Goal: Download file/media: Obtain a digital file from the website

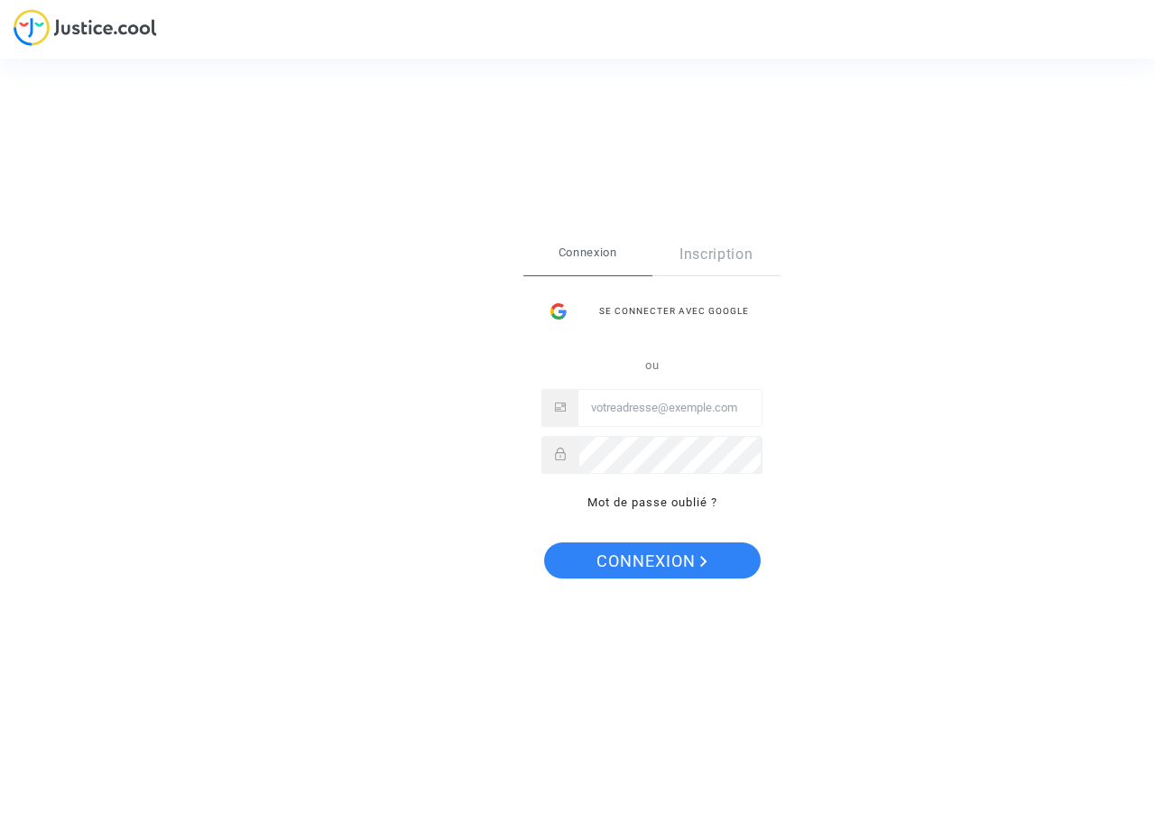
type input "[PERSON_NAME][EMAIL_ADDRESS][DOMAIN_NAME]"
click at [667, 563] on span "Connexion" at bounding box center [651, 561] width 111 height 38
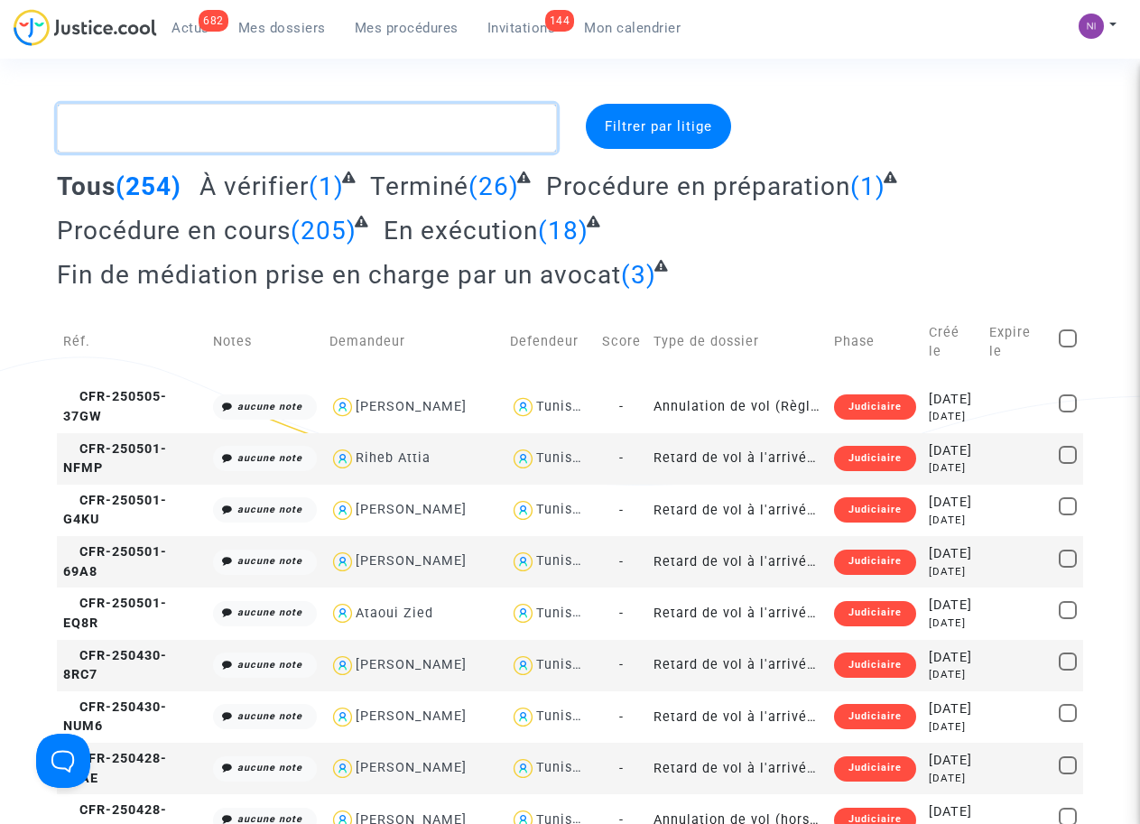
click at [242, 128] on textarea at bounding box center [306, 128] width 499 height 49
paste textarea "CFR-210802-MNDD"
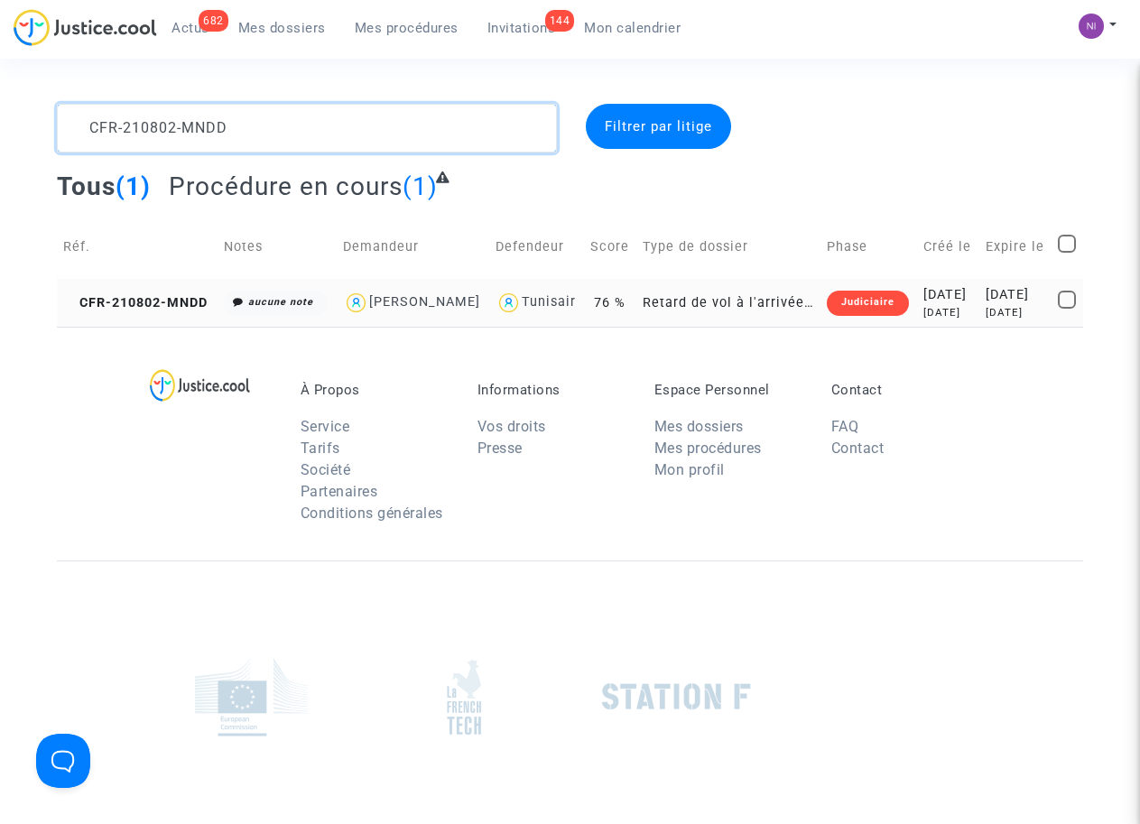
type textarea "CFR-210802-MNDD"
click at [956, 305] on div "[DATE]" at bounding box center [947, 295] width 49 height 20
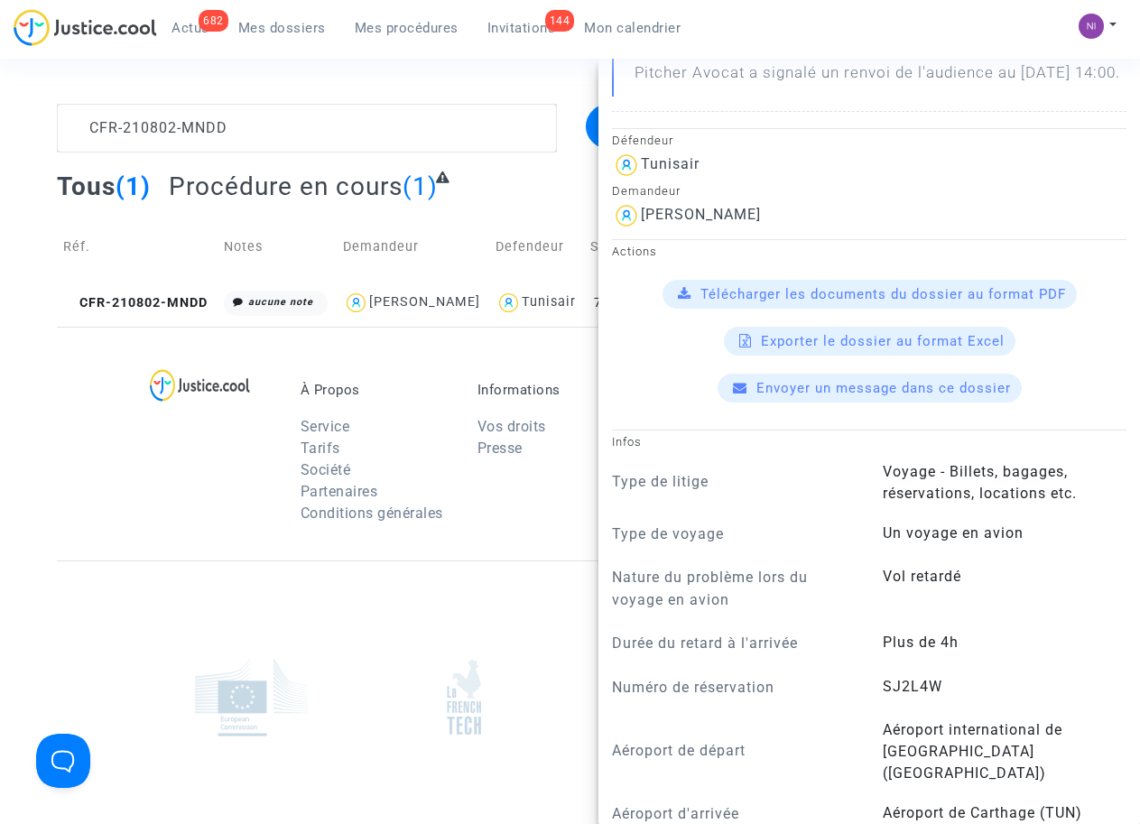
scroll to position [344, 0]
click at [787, 302] on span "Télécharger les documents du dossier au format PDF" at bounding box center [882, 294] width 365 height 16
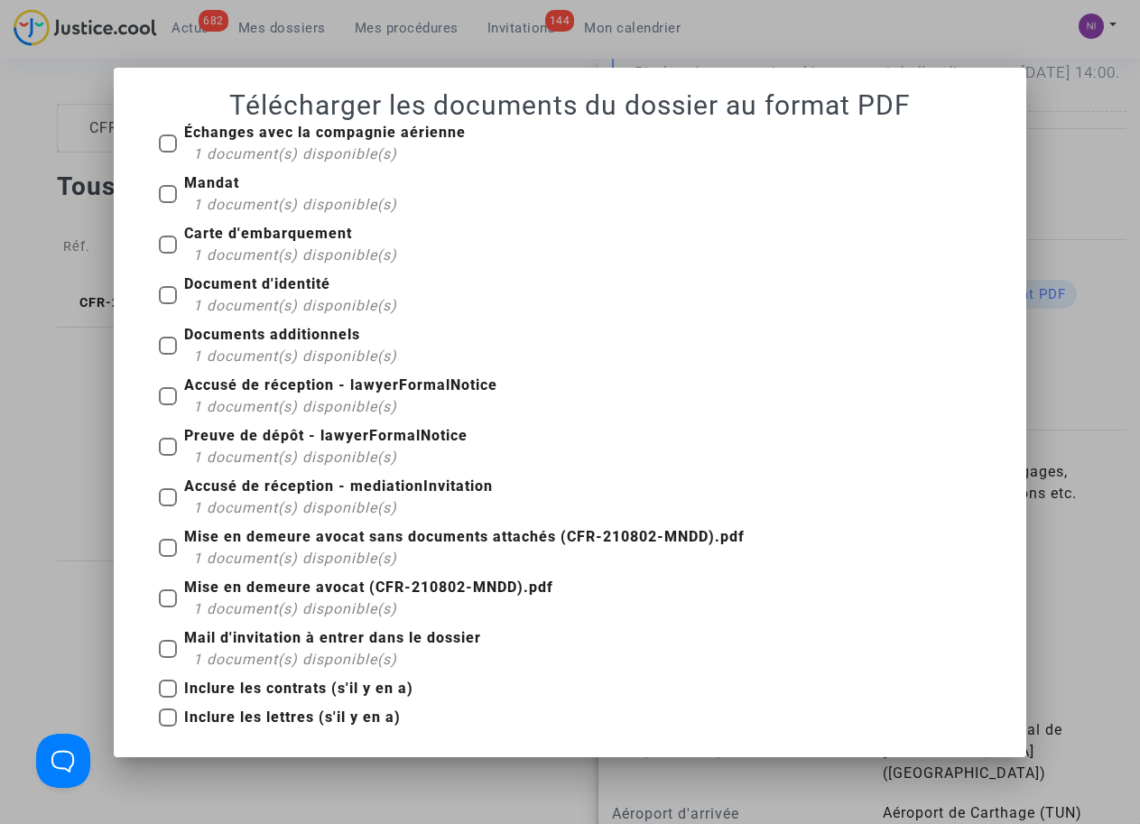
click at [165, 247] on span at bounding box center [168, 244] width 18 height 18
click at [167, 254] on input "Carte d'embarquement 1 document(s) disponible(s)" at bounding box center [167, 254] width 1 height 1
checkbox input "true"
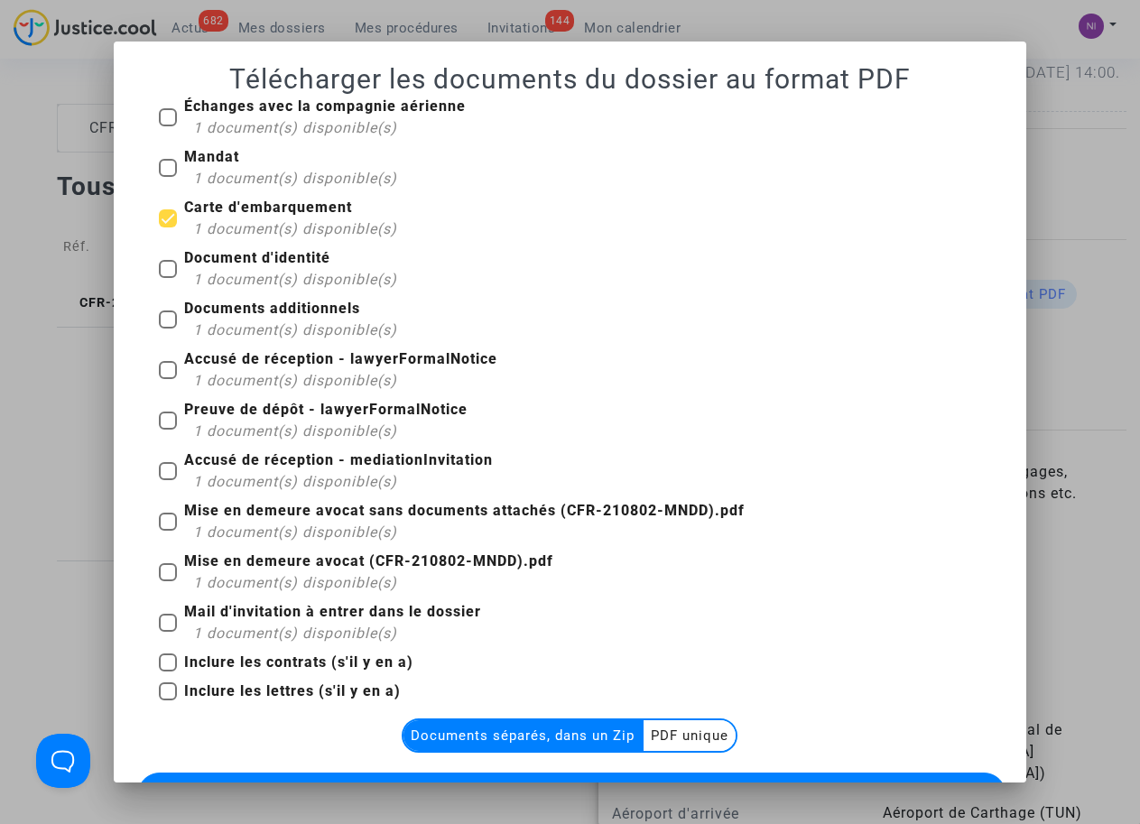
click at [676, 726] on multi-toggle-item "PDF unique" at bounding box center [689, 735] width 92 height 31
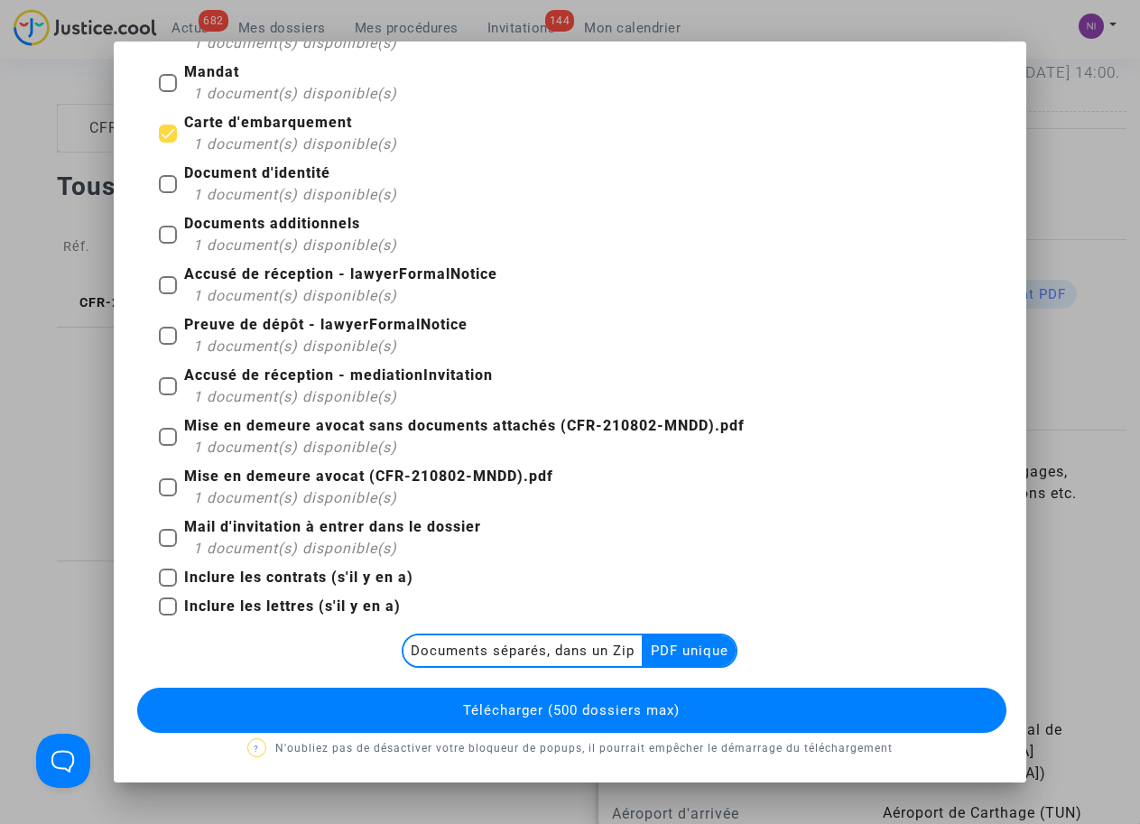
scroll to position [86, 0]
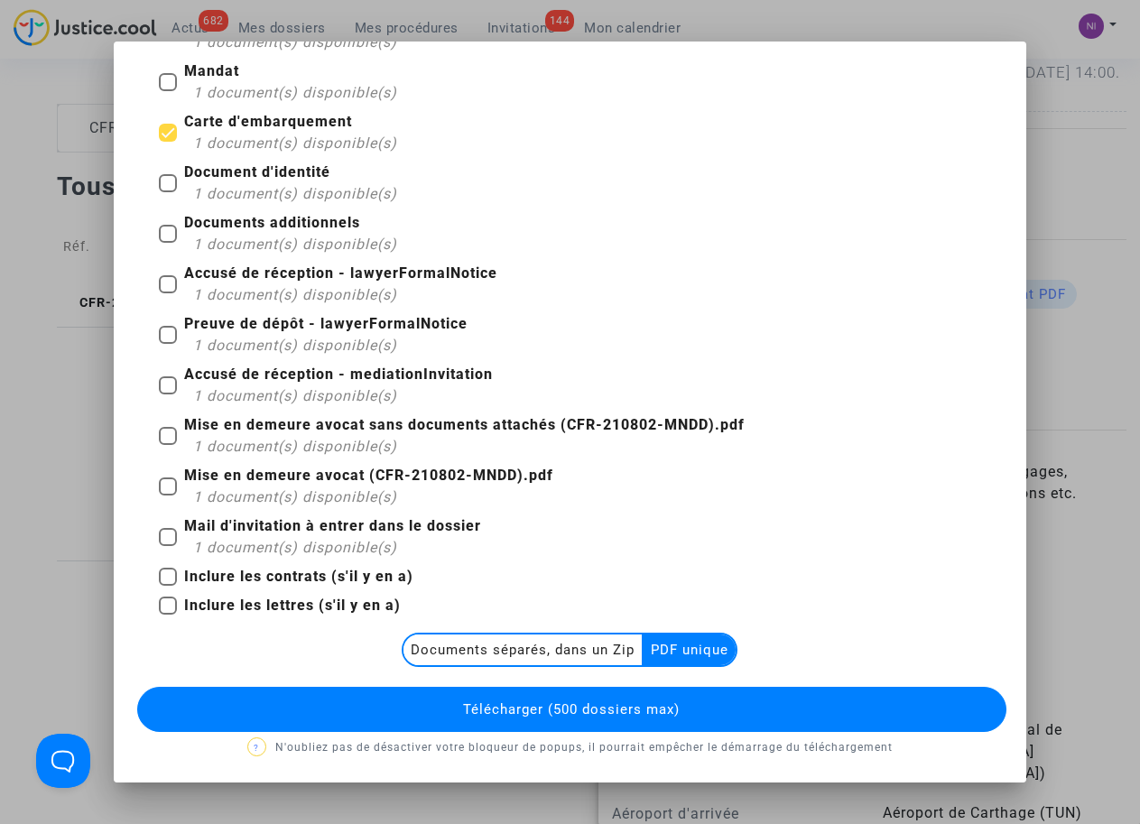
click at [584, 699] on button "Télécharger (500 dossiers max)" at bounding box center [571, 709] width 868 height 45
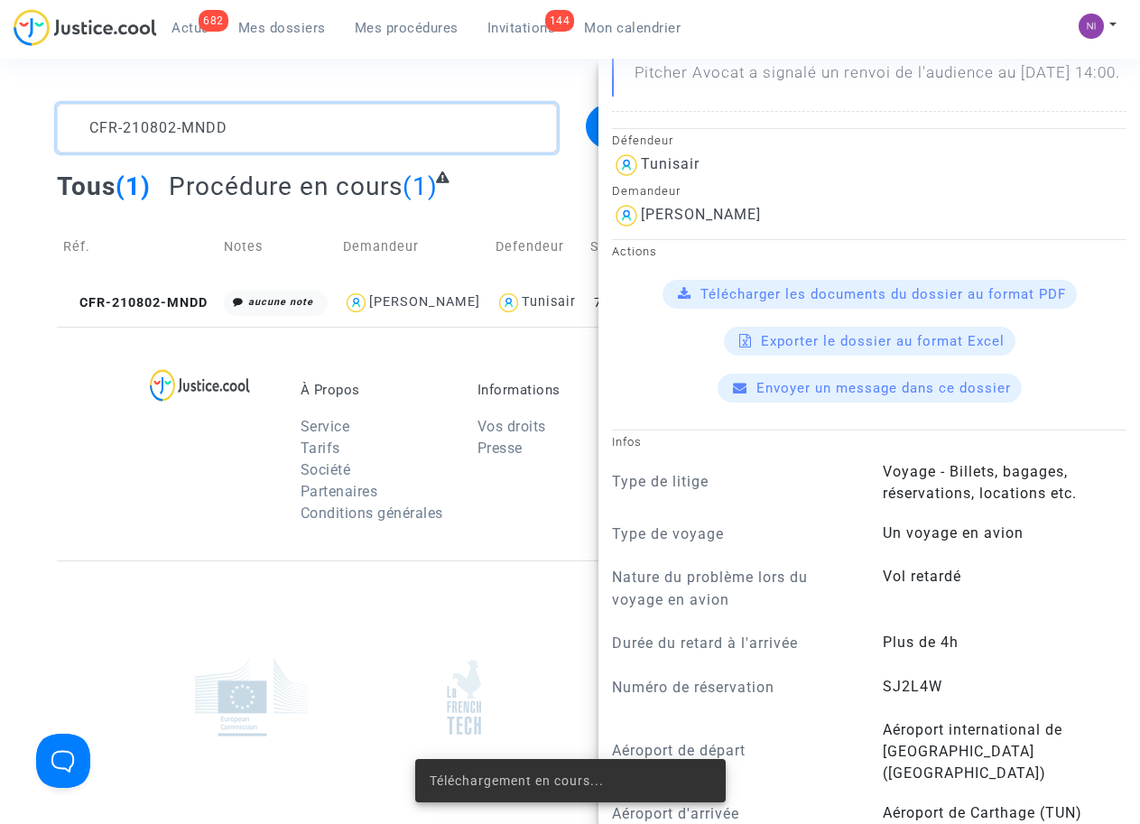
click at [263, 126] on textarea at bounding box center [306, 128] width 499 height 49
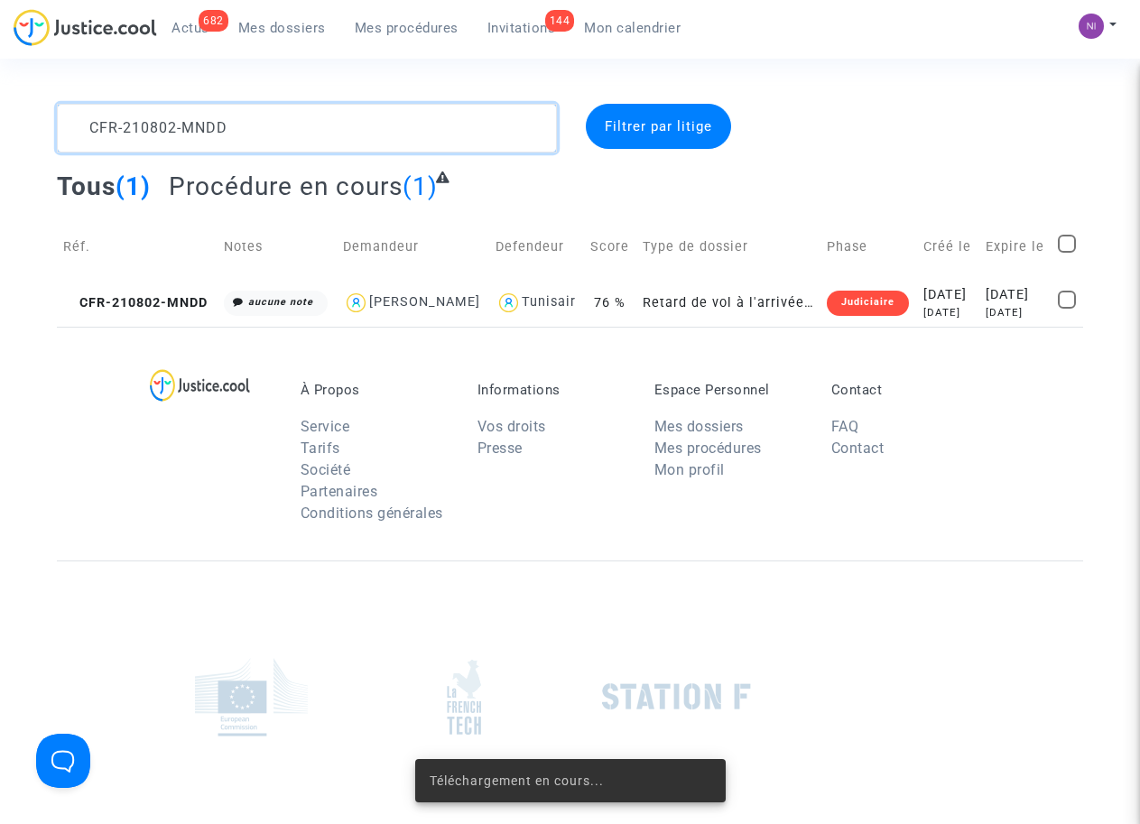
drag, startPoint x: 270, startPoint y: 128, endPoint x: 0, endPoint y: 120, distance: 269.9
click at [0, 120] on div "CFR-210802-MNDD Filtrer par litige Tous (1) Procédure en cours (1) Réf. Notes D…" at bounding box center [570, 215] width 1140 height 223
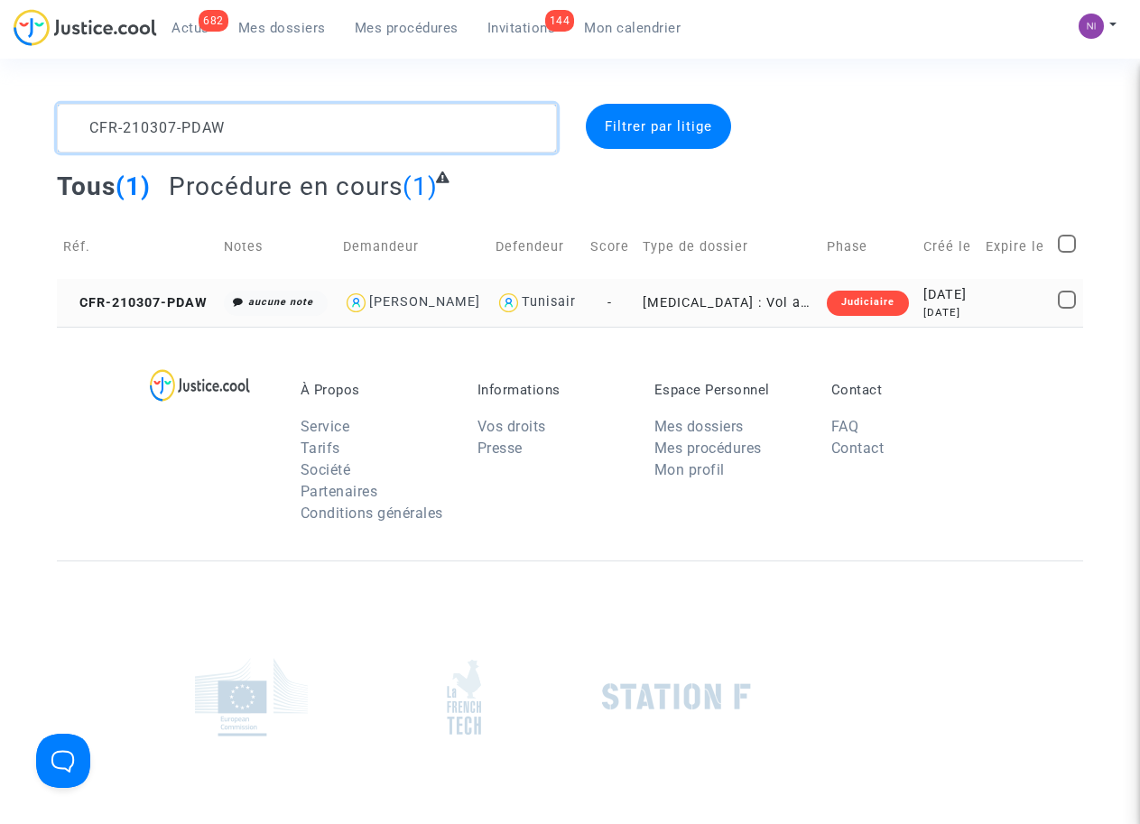
type textarea "CFR-210307-PDAW"
click at [991, 314] on td at bounding box center [1015, 303] width 73 height 48
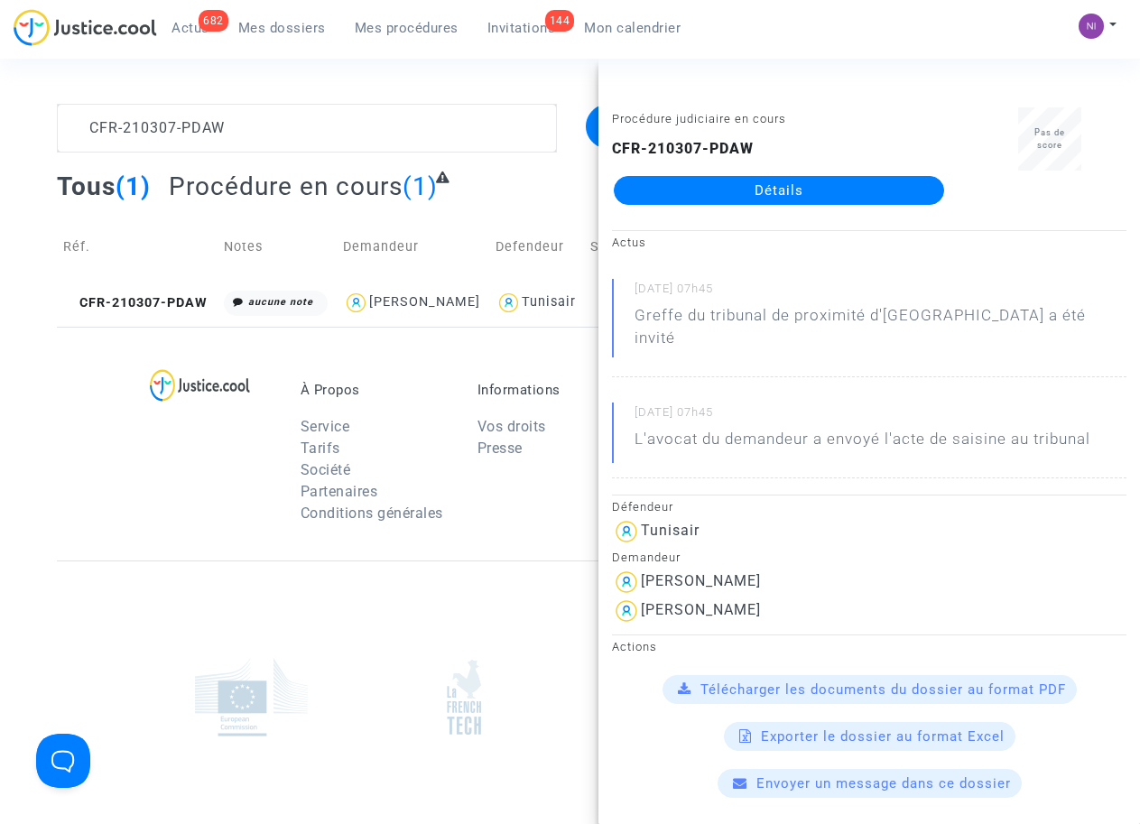
click at [866, 681] on span "Télécharger les documents du dossier au format PDF" at bounding box center [882, 689] width 365 height 16
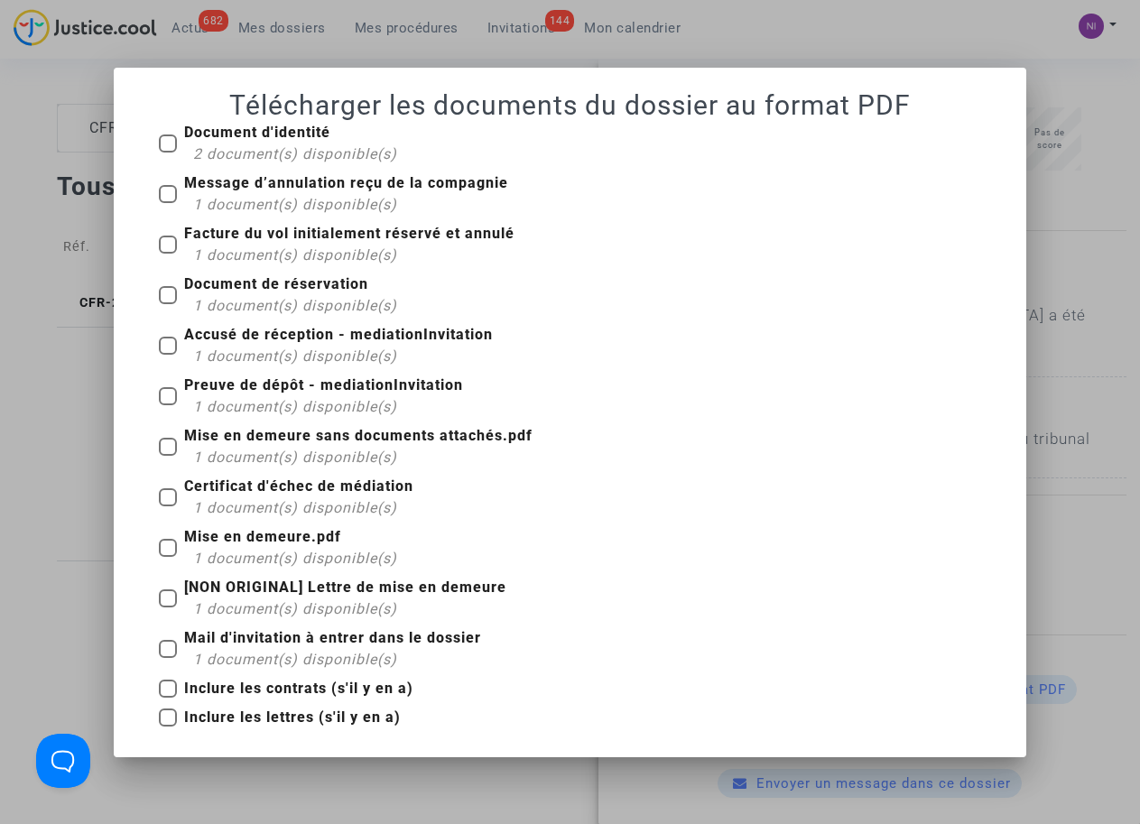
click at [187, 546] on span "Mise en demeure.pdf 1 document(s) disponible(s)" at bounding box center [290, 547] width 213 height 43
click at [168, 557] on input "Mise en demeure.pdf 1 document(s) disponible(s)" at bounding box center [167, 557] width 1 height 1
checkbox input "true"
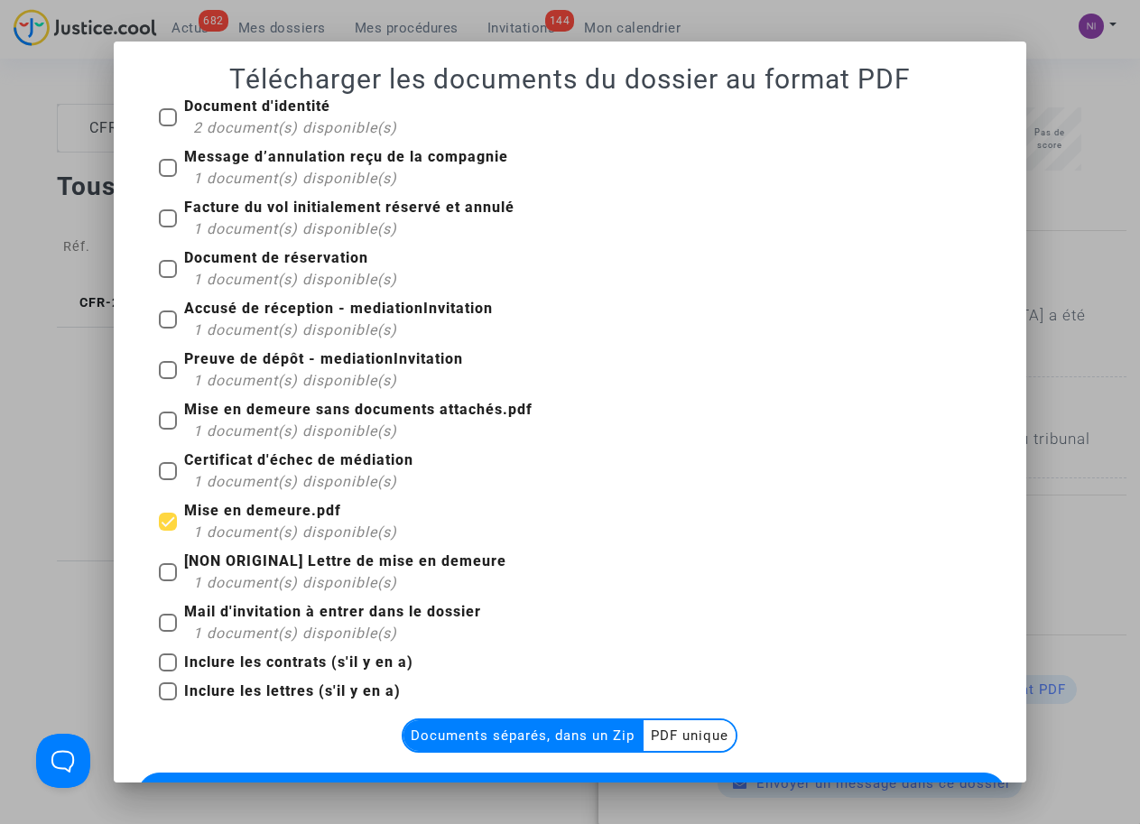
click at [677, 734] on multi-toggle-item "PDF unique" at bounding box center [689, 735] width 92 height 31
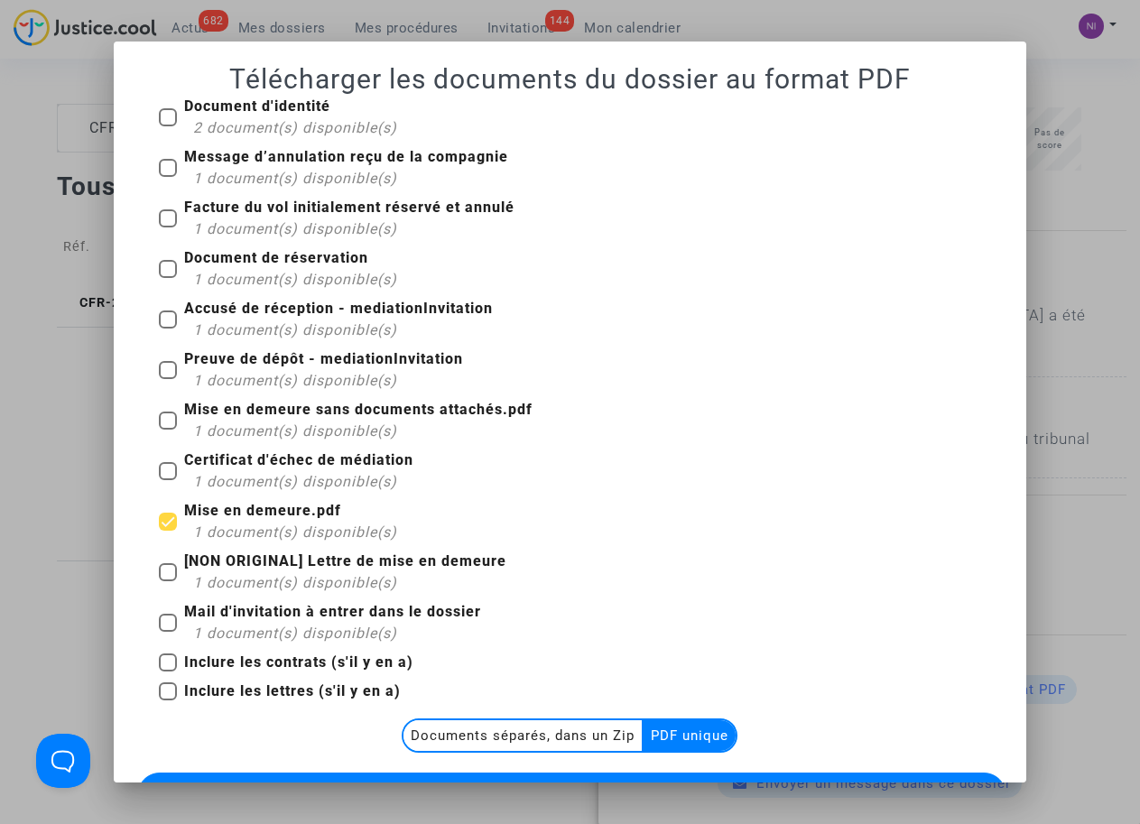
scroll to position [86, 0]
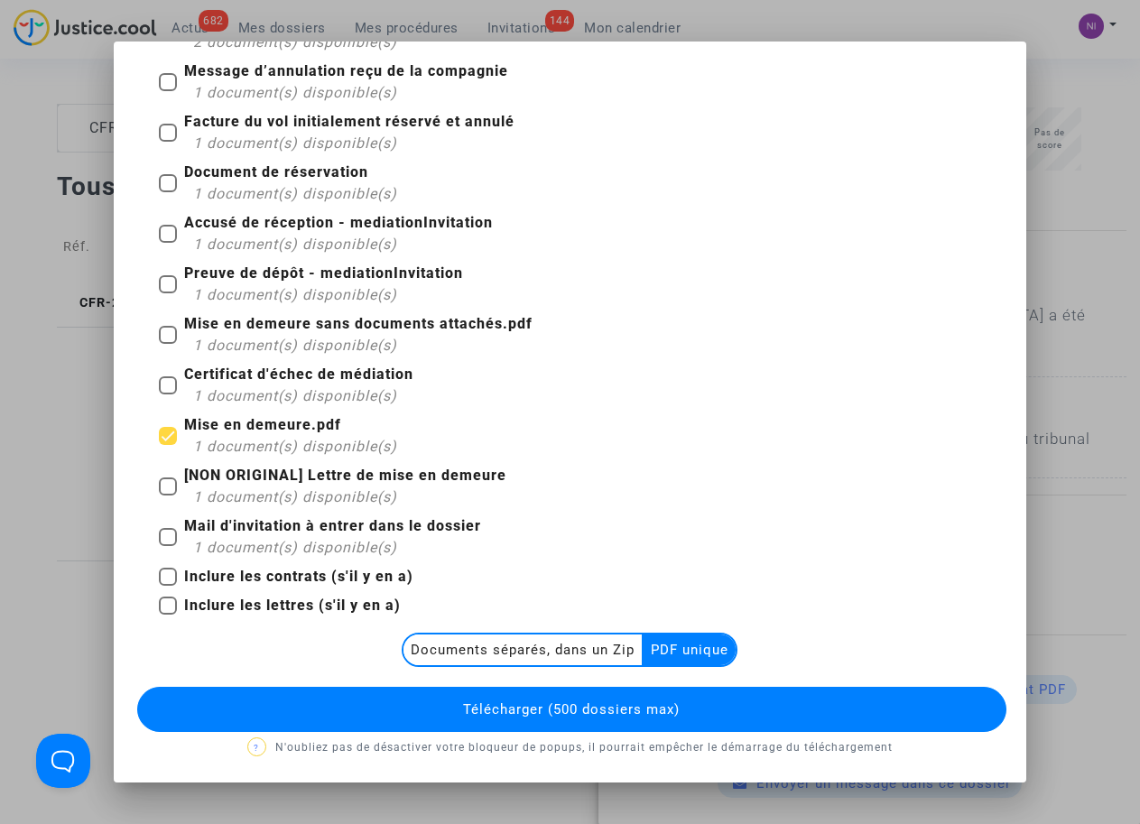
click at [623, 701] on span "Télécharger (500 dossiers max)" at bounding box center [571, 709] width 217 height 16
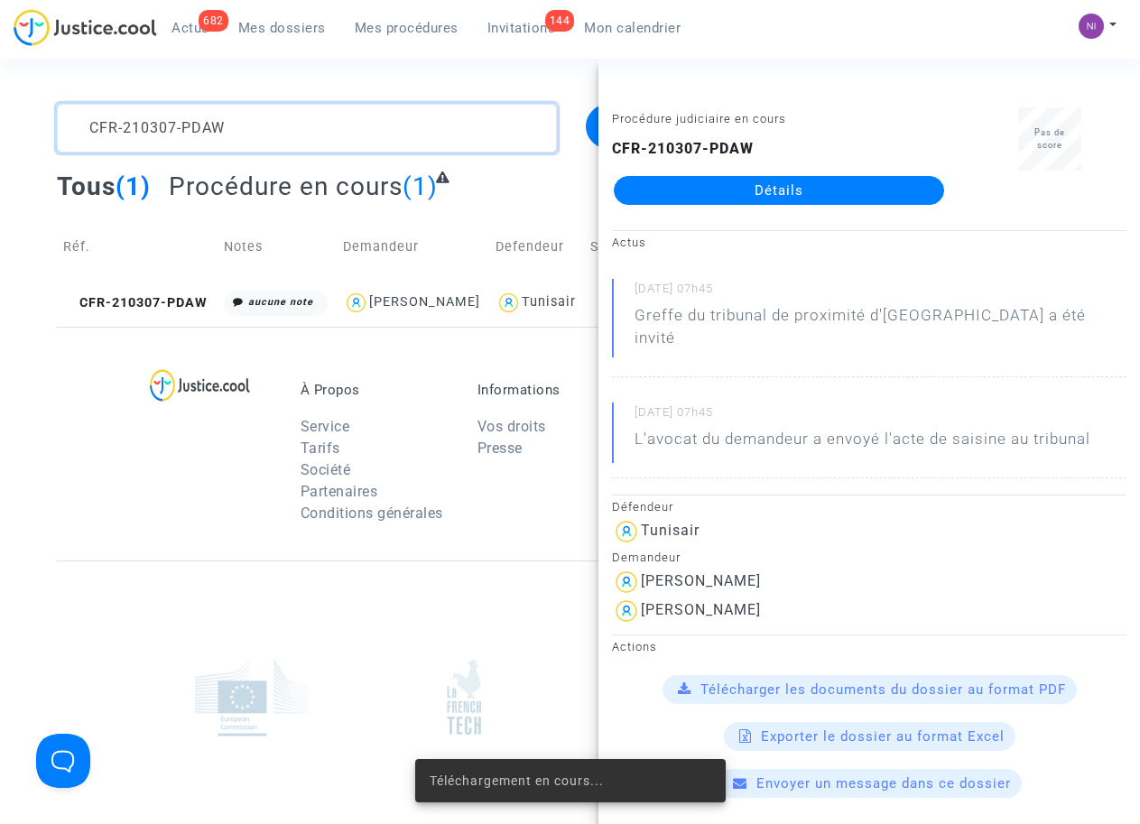
click at [261, 121] on textarea at bounding box center [306, 128] width 499 height 49
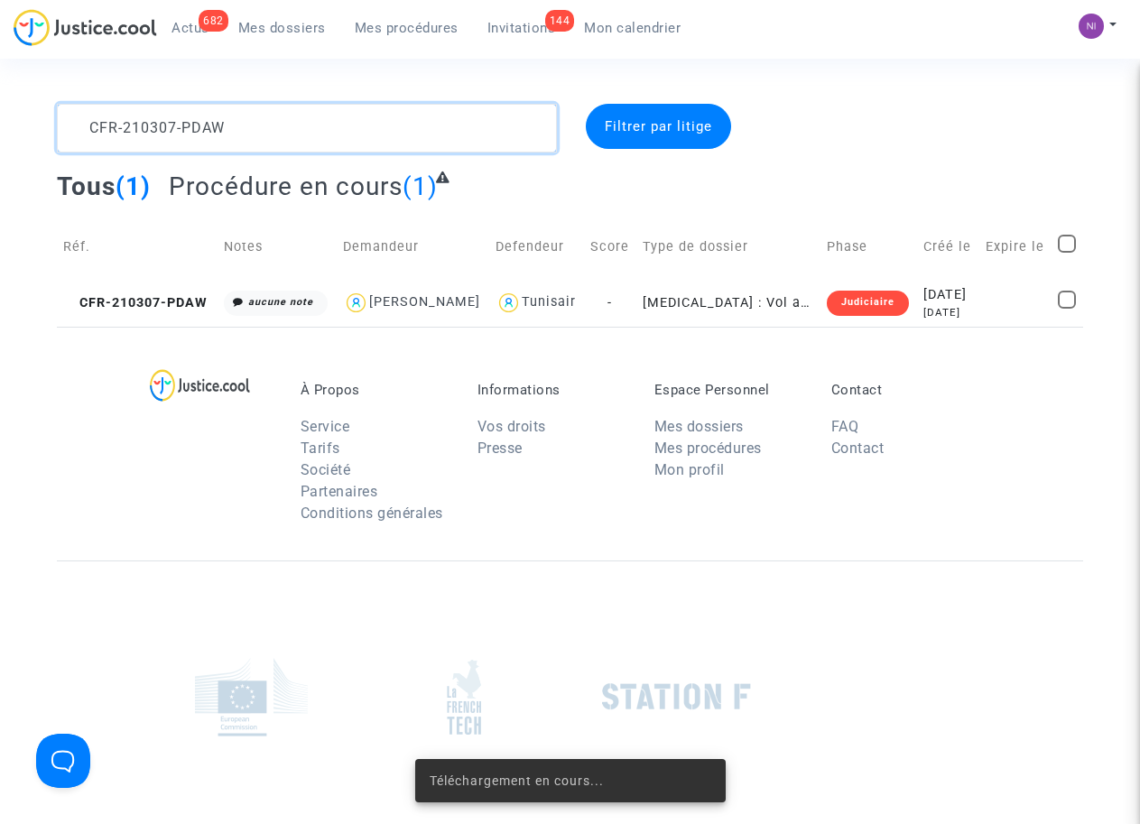
drag, startPoint x: 268, startPoint y: 122, endPoint x: 4, endPoint y: 122, distance: 264.4
click at [4, 122] on div "CFR-210307-PDAW Filtrer par litige Tous (1) Procédure en cours (1) Réf. Notes D…" at bounding box center [570, 215] width 1140 height 223
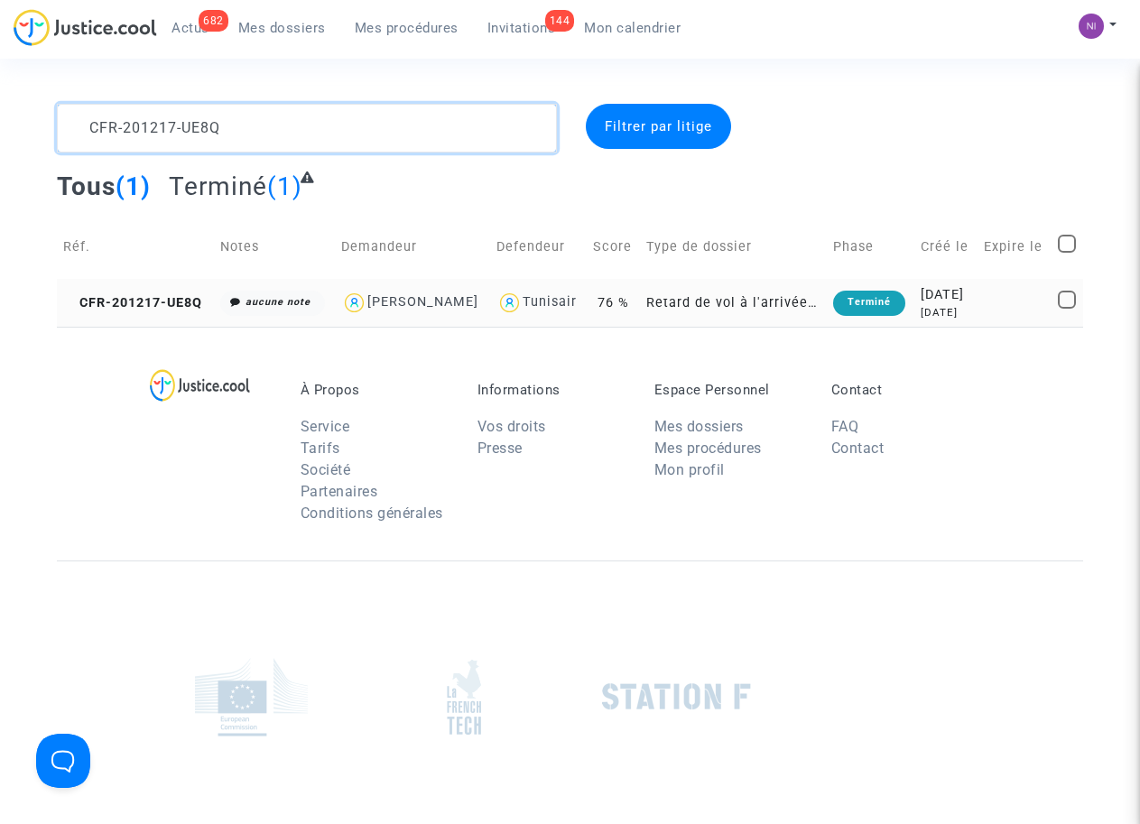
type textarea "CFR-201217-UE8Q"
click at [946, 302] on div "[DATE]" at bounding box center [945, 295] width 50 height 20
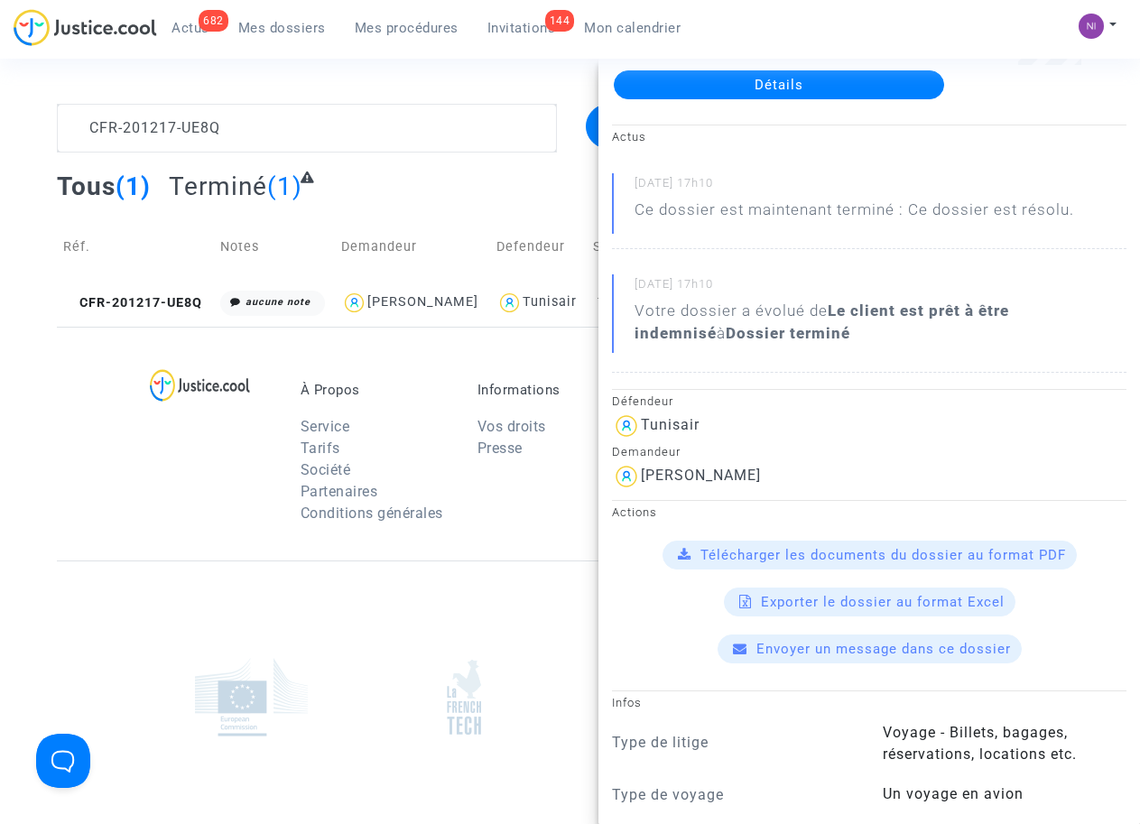
scroll to position [115, 0]
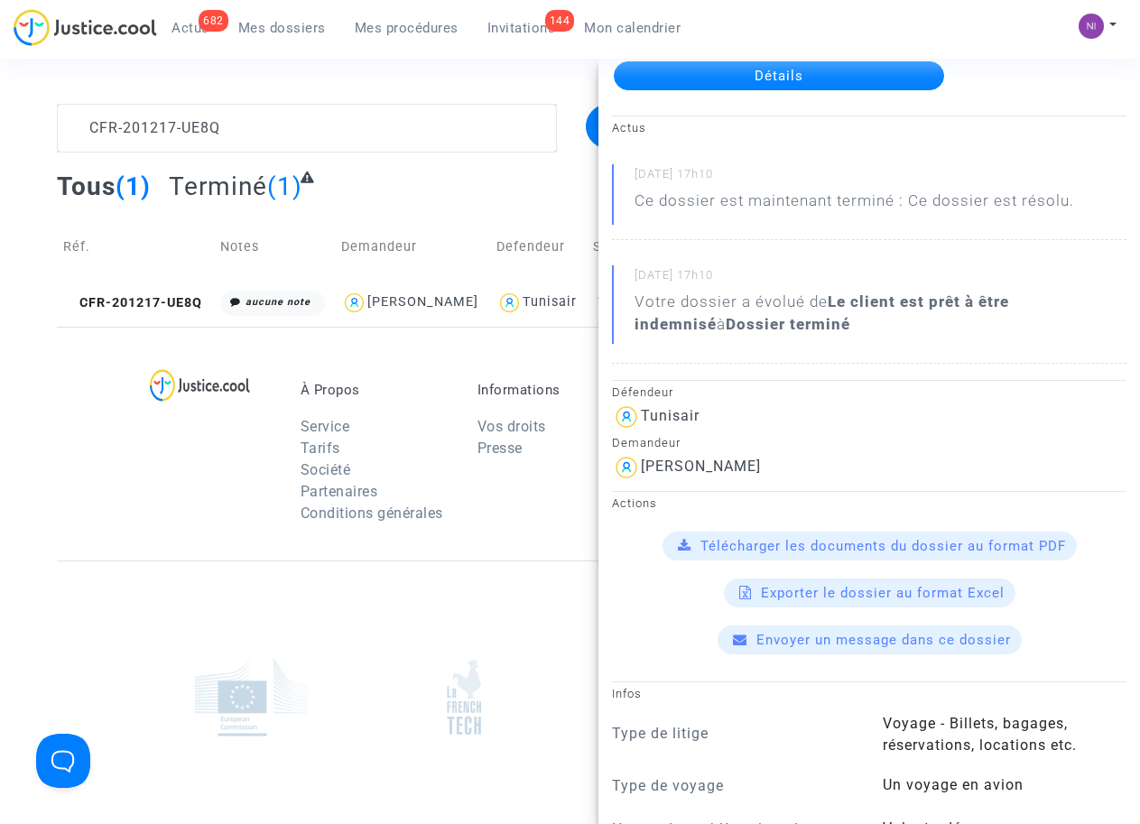
click at [822, 540] on span "Télécharger les documents du dossier au format PDF" at bounding box center [882, 546] width 365 height 16
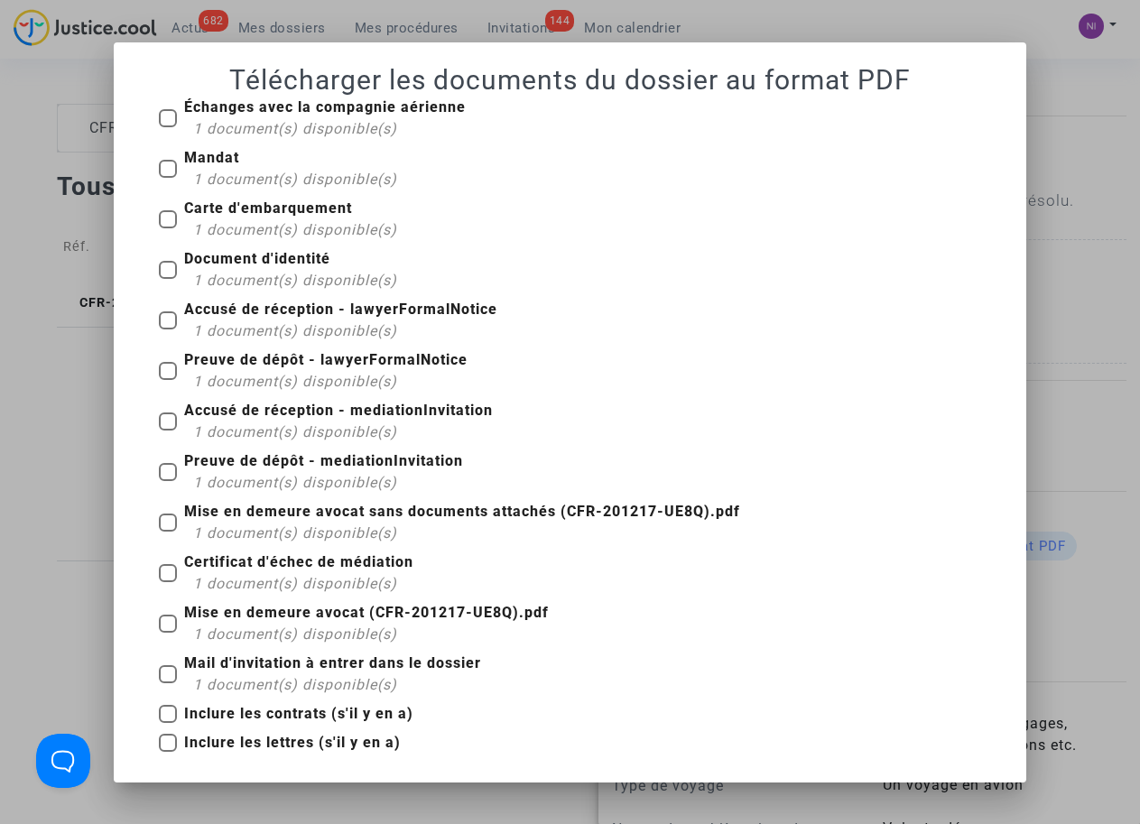
click at [172, 218] on span at bounding box center [168, 219] width 18 height 18
click at [168, 228] on input "Carte d'embarquement 1 document(s) disponible(s)" at bounding box center [167, 228] width 1 height 1
checkbox input "true"
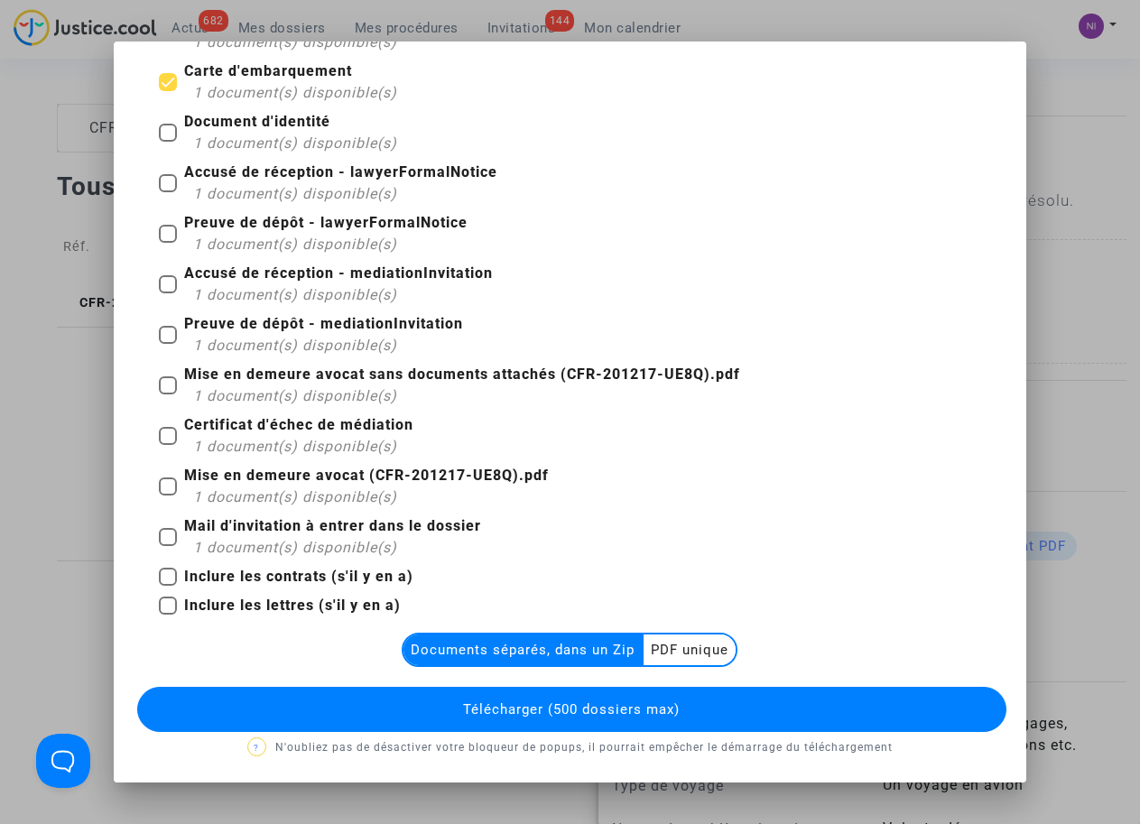
click at [672, 641] on multi-toggle-item "PDF unique" at bounding box center [689, 649] width 92 height 31
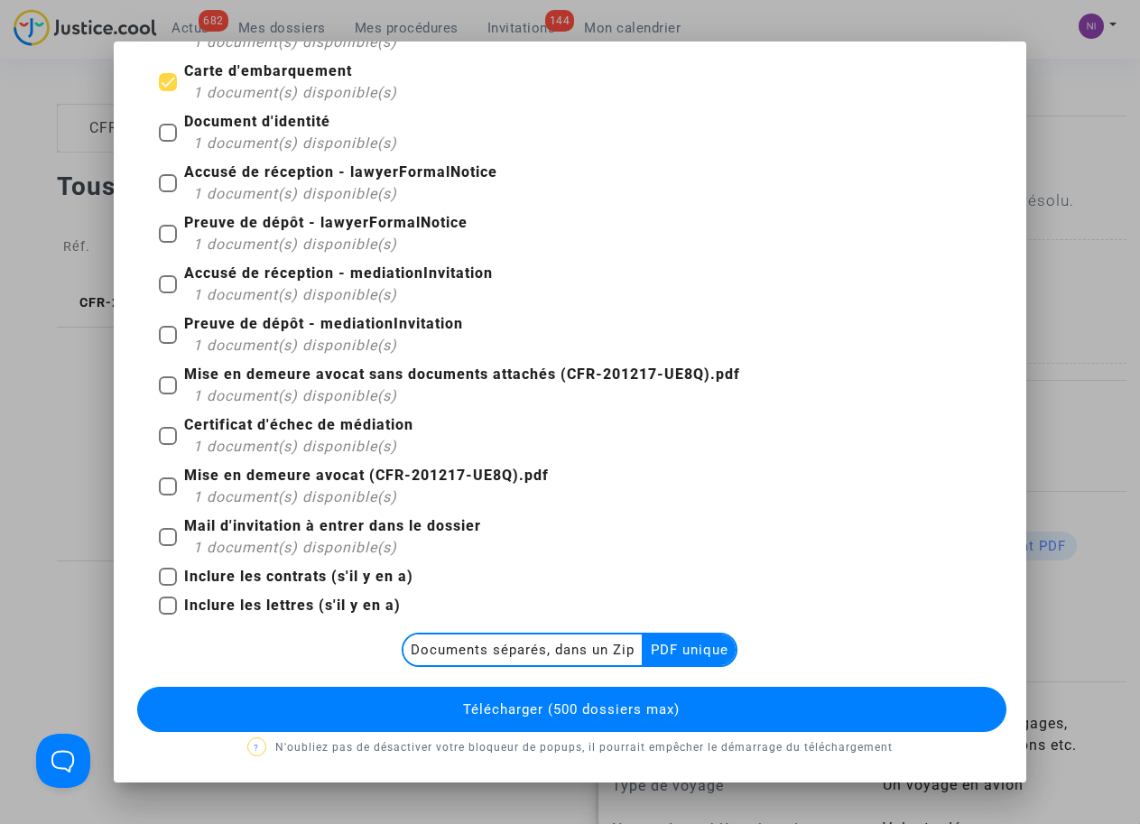
click at [625, 699] on button "Télécharger (500 dossiers max)" at bounding box center [571, 709] width 868 height 45
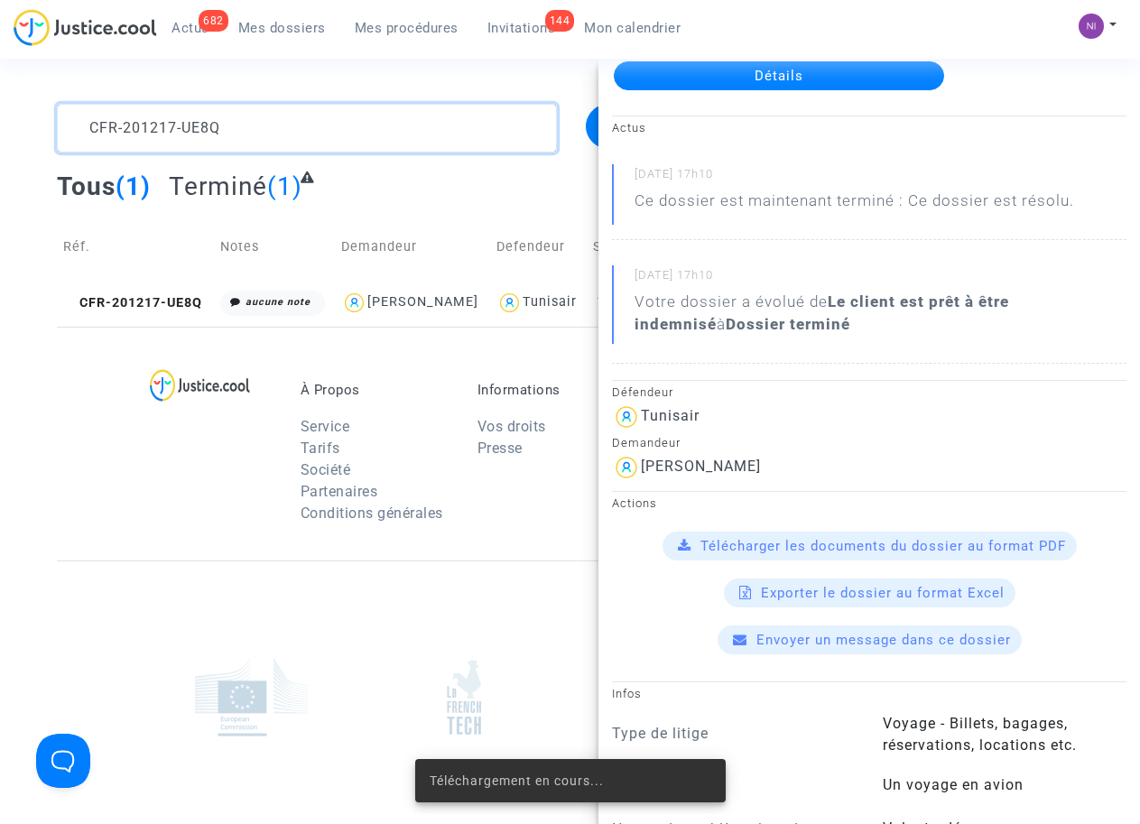
click at [298, 115] on textarea at bounding box center [306, 128] width 499 height 49
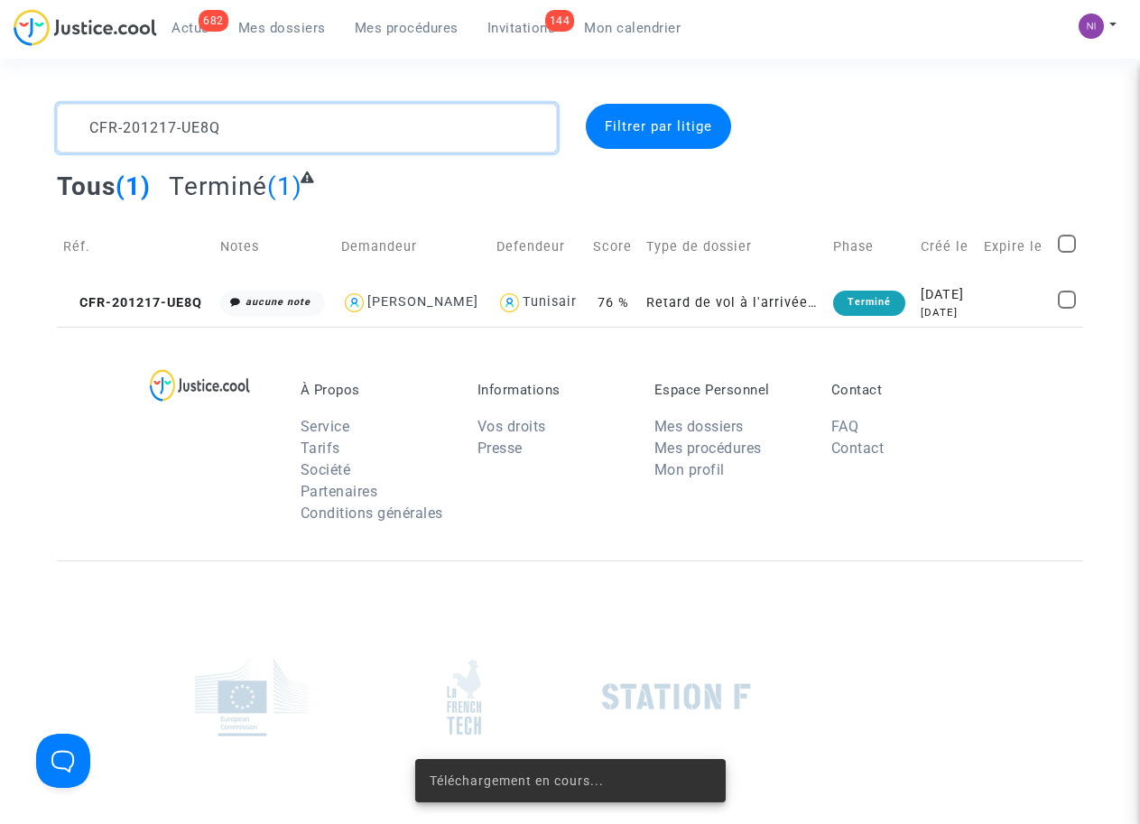
drag, startPoint x: 280, startPoint y: 128, endPoint x: 28, endPoint y: 122, distance: 251.8
click at [28, 122] on div "CFR-201217-UE8Q Filtrer par litige Tous (1) Terminé (1) Réf. Notes Demandeur De…" at bounding box center [570, 215] width 1140 height 223
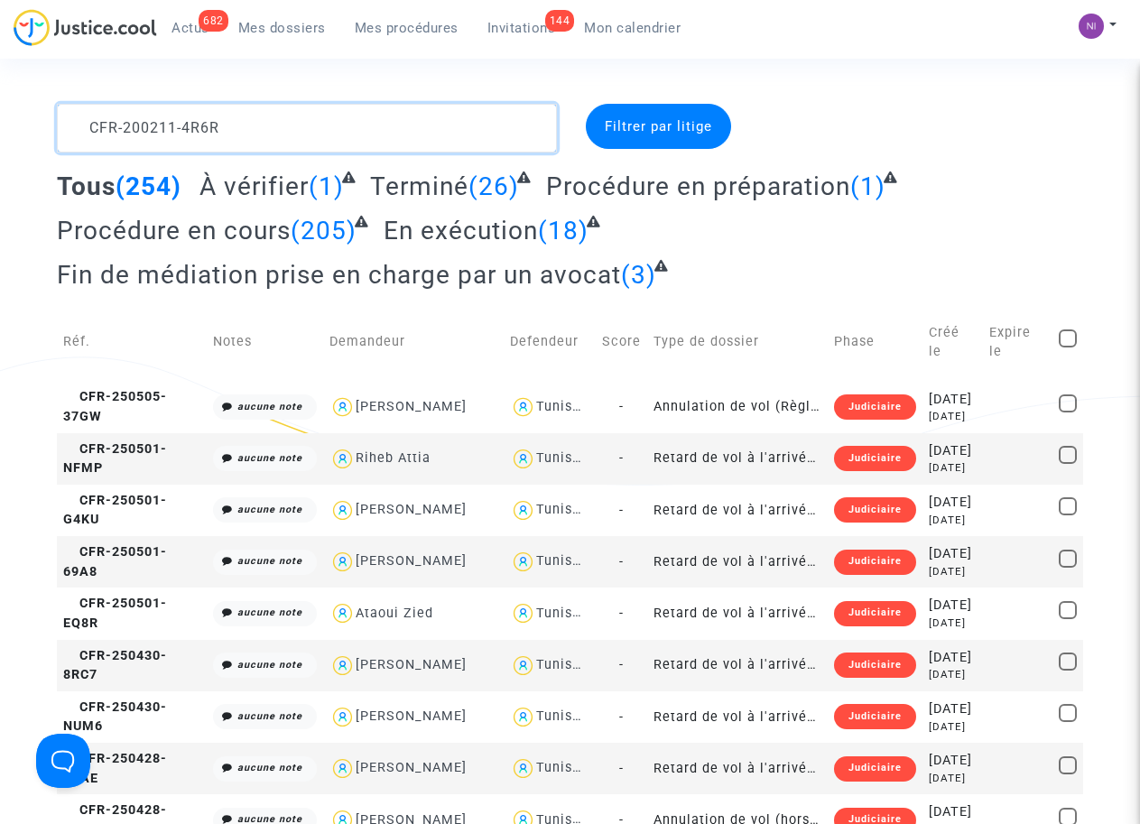
click at [460, 137] on textarea at bounding box center [306, 128] width 499 height 49
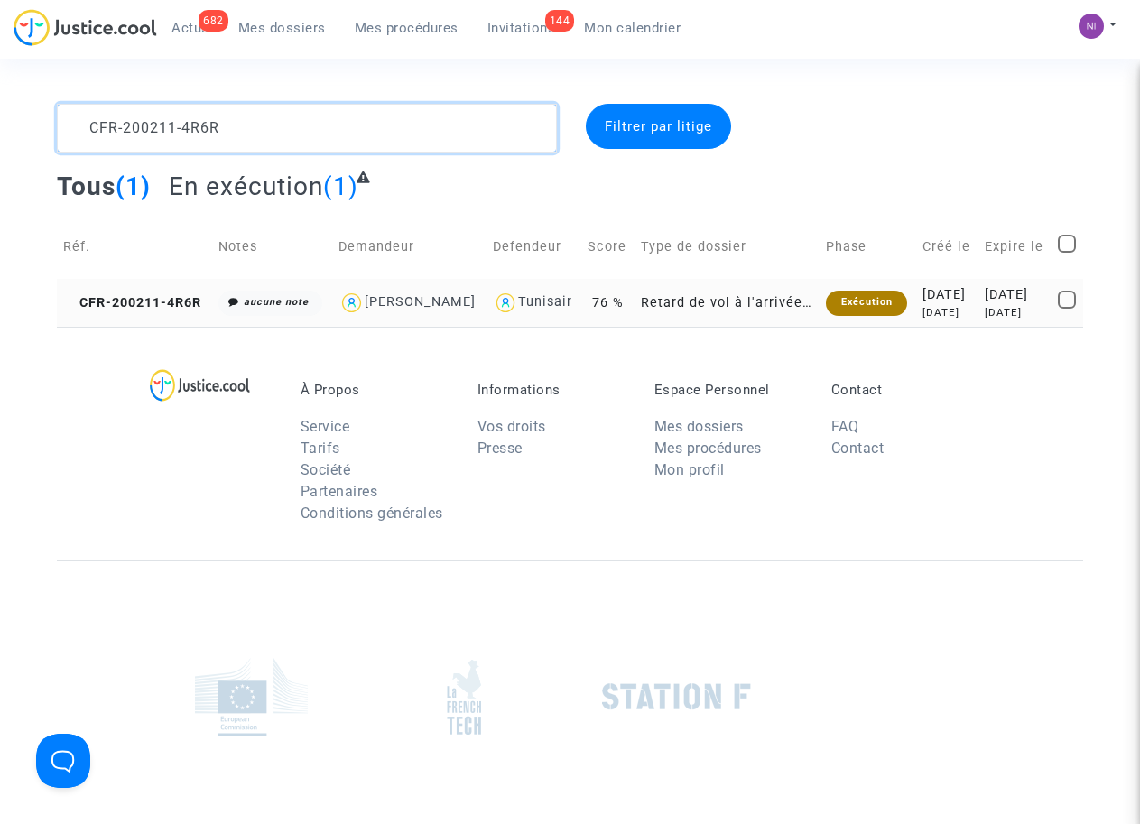
type textarea "CFR-200211-4R6R"
click at [985, 298] on div "[DATE]" at bounding box center [1014, 295] width 60 height 20
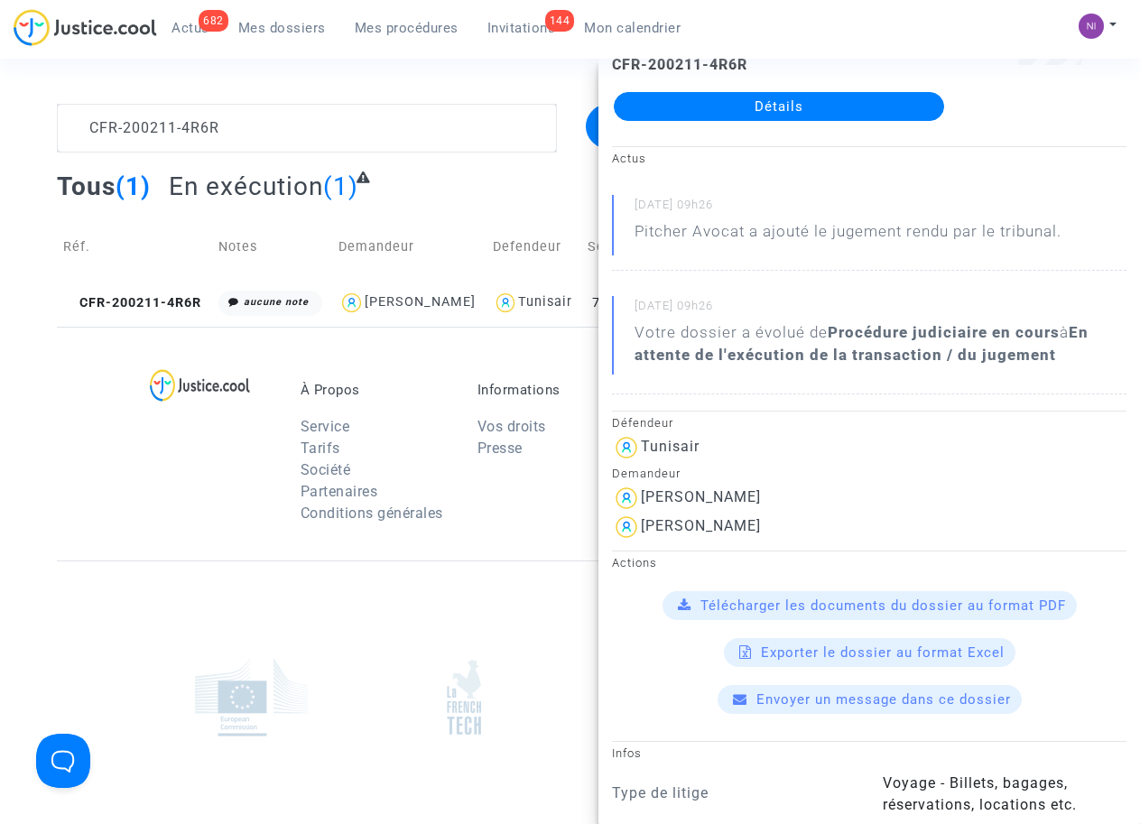
scroll to position [115, 0]
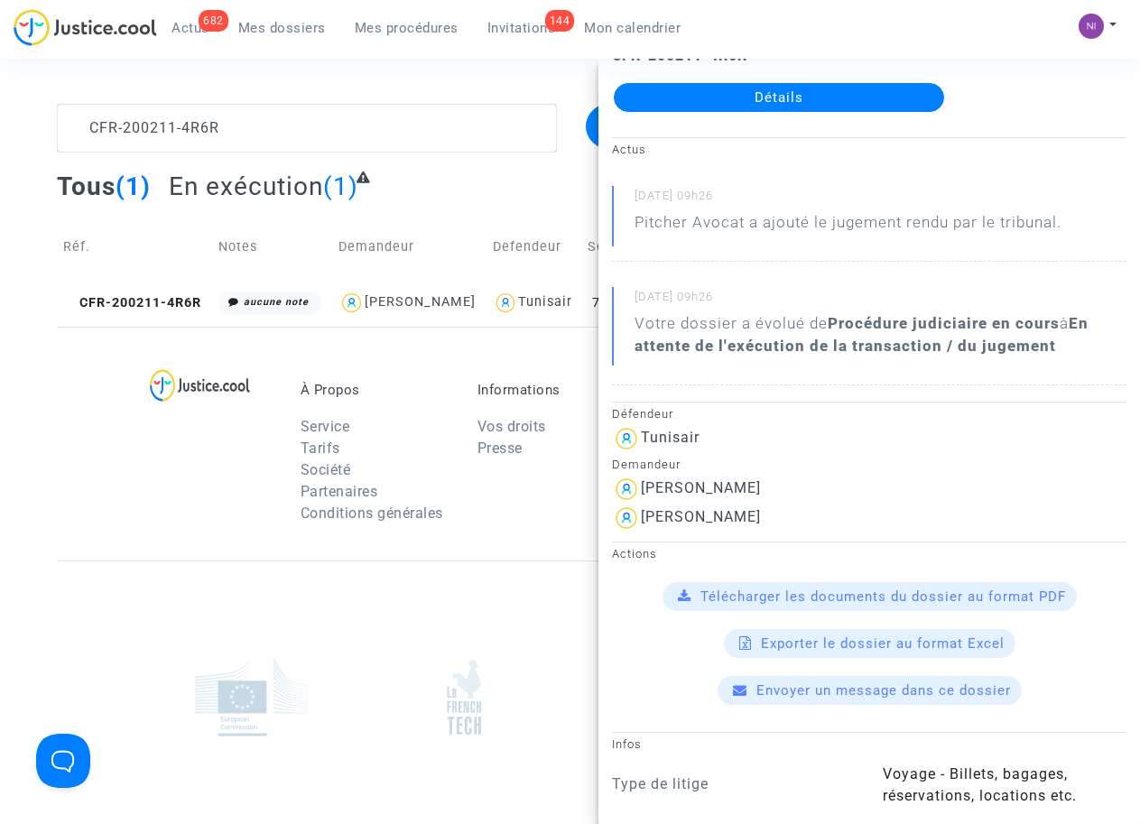
click at [862, 585] on div "Télécharger les documents du dossier au format PDF" at bounding box center [869, 596] width 414 height 29
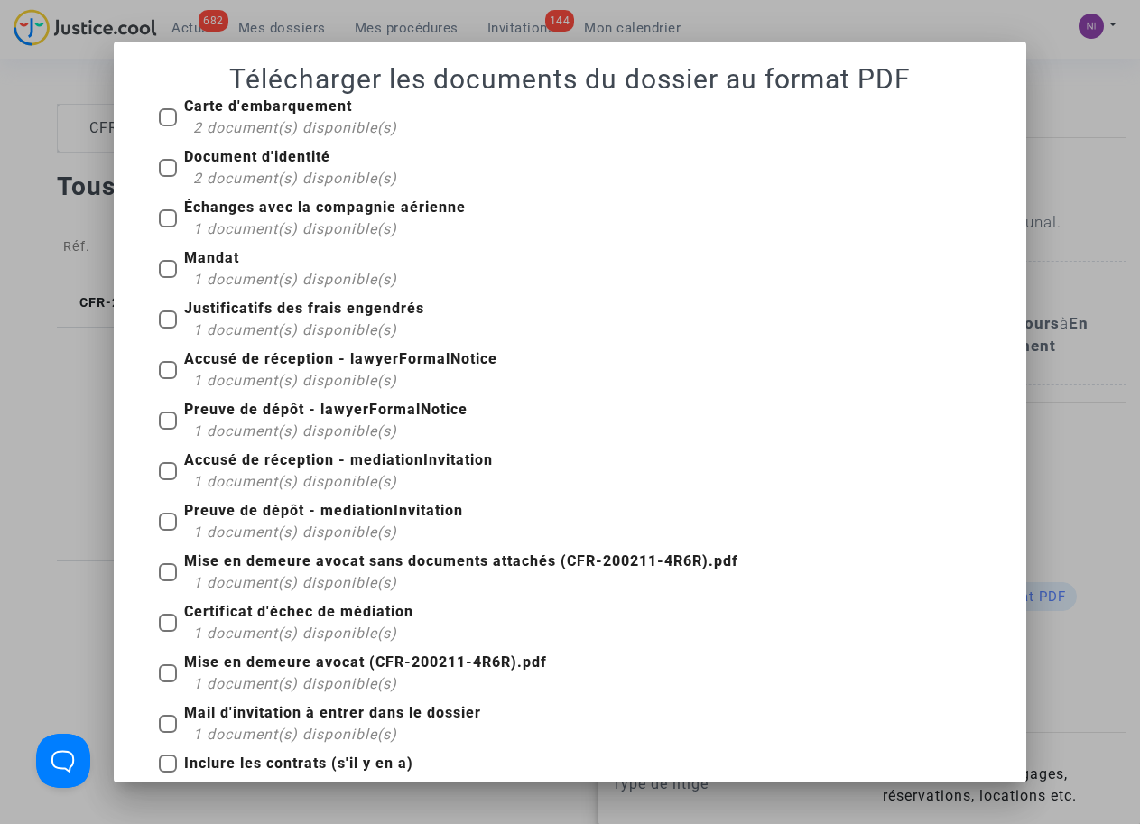
click at [1062, 97] on div at bounding box center [570, 412] width 1140 height 824
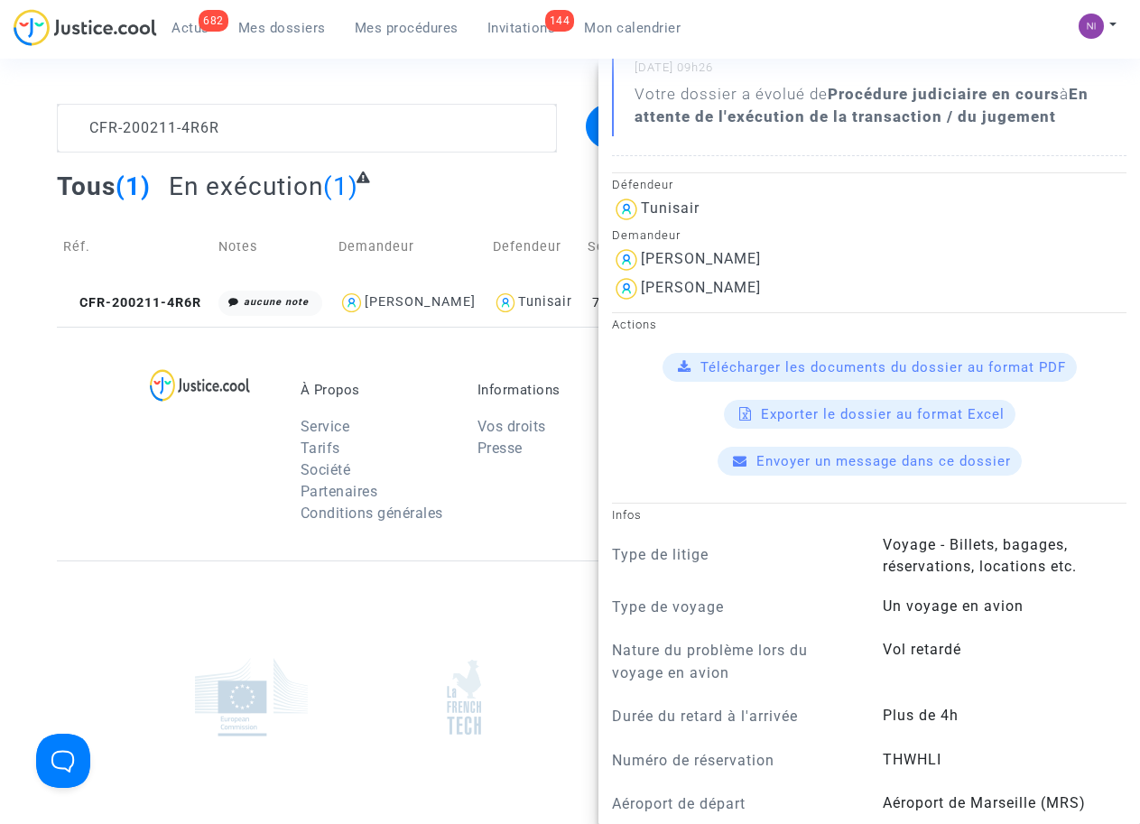
scroll to position [229, 0]
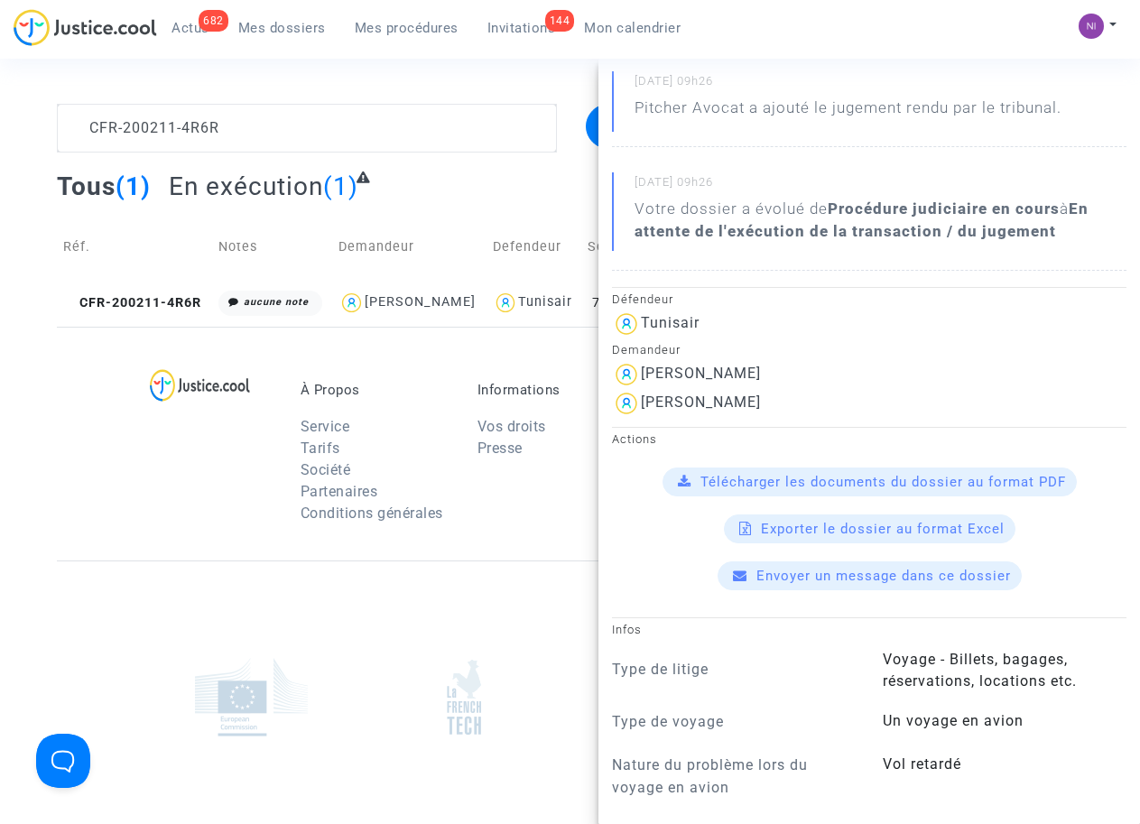
click at [819, 477] on span "Télécharger les documents du dossier au format PDF" at bounding box center [882, 482] width 365 height 16
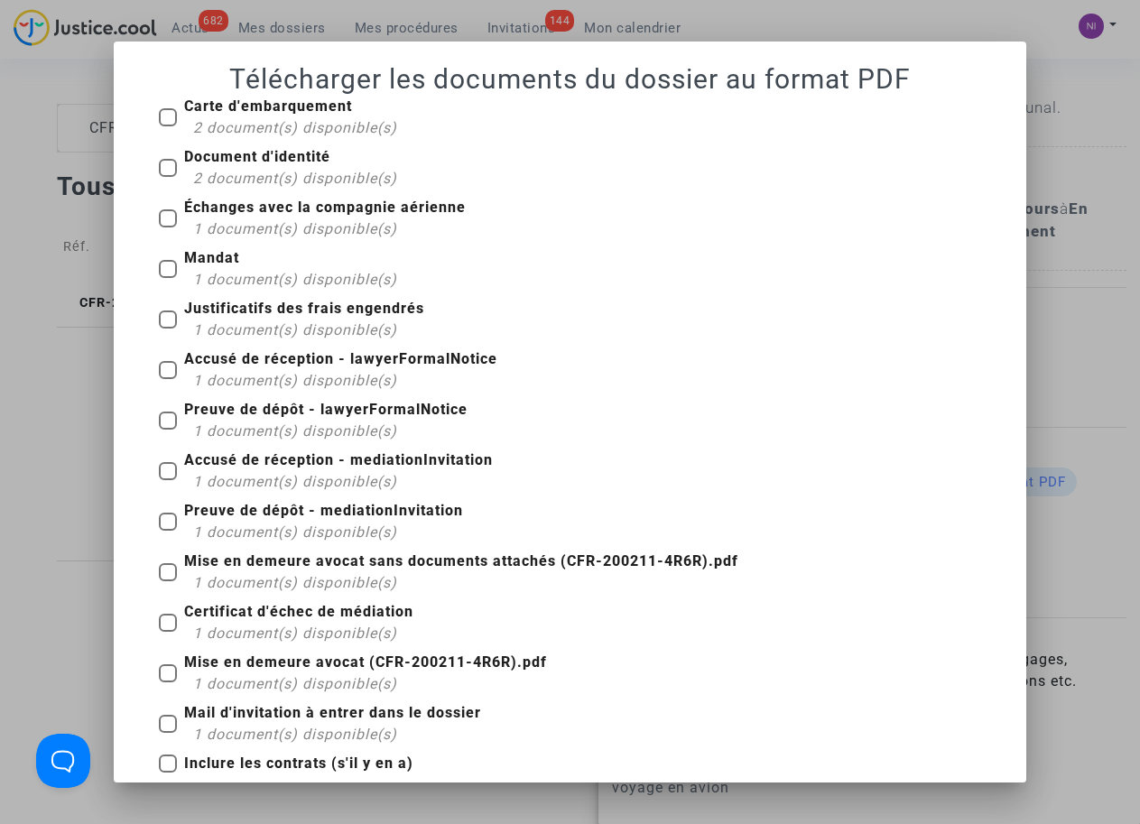
click at [161, 114] on span at bounding box center [168, 117] width 18 height 18
click at [167, 126] on input "Carte d'embarquement 2 document(s) disponible(s)" at bounding box center [167, 126] width 1 height 1
checkbox input "true"
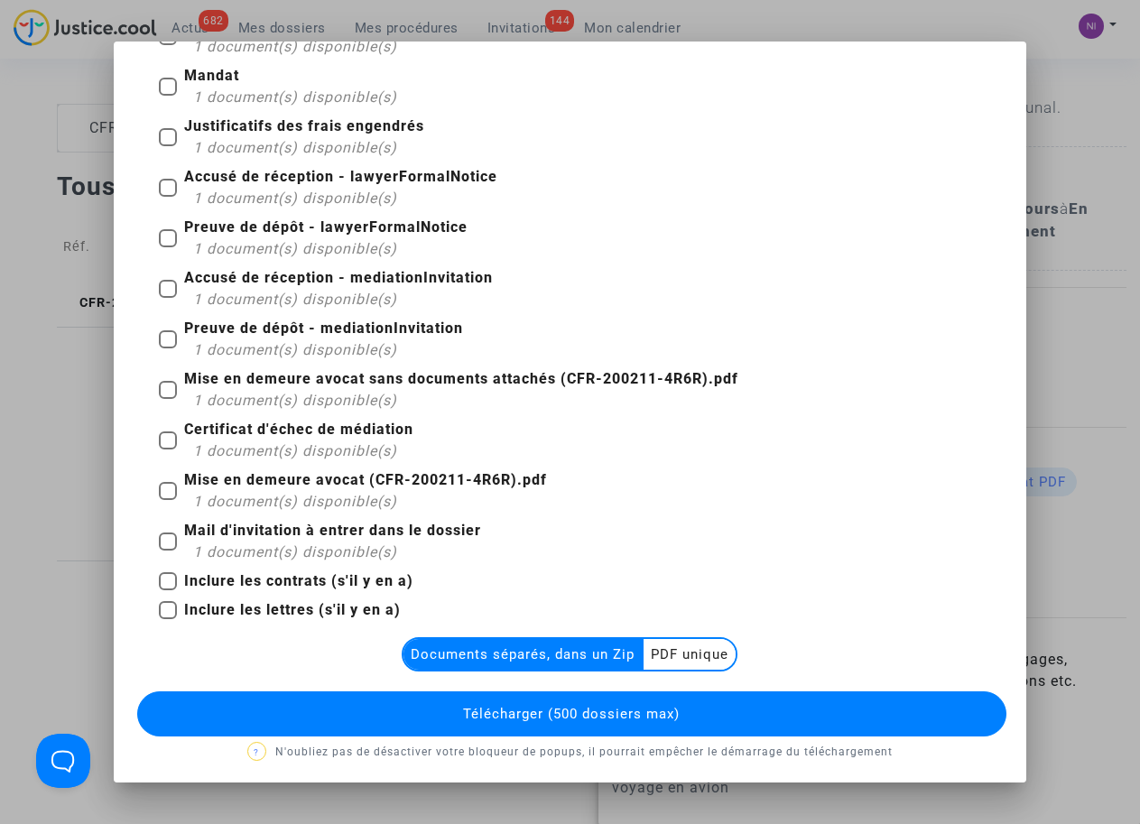
scroll to position [187, 0]
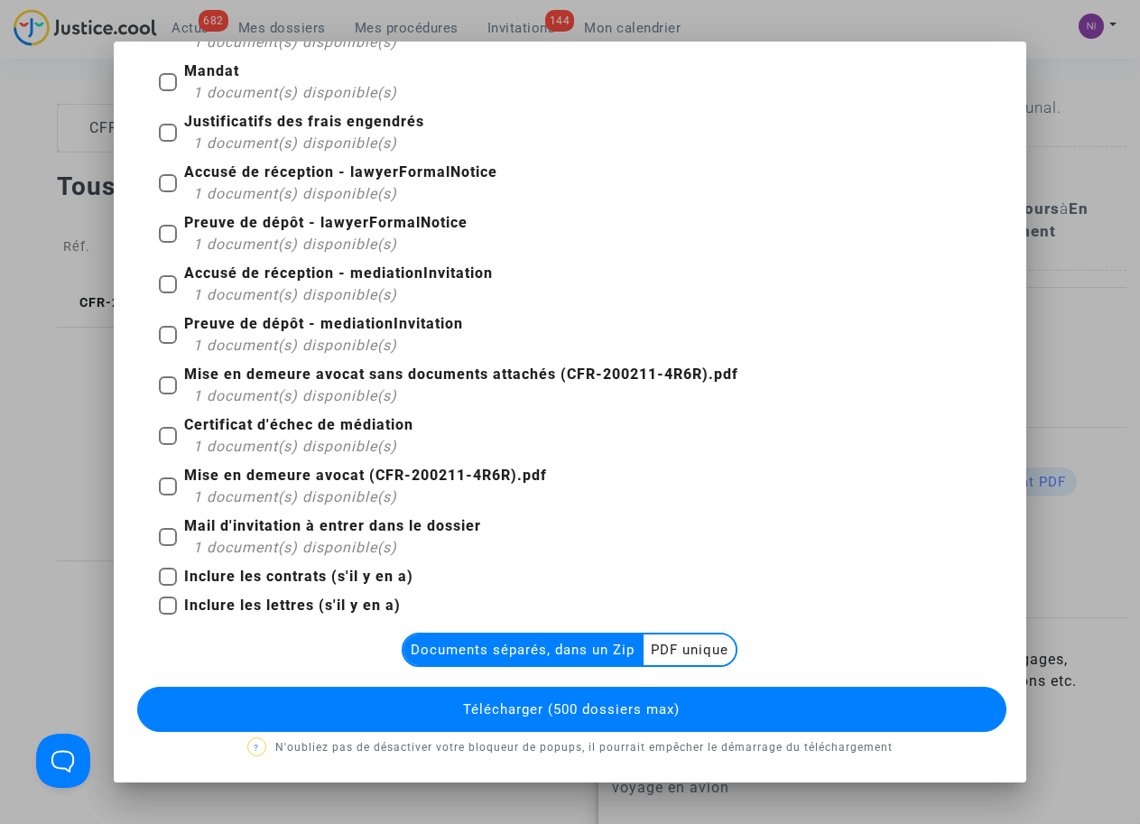
click at [695, 644] on multi-toggle-item "PDF unique" at bounding box center [689, 649] width 92 height 31
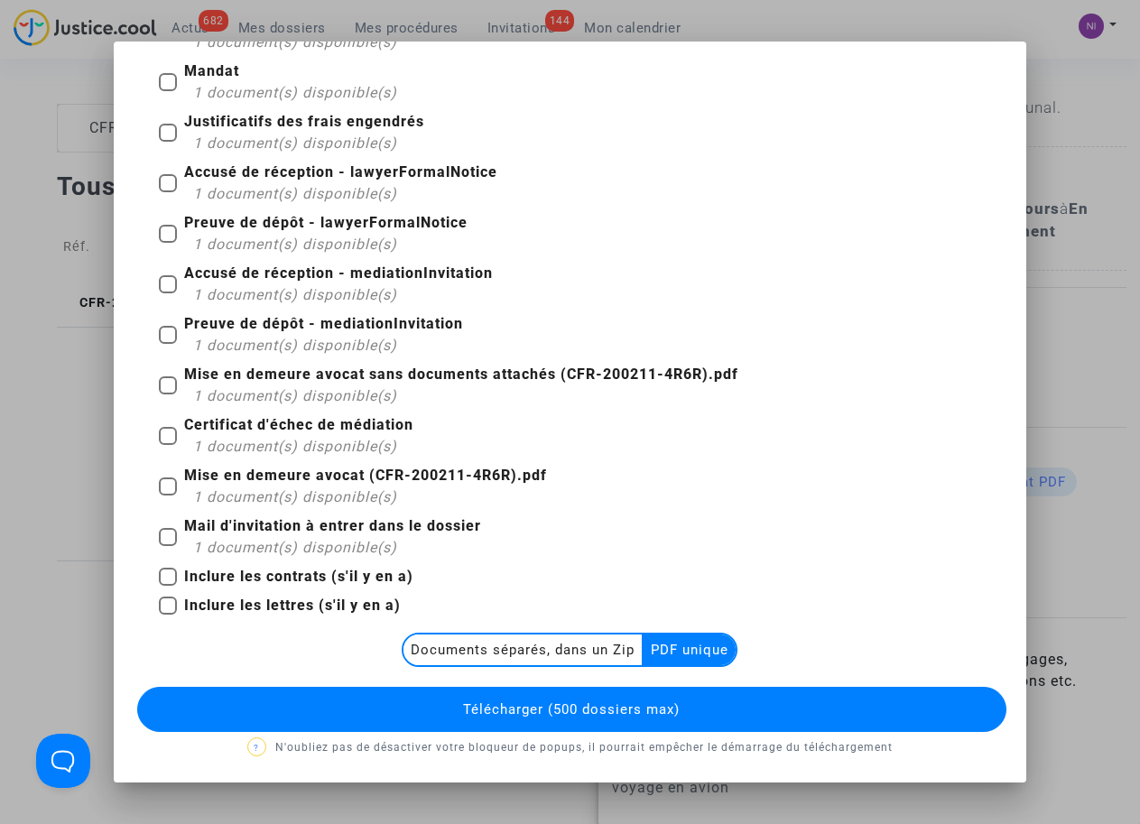
click at [629, 698] on button "Télécharger (500 dossiers max)" at bounding box center [571, 709] width 868 height 45
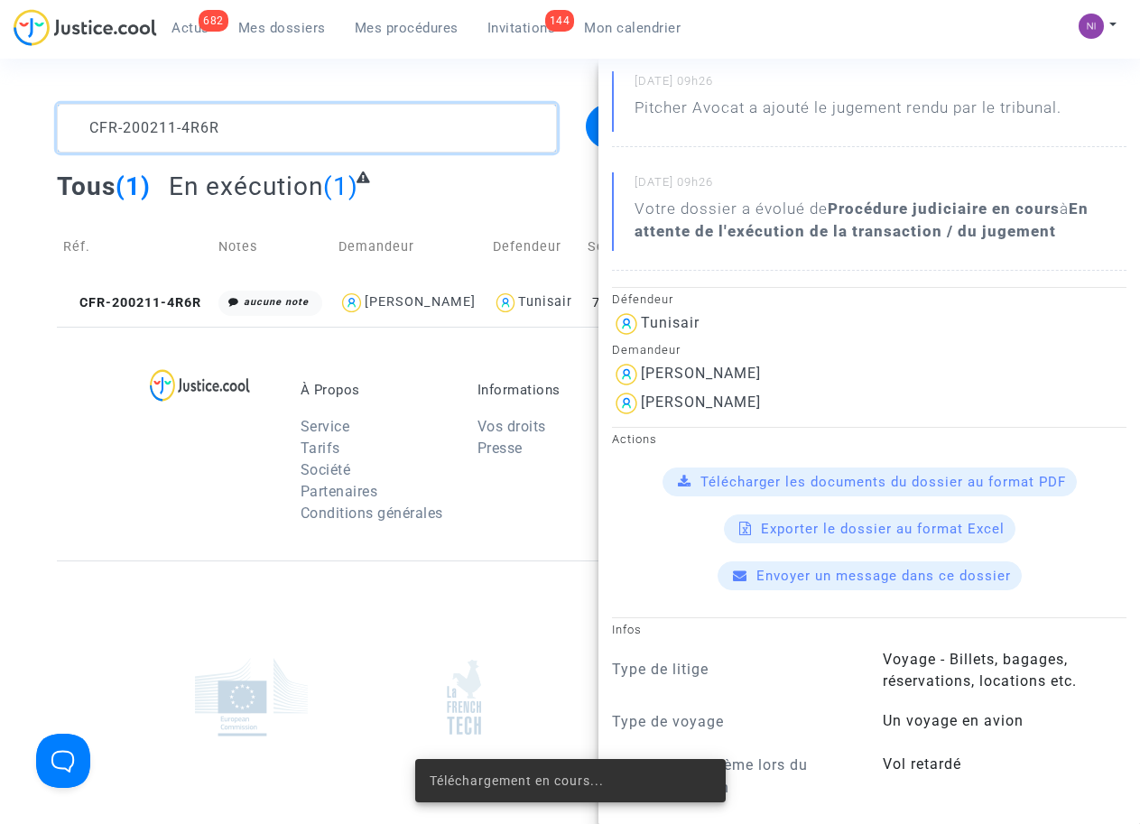
click at [260, 135] on textarea at bounding box center [306, 128] width 499 height 49
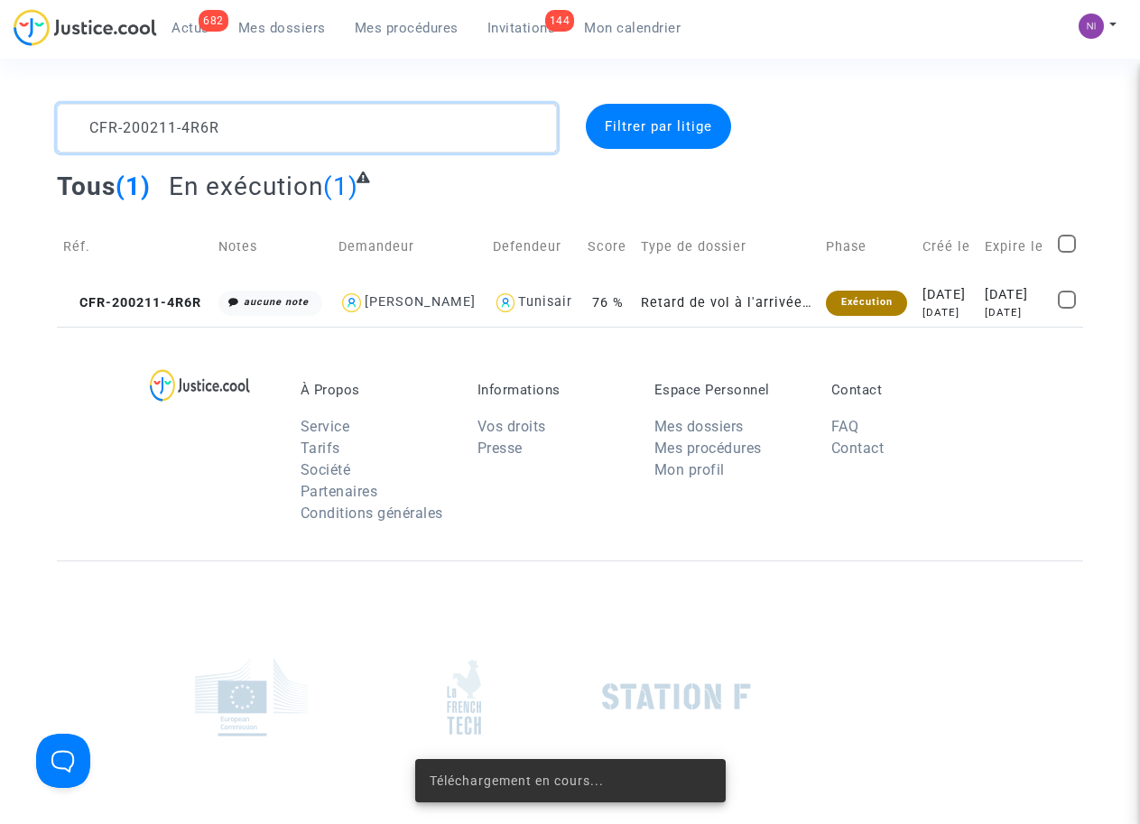
drag, startPoint x: 284, startPoint y: 134, endPoint x: 43, endPoint y: 115, distance: 241.7
click at [43, 115] on div "CFR-200211-4R6R" at bounding box center [306, 128] width 526 height 49
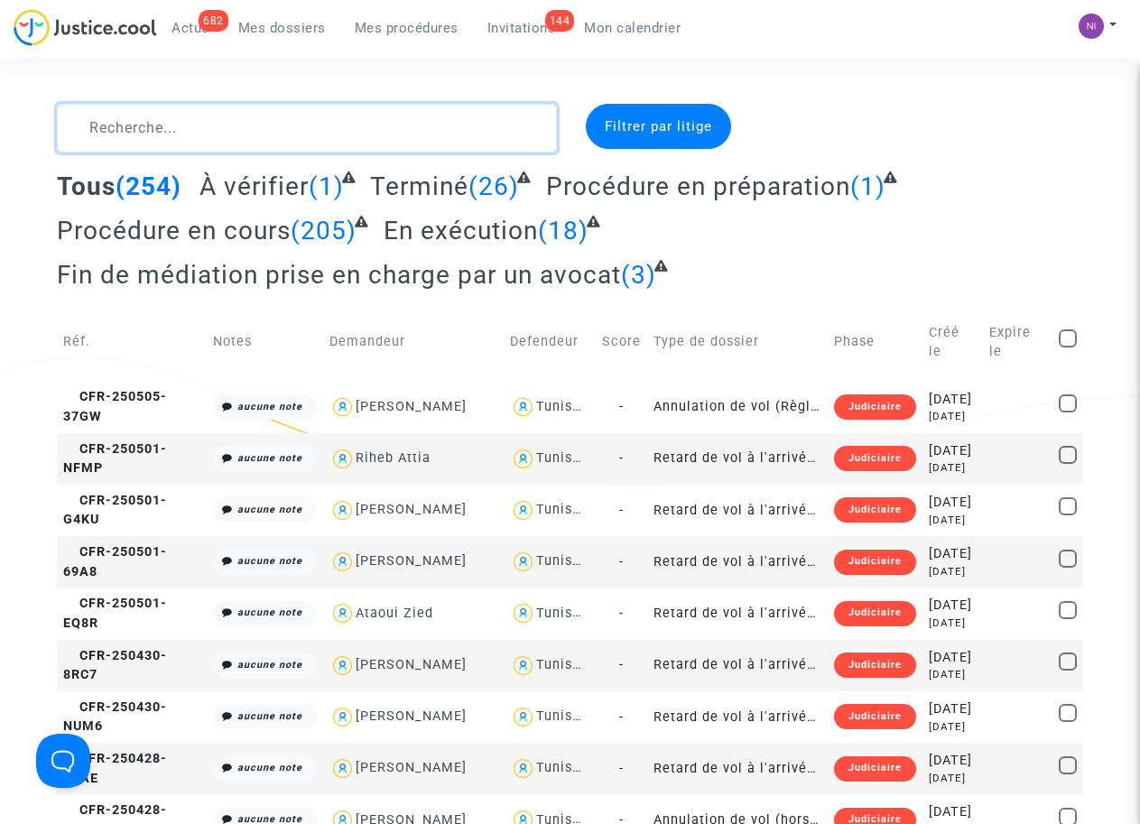
click at [190, 112] on textarea at bounding box center [306, 128] width 499 height 49
paste textarea "CFR-240913-QBBB"
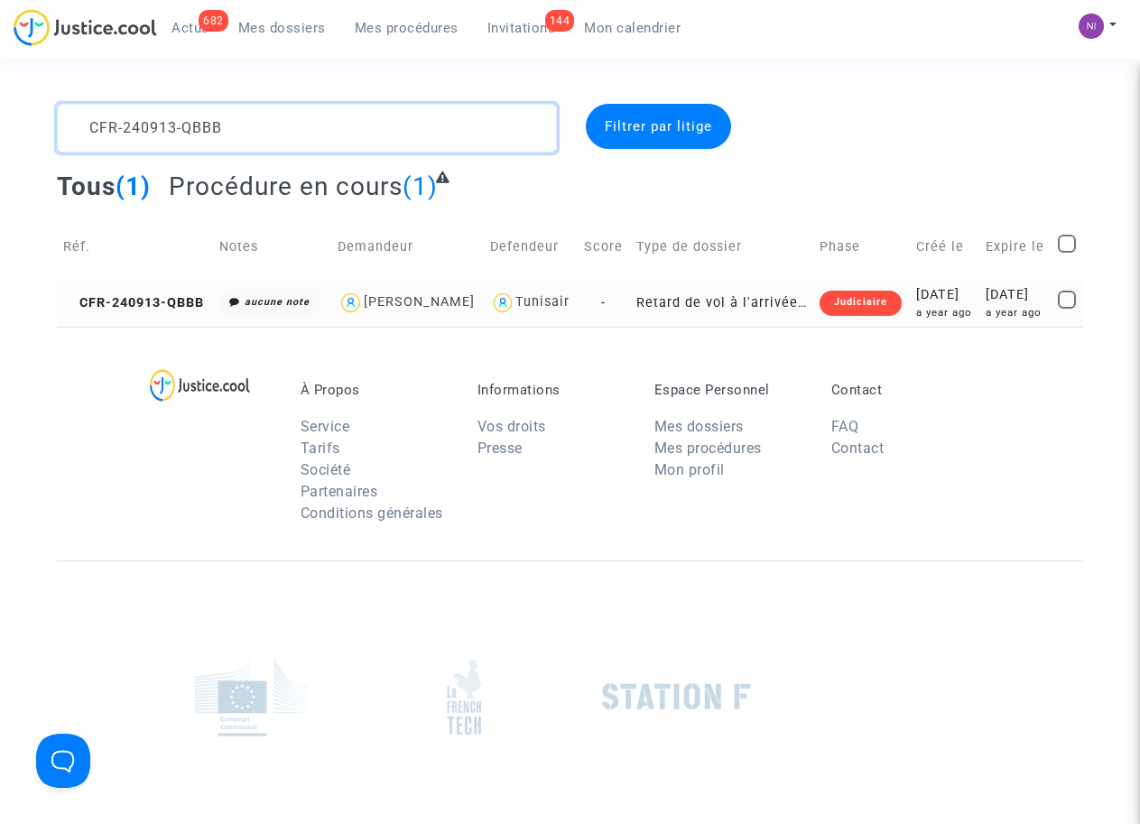
type textarea "CFR-240913-QBBB"
click at [988, 305] on div "[DATE]" at bounding box center [1015, 295] width 60 height 20
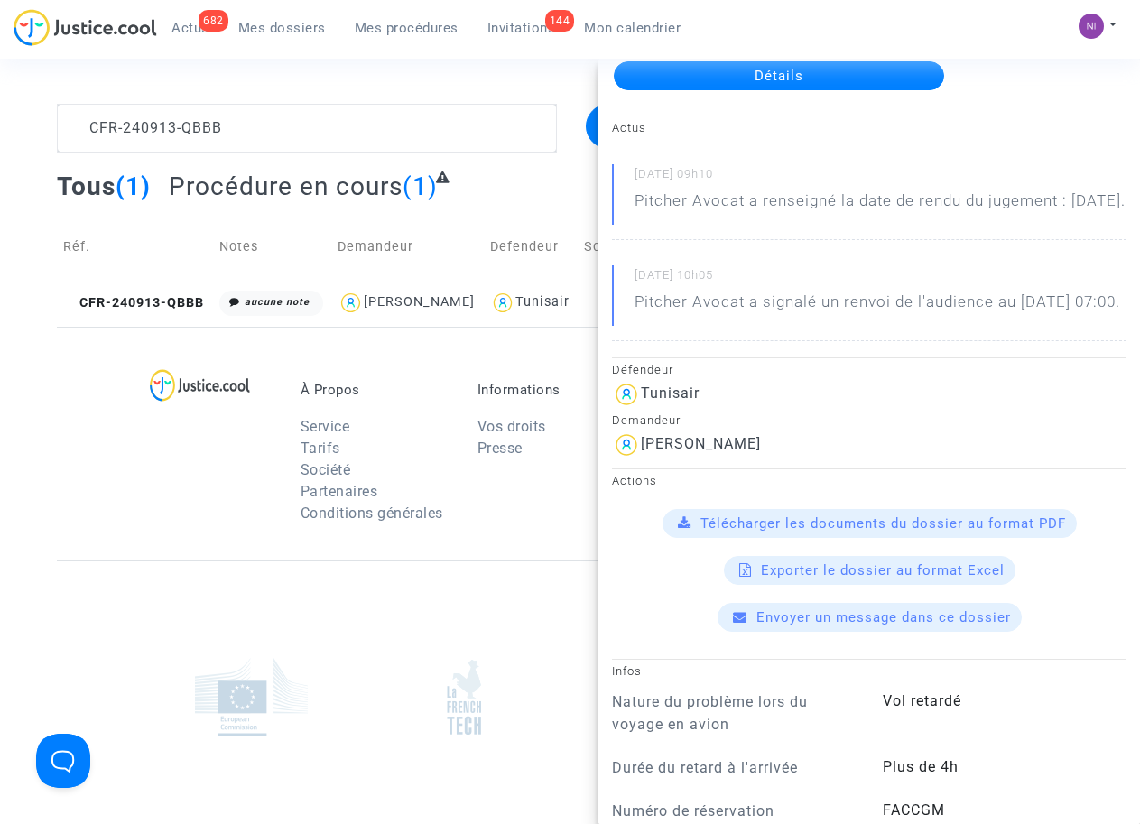
scroll to position [229, 0]
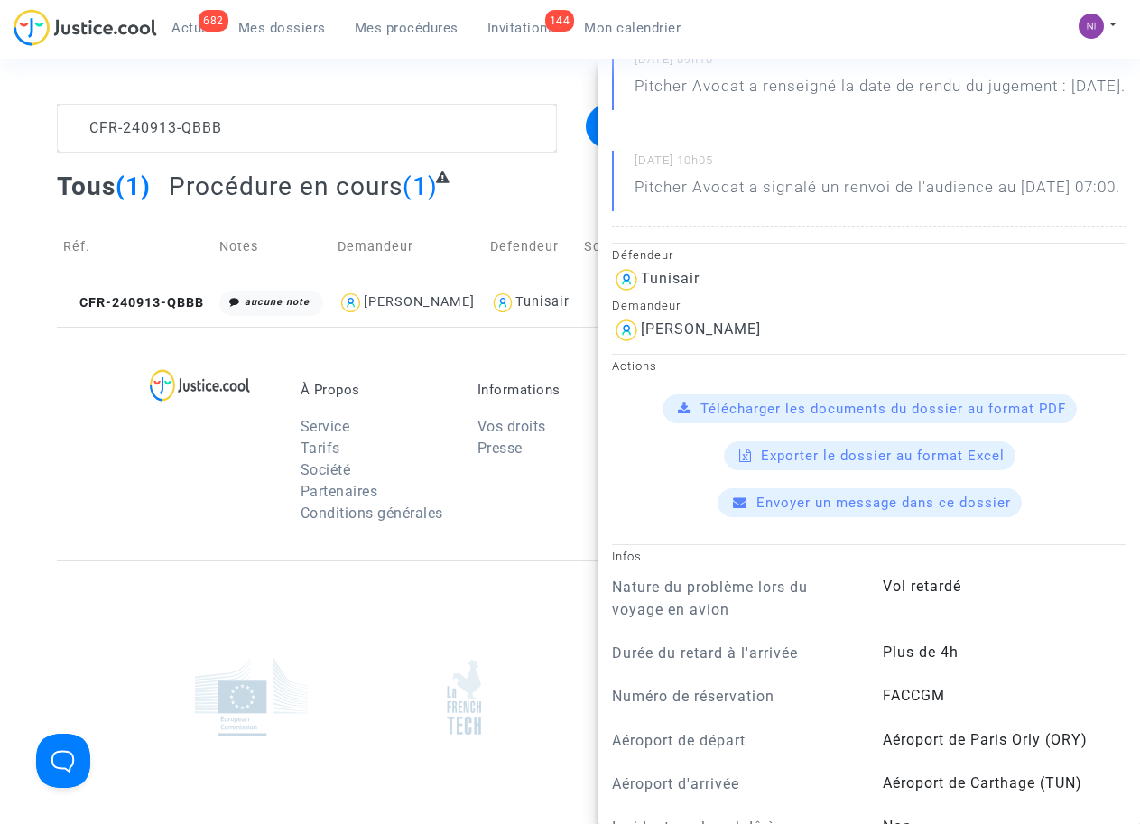
click at [778, 417] on span "Télécharger les documents du dossier au format PDF" at bounding box center [882, 409] width 365 height 16
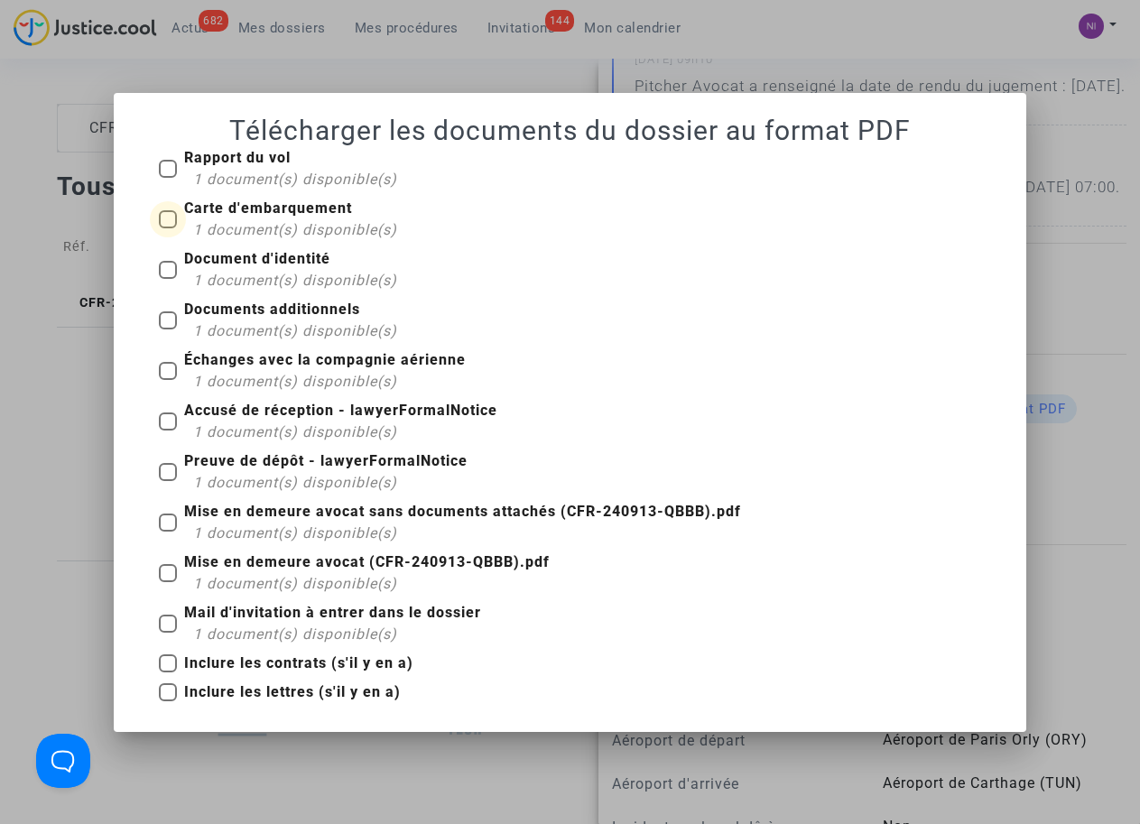
click at [166, 223] on span at bounding box center [168, 219] width 18 height 18
click at [167, 228] on input "Carte d'embarquement 1 document(s) disponible(s)" at bounding box center [167, 228] width 1 height 1
checkbox input "true"
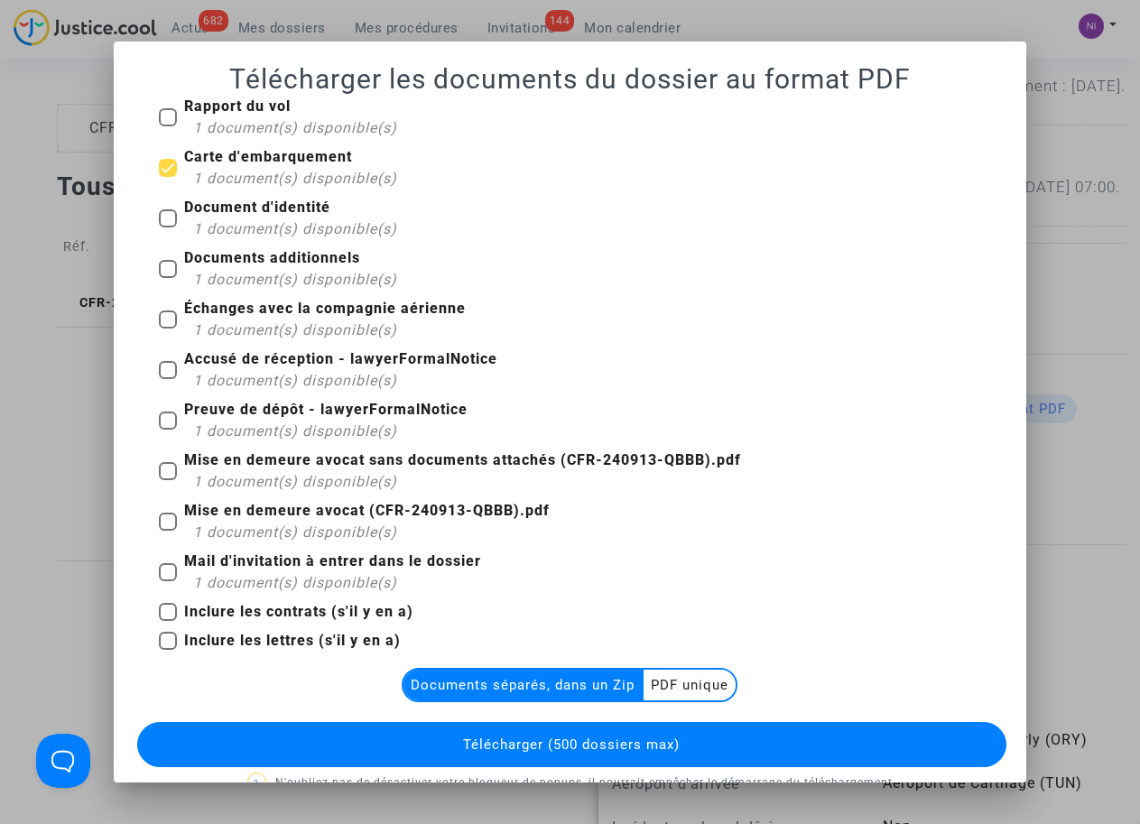
click at [681, 689] on multi-toggle-item "PDF unique" at bounding box center [689, 685] width 92 height 31
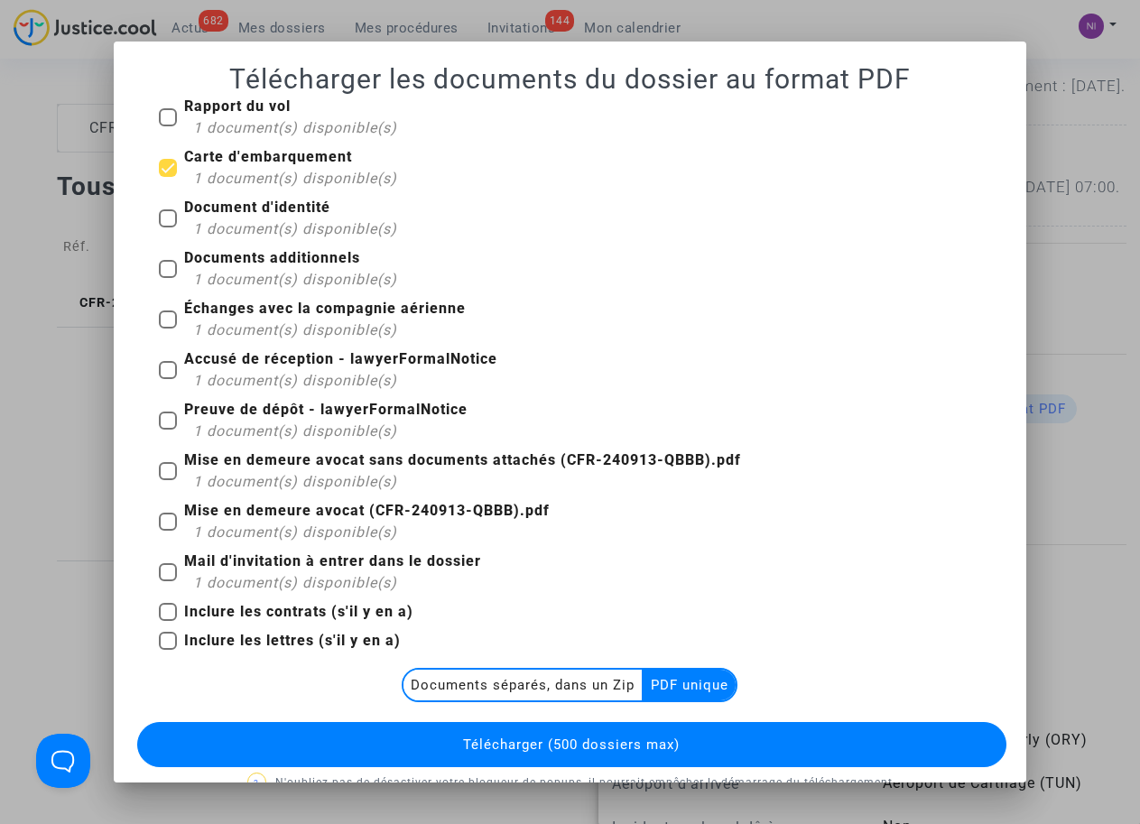
click at [535, 753] on button "Télécharger (500 dossiers max)" at bounding box center [571, 744] width 868 height 45
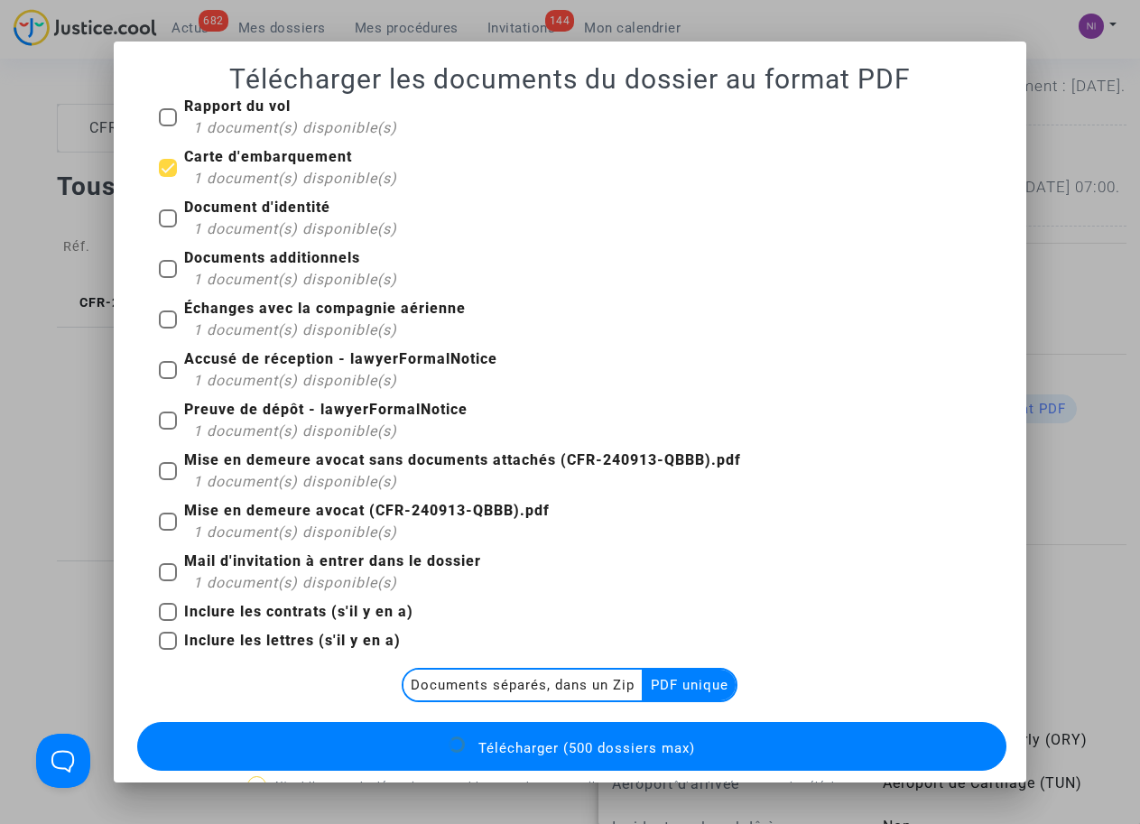
scroll to position [39, 0]
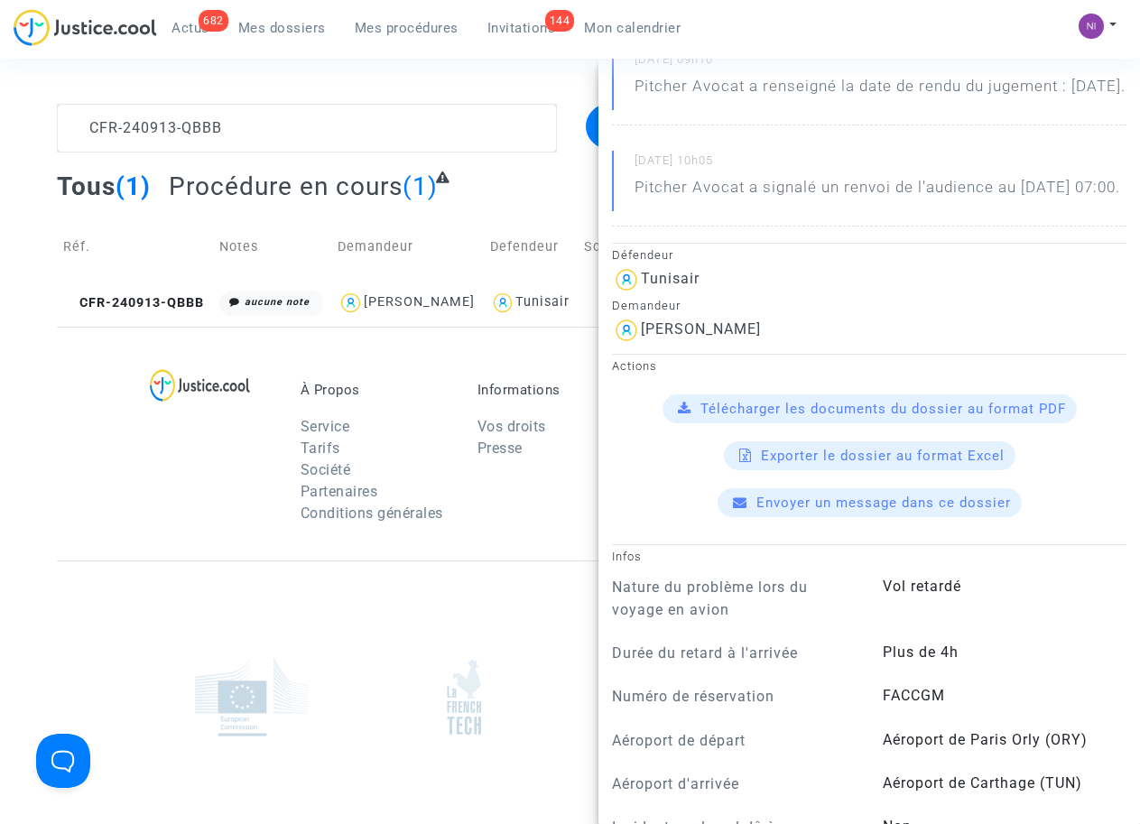
click at [154, 499] on div at bounding box center [216, 458] width 142 height 152
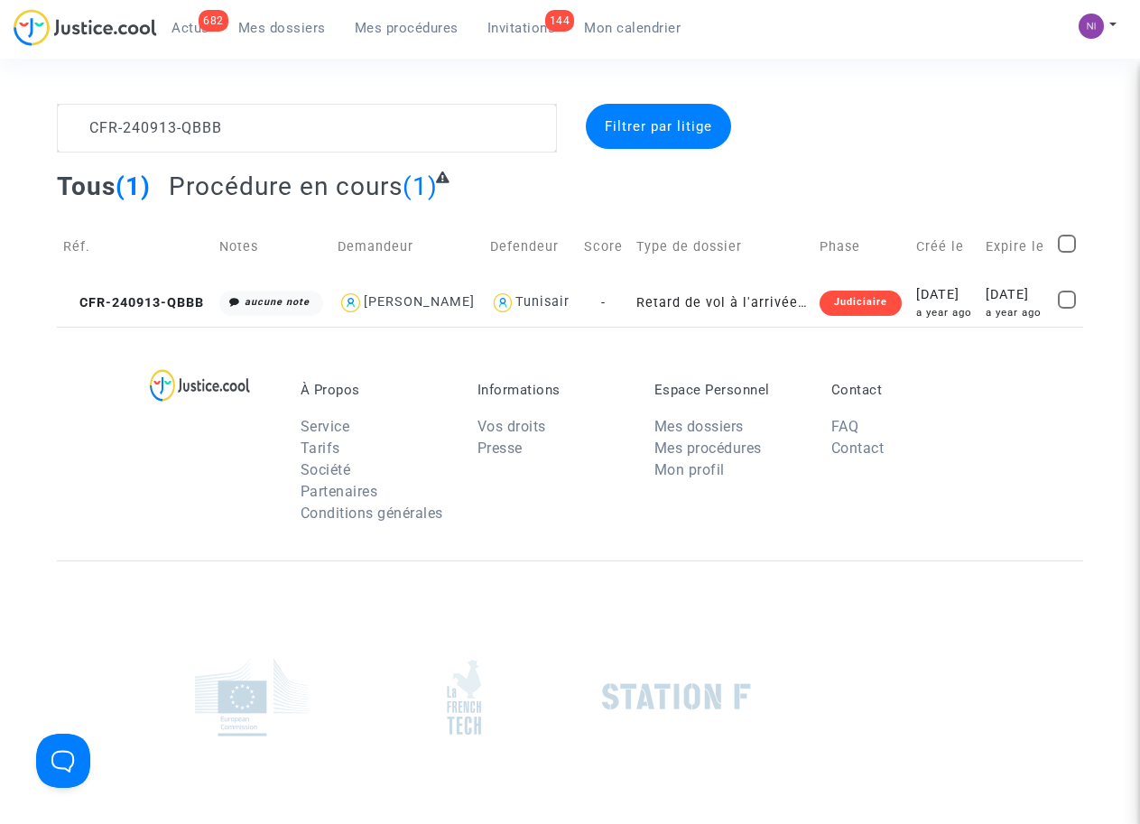
scroll to position [0, 0]
click at [230, 116] on textarea at bounding box center [306, 128] width 499 height 49
click at [264, 125] on textarea at bounding box center [306, 128] width 499 height 49
drag, startPoint x: 268, startPoint y: 139, endPoint x: 22, endPoint y: 115, distance: 247.5
click at [22, 115] on div "CFR-240913-QBBB Filtrer par litige Tous (1) Procédure en cours (1) Réf. Notes D…" at bounding box center [570, 215] width 1140 height 223
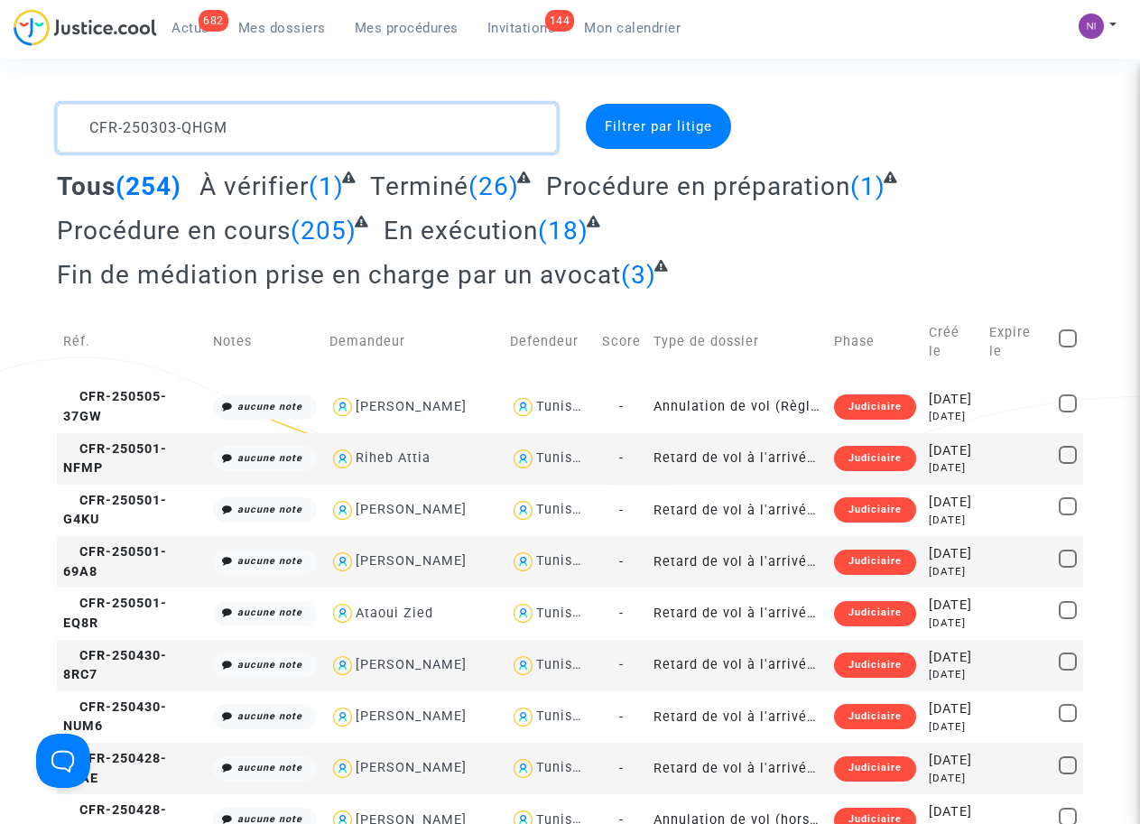
click at [442, 122] on textarea at bounding box center [306, 128] width 499 height 49
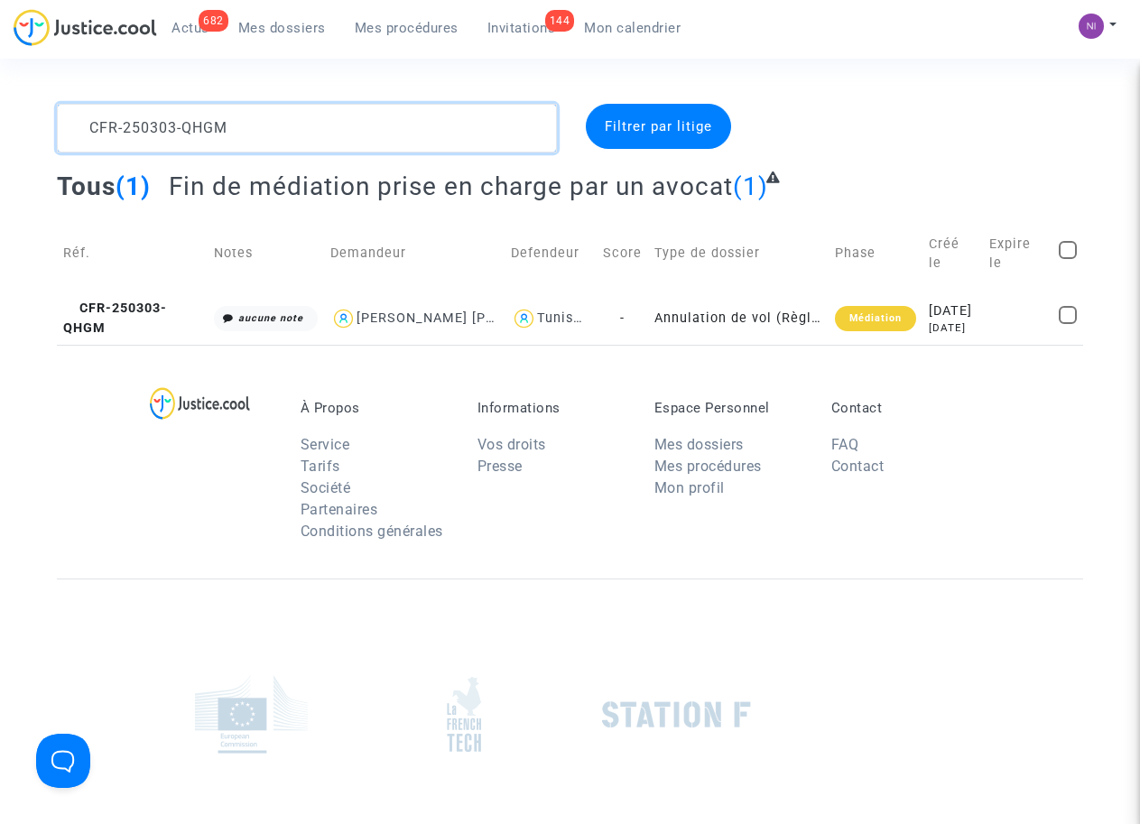
type textarea "CFR-250303-QHGM"
click at [900, 327] on td "Médiation" at bounding box center [875, 317] width 94 height 51
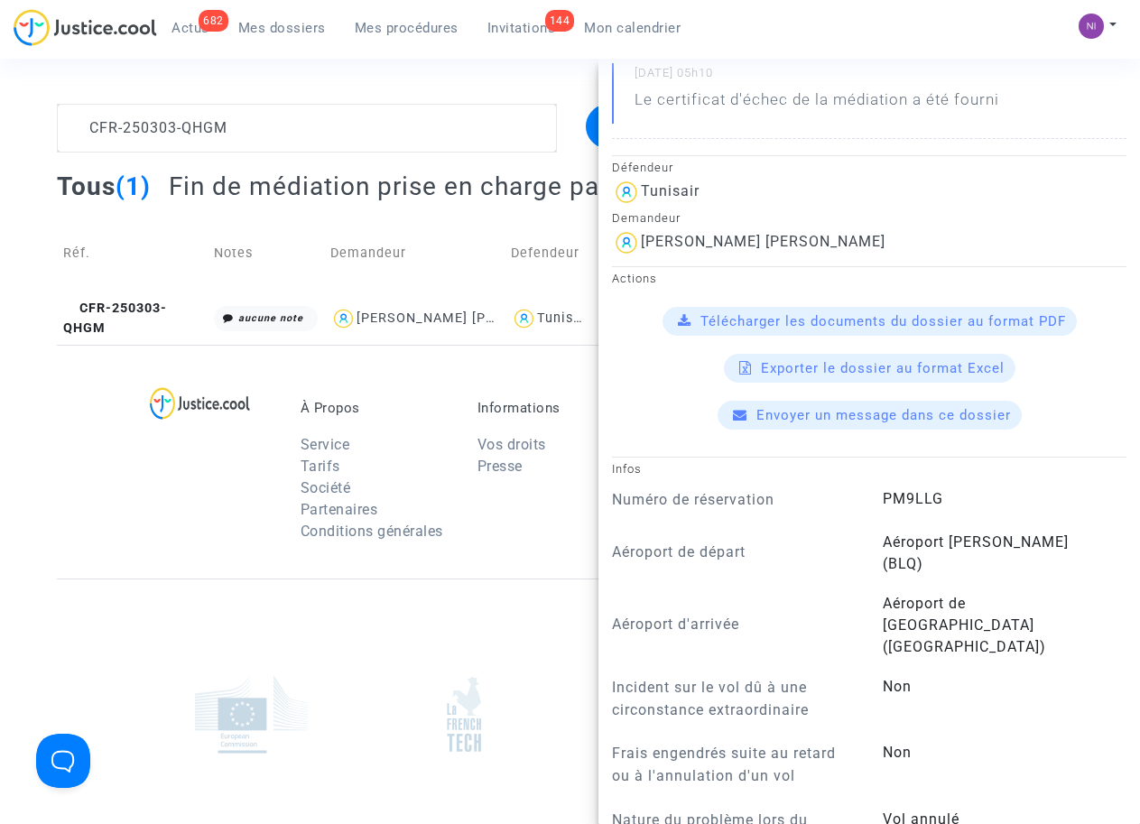
scroll to position [344, 0]
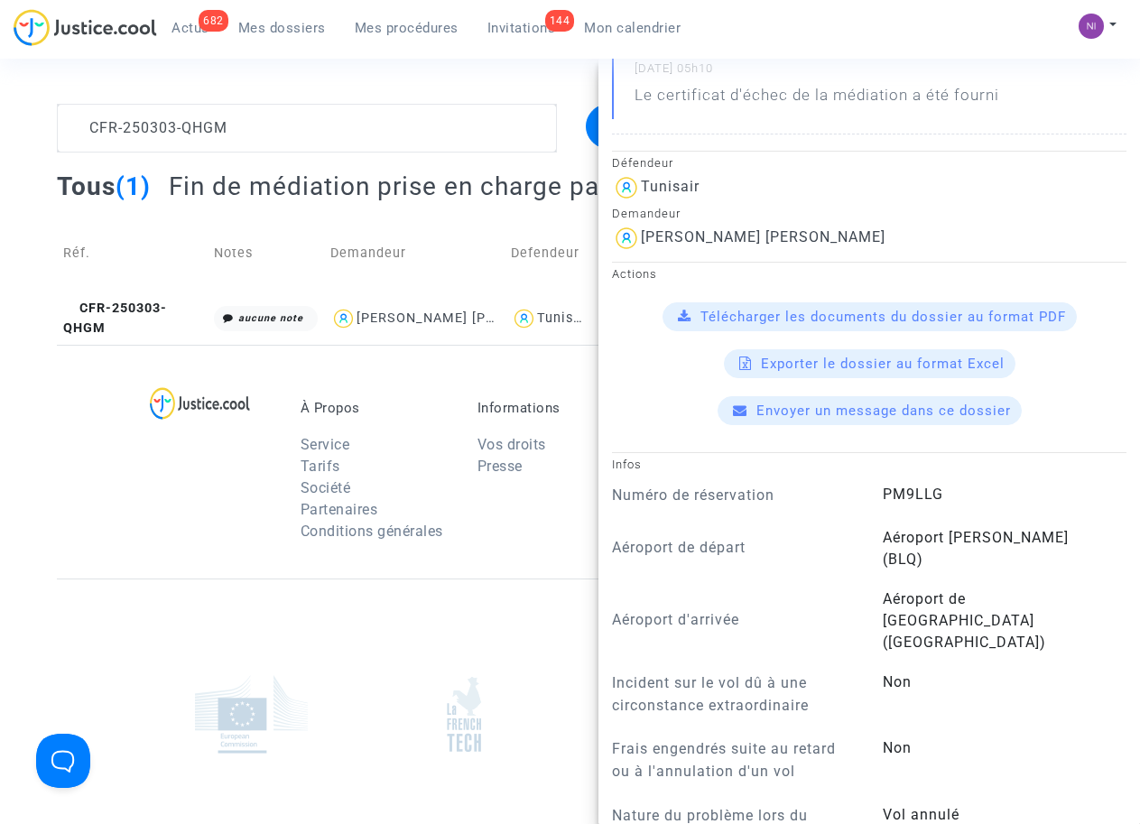
click at [902, 316] on span "Télécharger les documents du dossier au format PDF" at bounding box center [882, 317] width 365 height 16
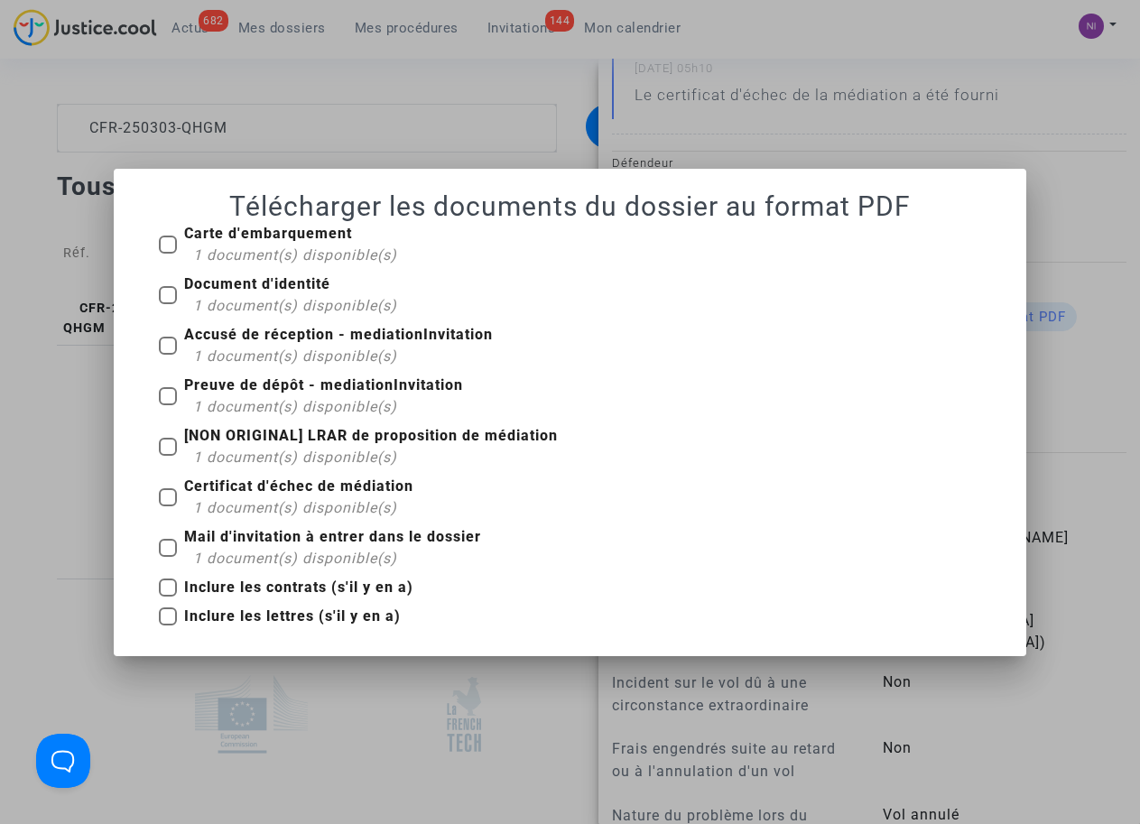
click at [165, 242] on span at bounding box center [168, 244] width 18 height 18
click at [167, 254] on input "Carte d'embarquement 1 document(s) disponible(s)" at bounding box center [167, 254] width 1 height 1
checkbox input "true"
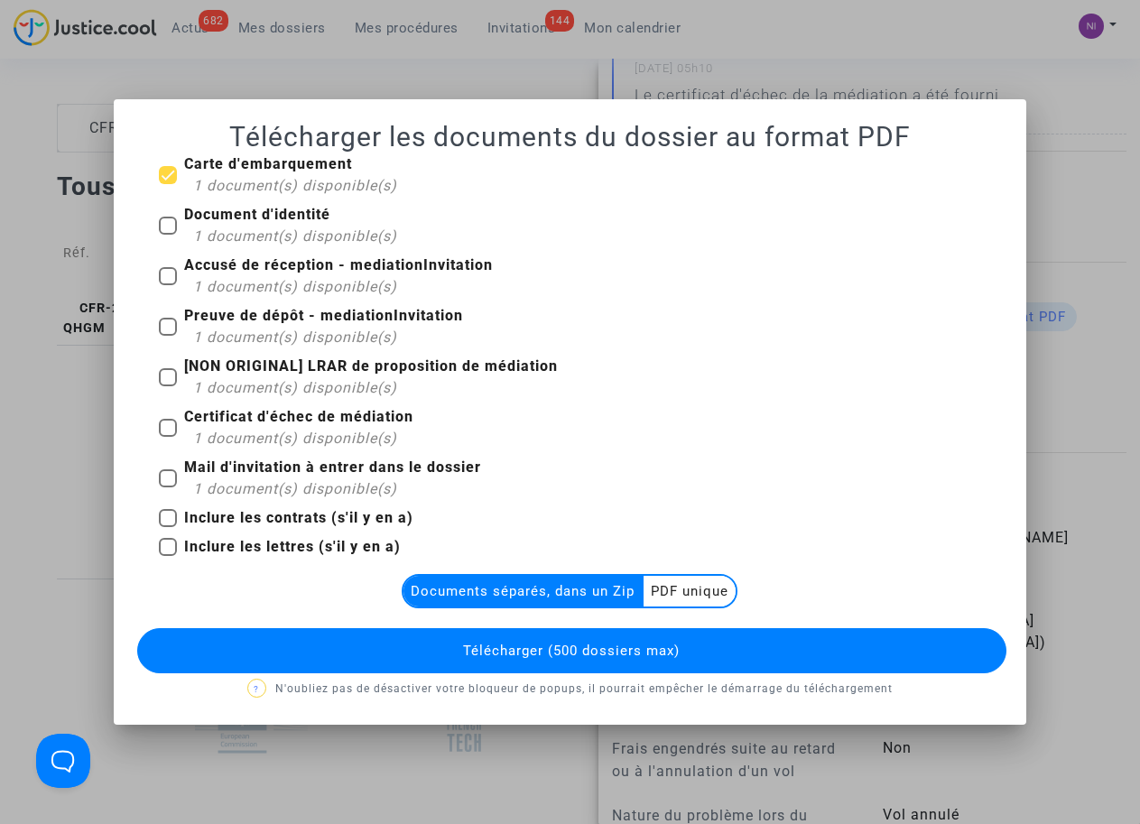
click at [697, 592] on multi-toggle-item "PDF unique" at bounding box center [689, 591] width 92 height 31
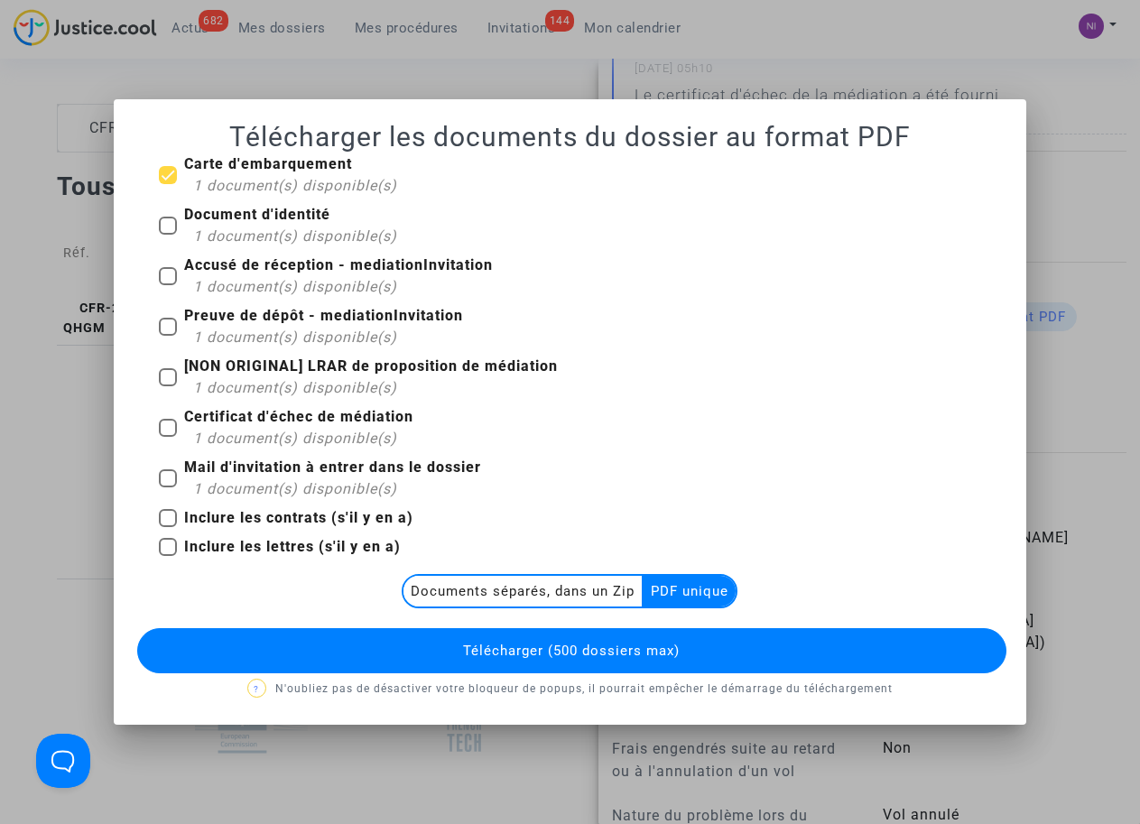
click at [647, 637] on button "Télécharger (500 dossiers max)" at bounding box center [571, 650] width 868 height 45
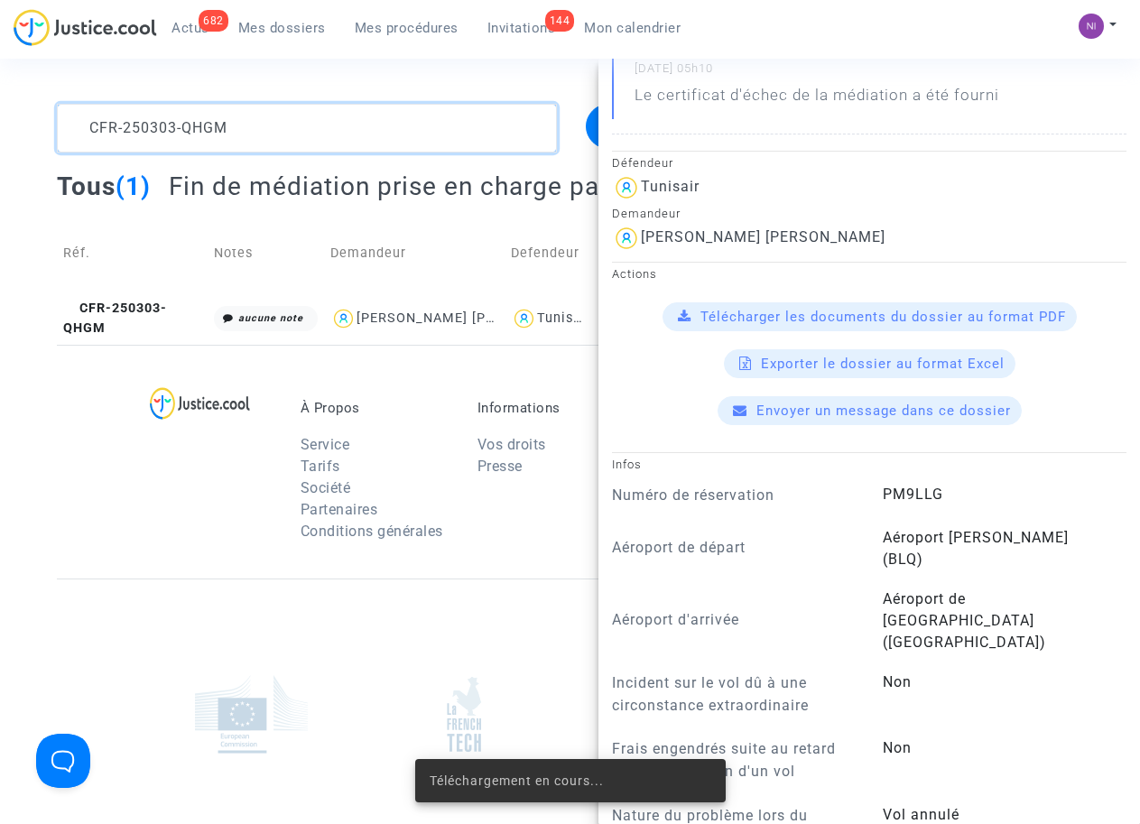
click at [258, 134] on textarea at bounding box center [306, 128] width 499 height 49
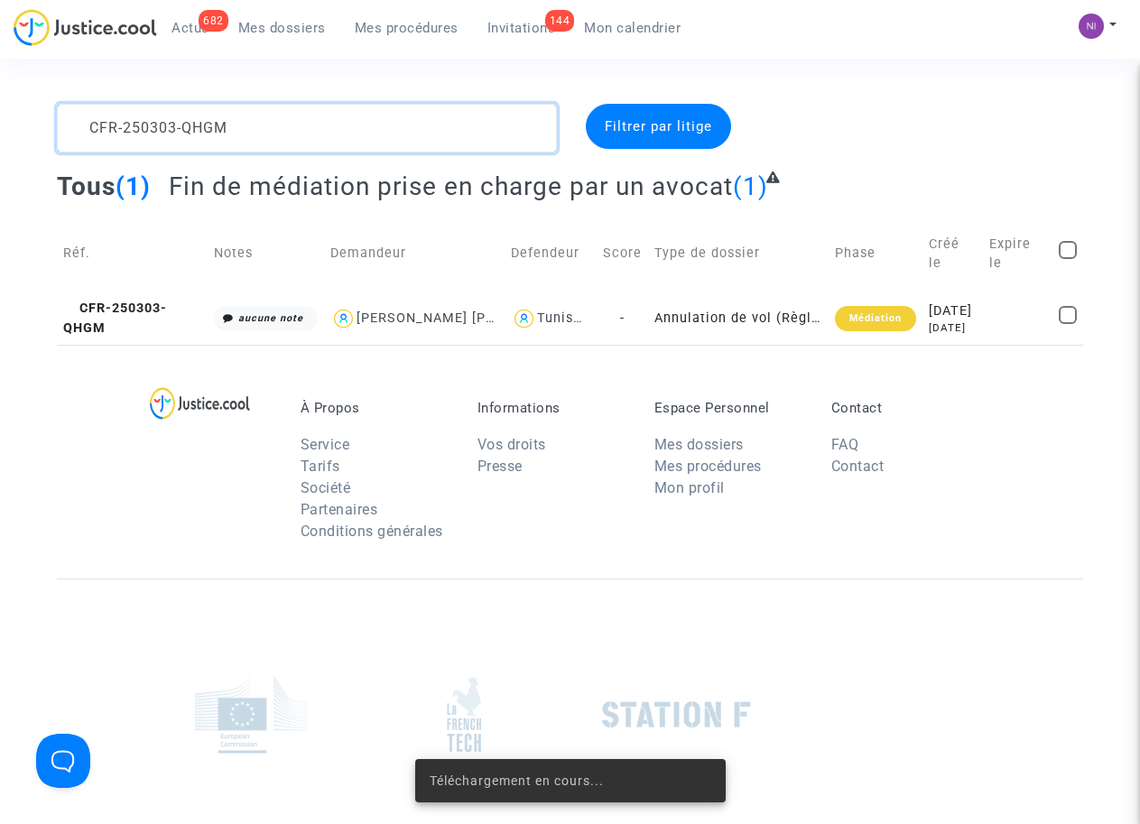
drag, startPoint x: 252, startPoint y: 125, endPoint x: 55, endPoint y: 152, distance: 198.4
click at [55, 152] on div "CFR-250303-QHGM" at bounding box center [306, 128] width 526 height 49
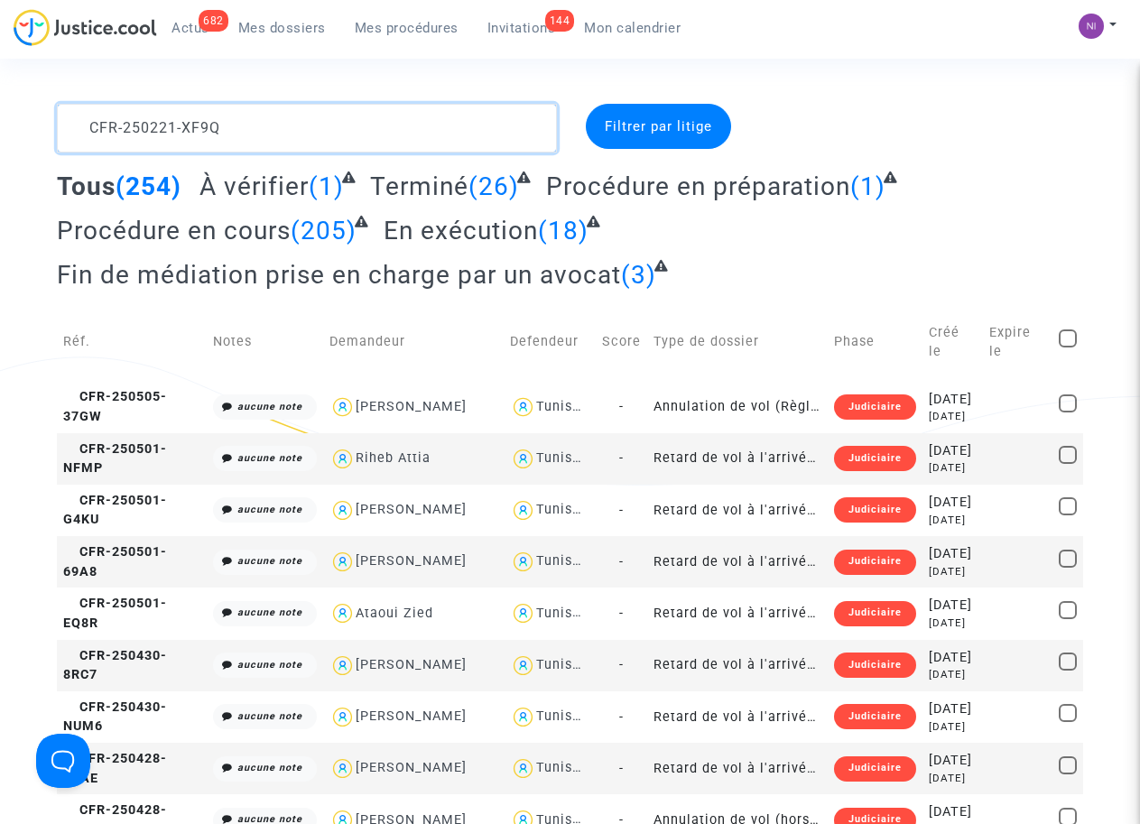
click at [93, 125] on textarea at bounding box center [306, 128] width 499 height 49
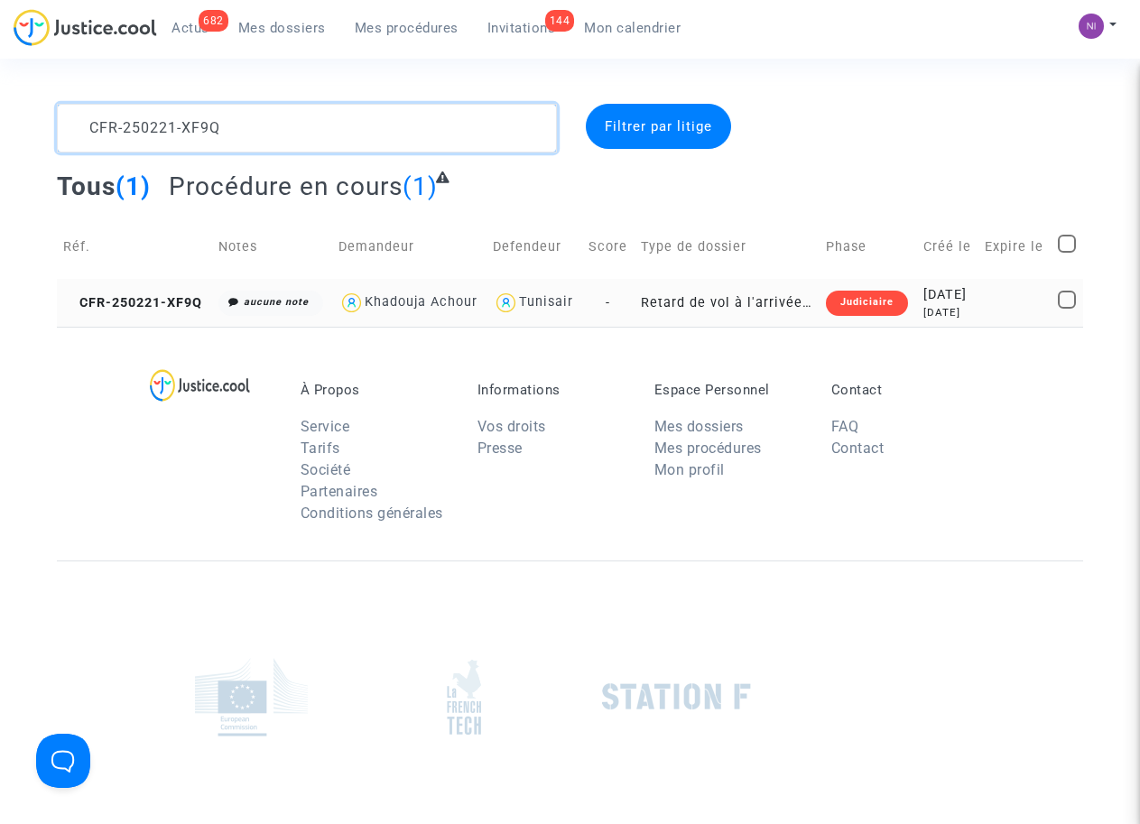
type textarea "CFR-250221-XF9Q"
click at [973, 305] on div "[DATE]" at bounding box center [948, 295] width 50 height 20
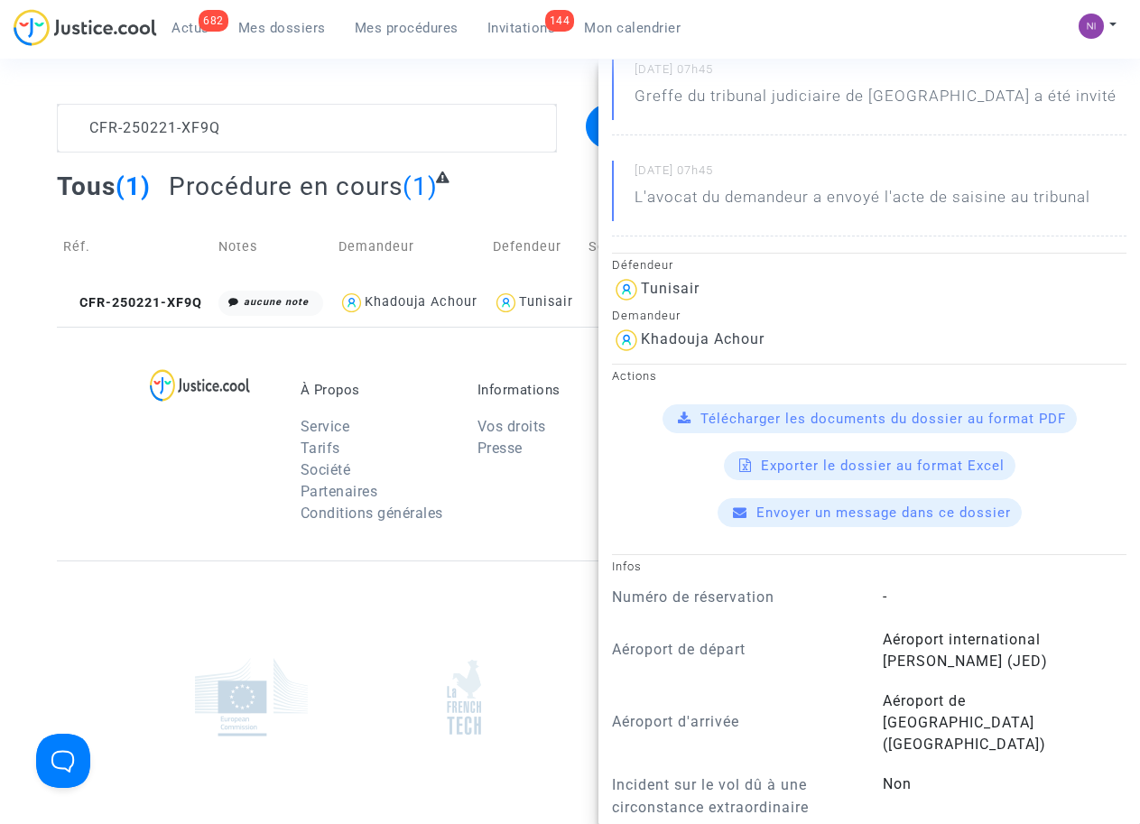
scroll to position [229, 0]
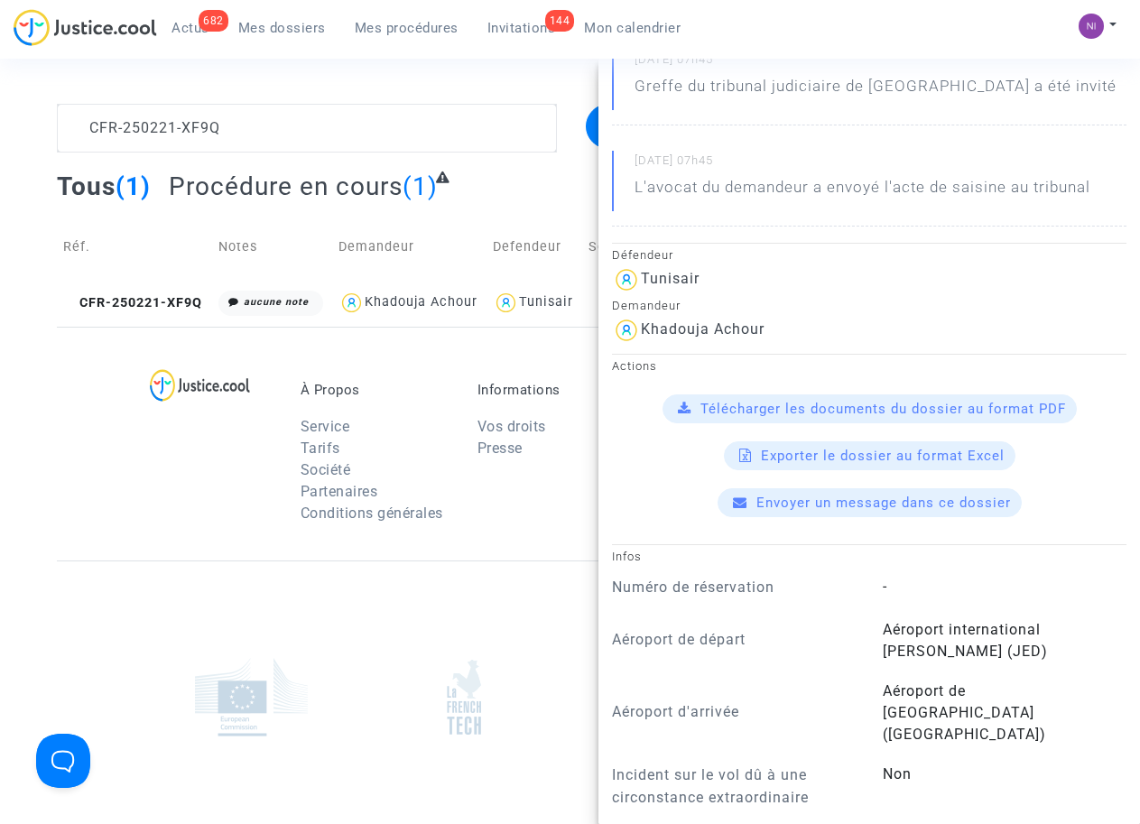
click at [805, 417] on div "Télécharger les documents du dossier au format PDF" at bounding box center [869, 408] width 414 height 29
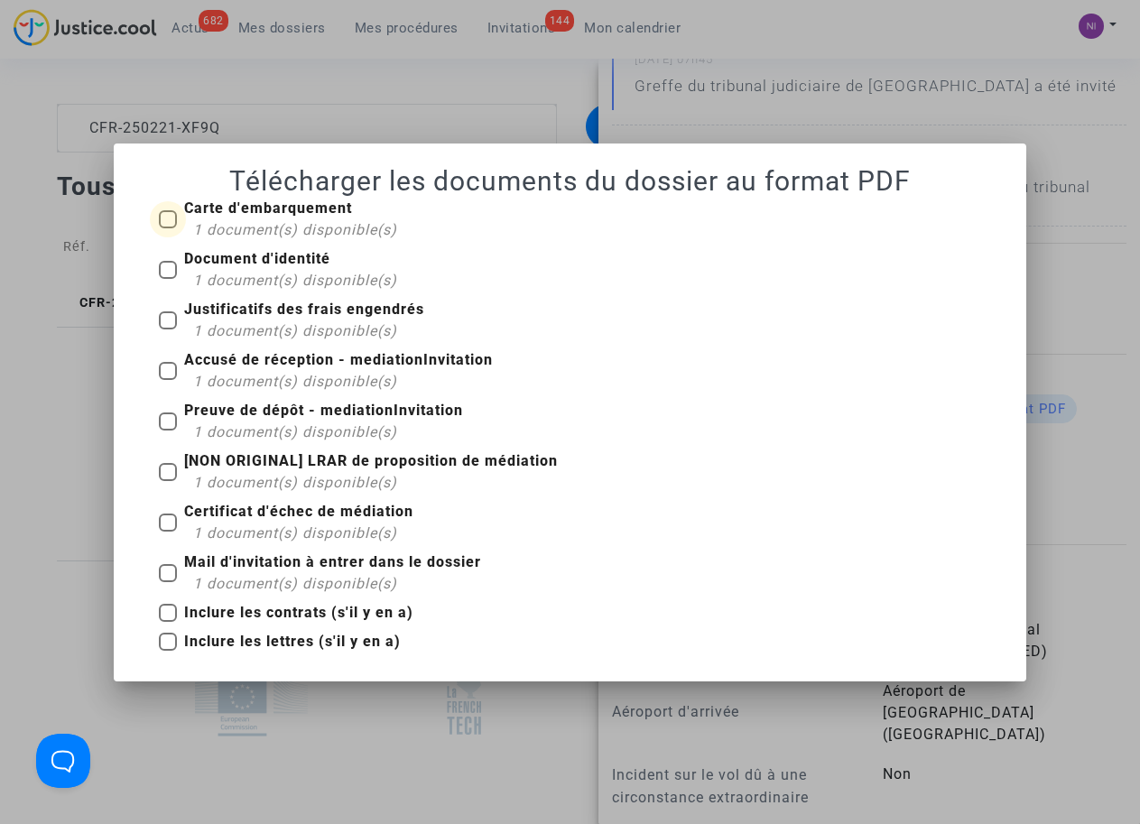
click at [172, 217] on span at bounding box center [168, 219] width 18 height 18
click at [168, 228] on input "Carte d'embarquement 1 document(s) disponible(s)" at bounding box center [167, 228] width 1 height 1
checkbox input "true"
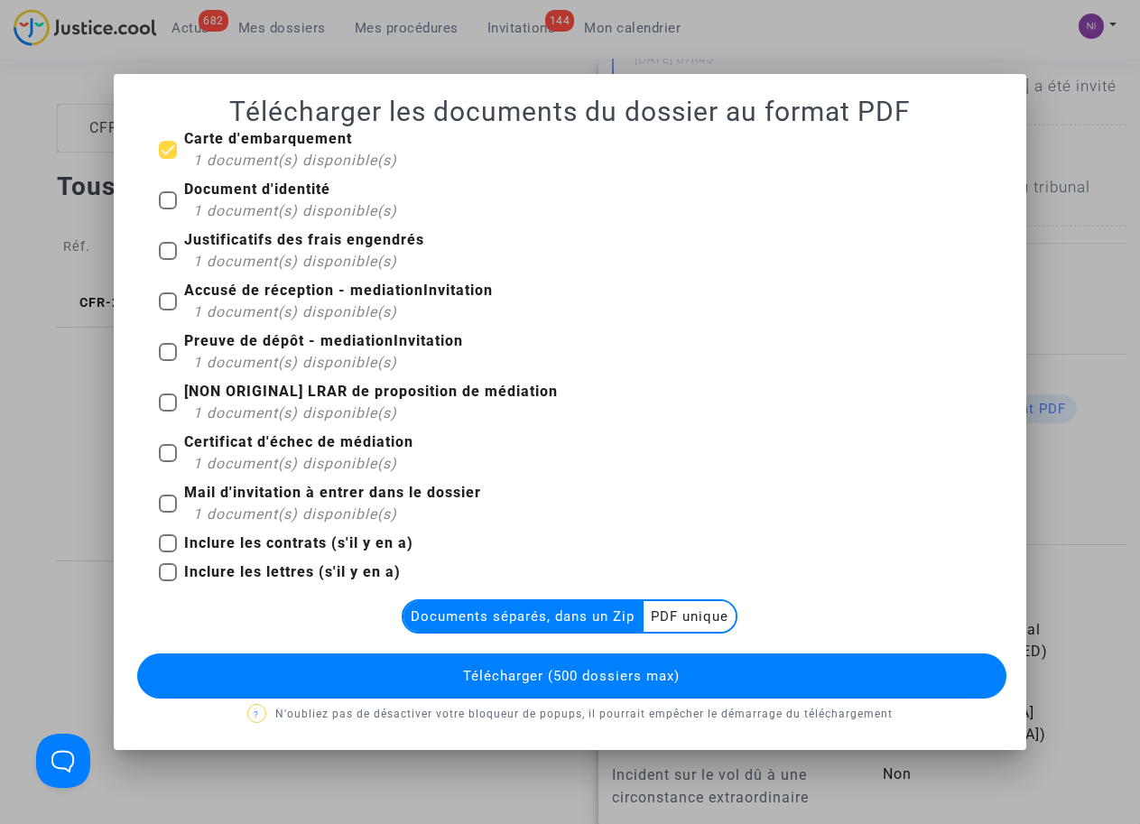
click at [668, 614] on multi-toggle-item "PDF unique" at bounding box center [689, 616] width 92 height 31
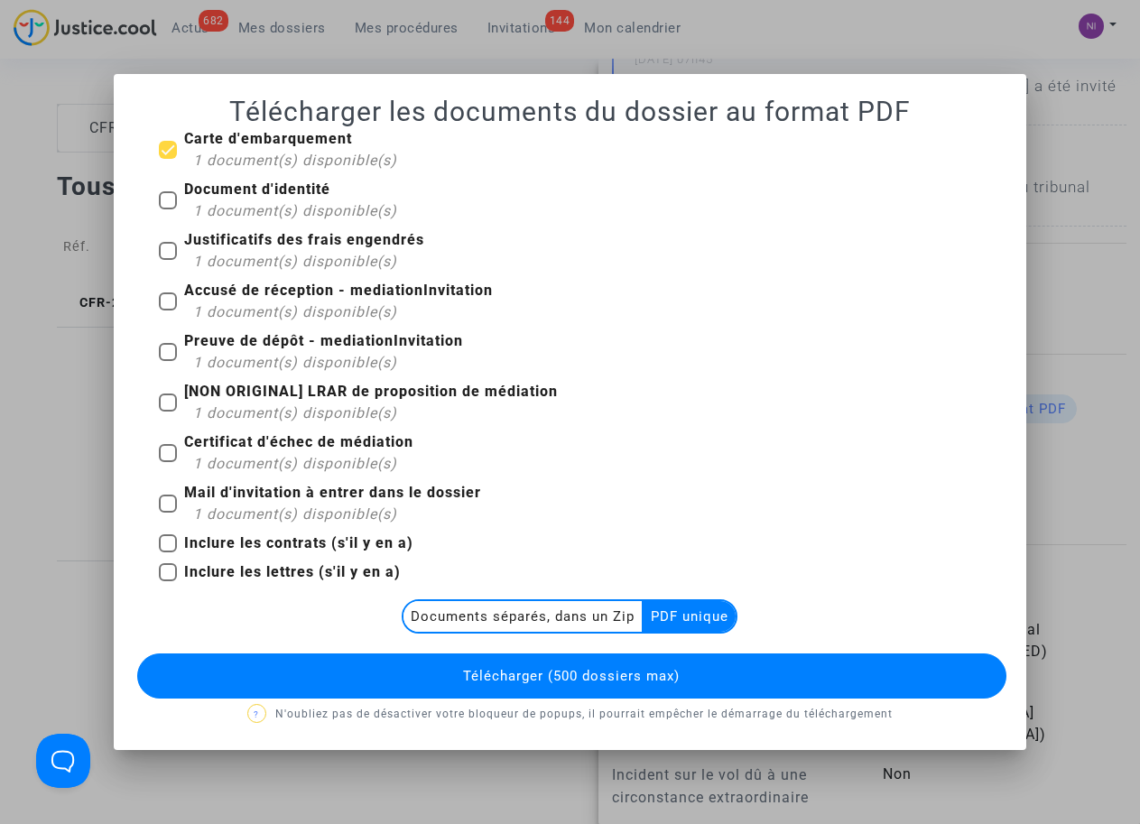
click at [600, 671] on span "Télécharger (500 dossiers max)" at bounding box center [571, 676] width 217 height 16
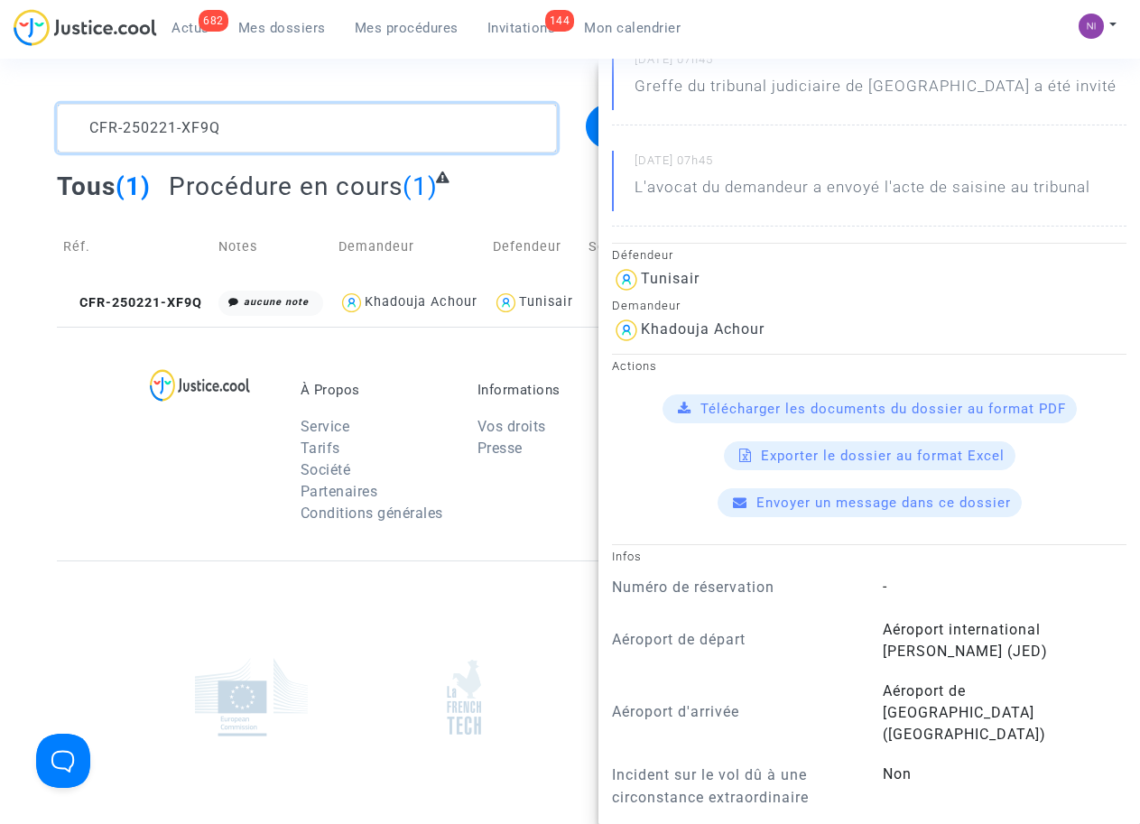
click at [335, 117] on textarea at bounding box center [306, 128] width 499 height 49
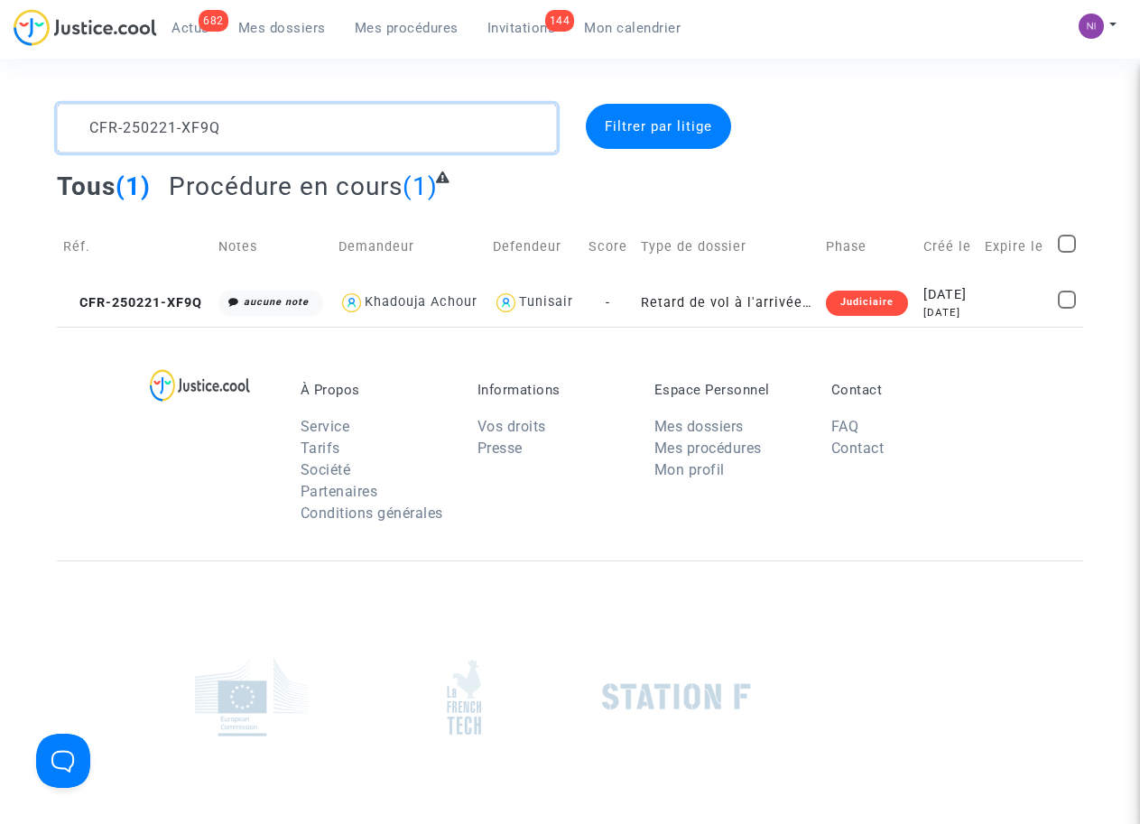
scroll to position [0, 0]
drag, startPoint x: 307, startPoint y: 130, endPoint x: 0, endPoint y: 116, distance: 307.1
click at [0, 130] on div "CFR-250221-XF9Q Filtrer par litige Tous (1) Procédure en cours (1) Réf. Notes D…" at bounding box center [570, 215] width 1140 height 223
type textarea "CFR-250220-DHZ7"
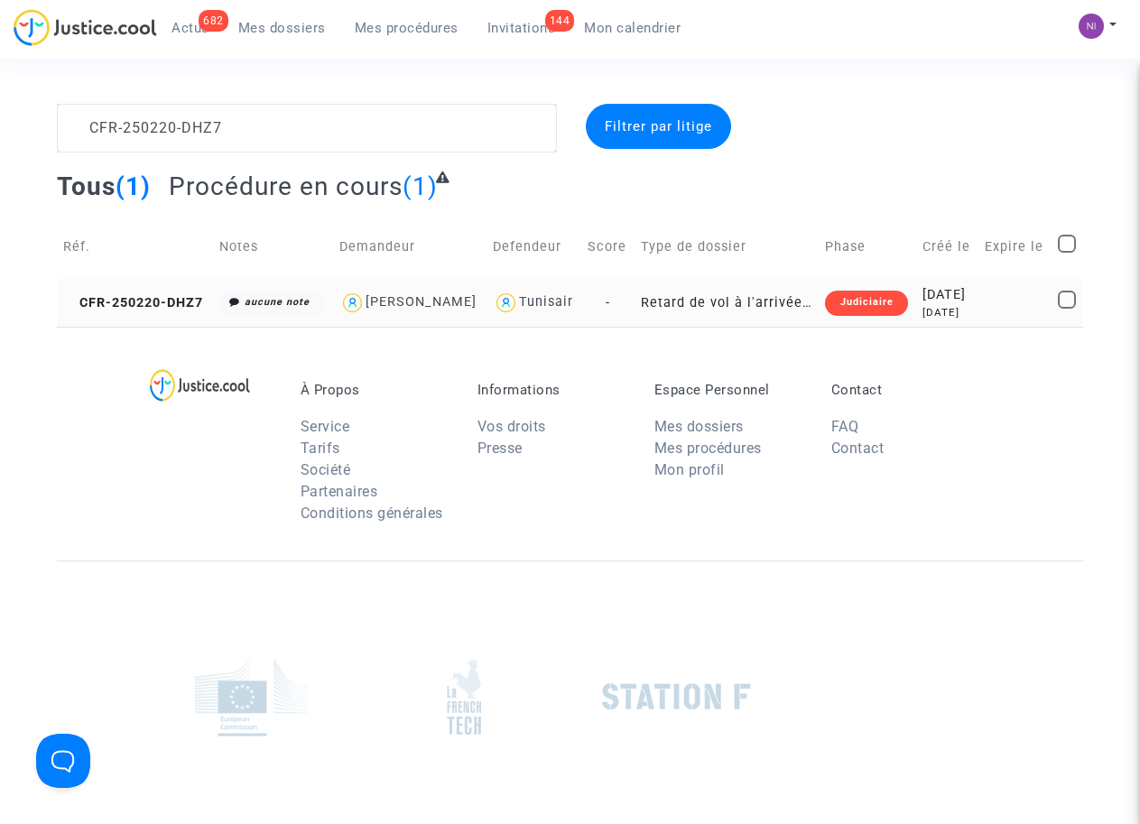
click at [975, 296] on td "[DATE] [DATE]" at bounding box center [947, 303] width 62 height 48
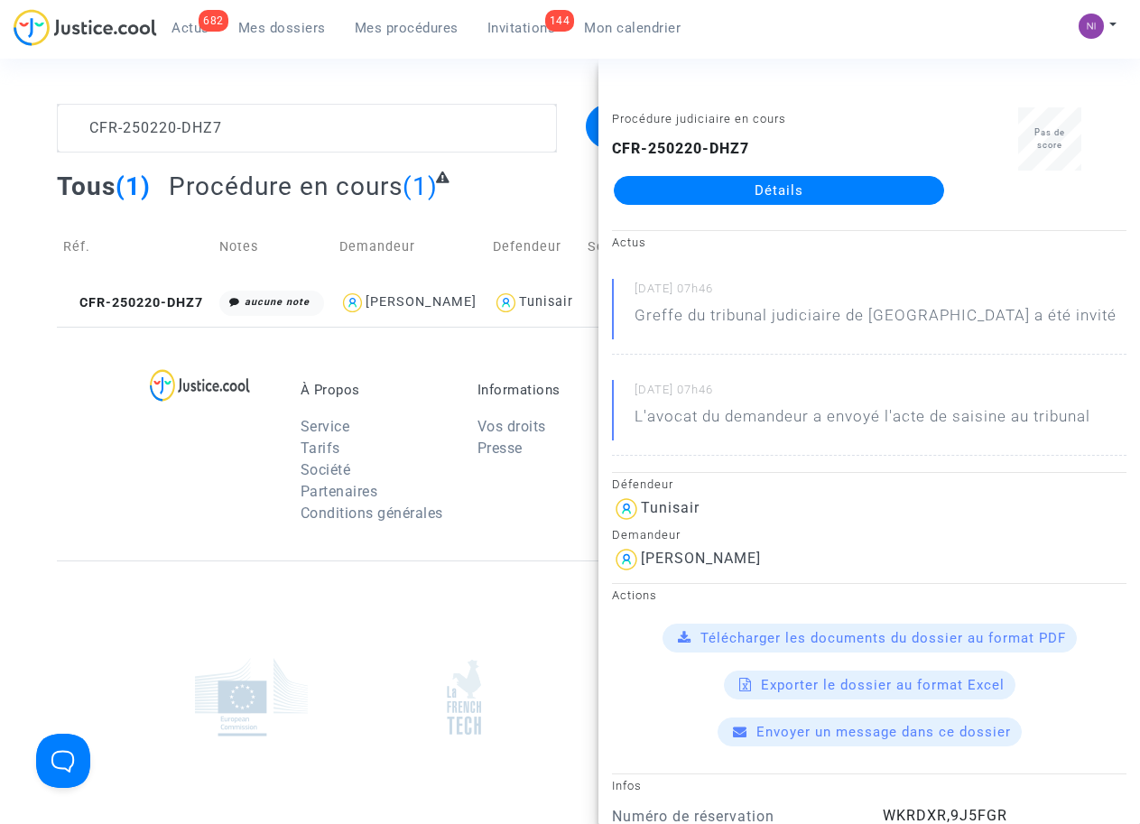
click at [855, 635] on span "Télécharger les documents du dossier au format PDF" at bounding box center [882, 638] width 365 height 16
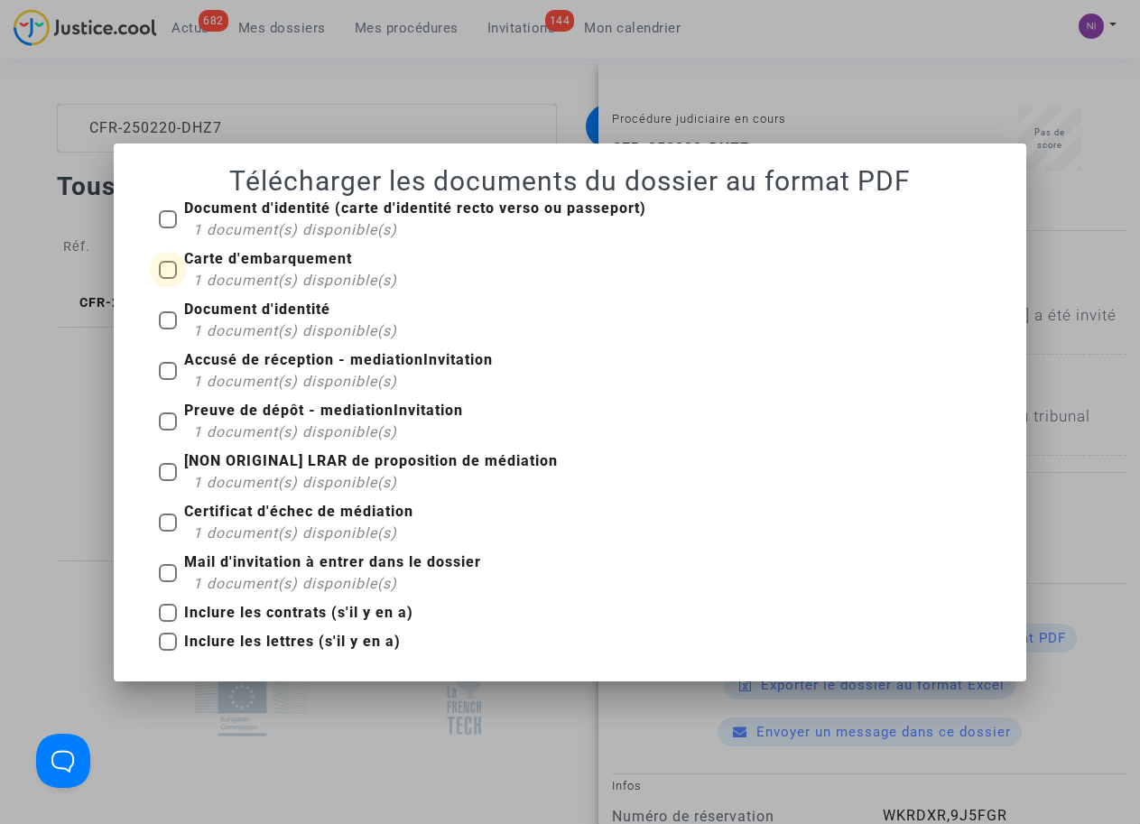
click at [173, 278] on span at bounding box center [168, 270] width 18 height 18
click at [168, 279] on input "Carte d'embarquement 1 document(s) disponible(s)" at bounding box center [167, 279] width 1 height 1
checkbox input "true"
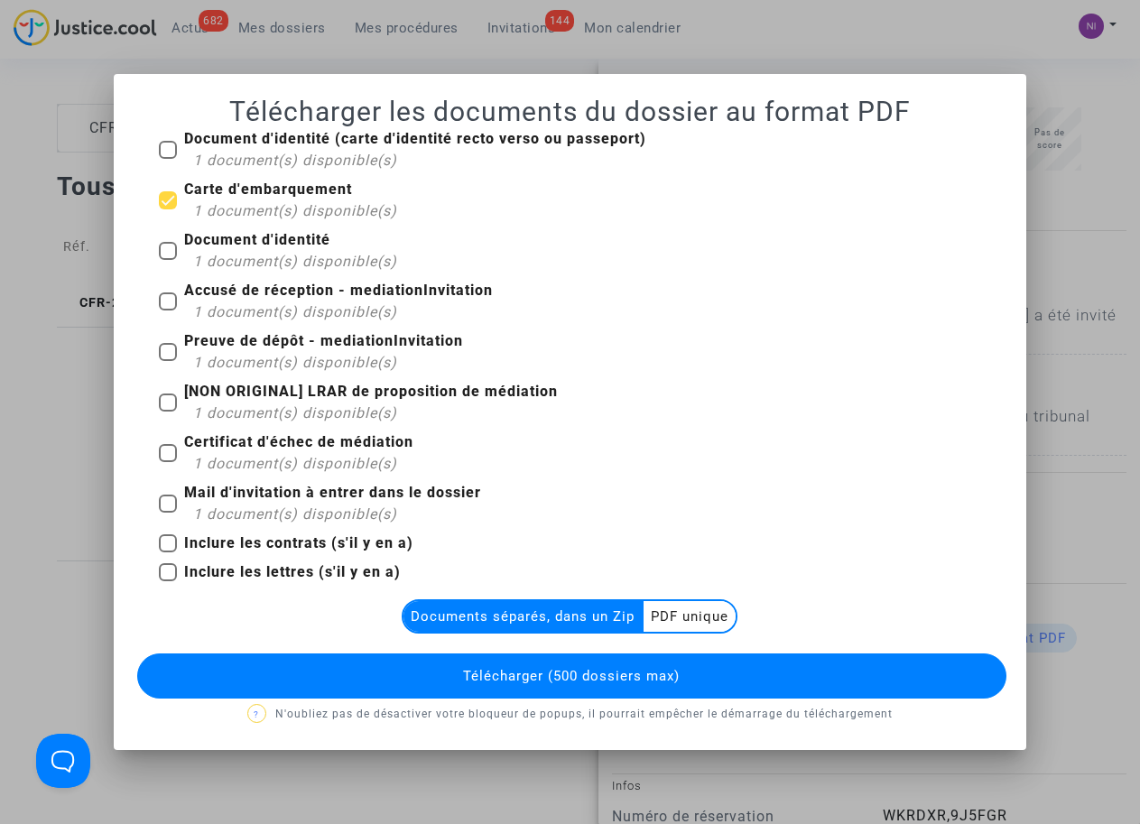
click at [695, 623] on multi-toggle-item "PDF unique" at bounding box center [689, 616] width 92 height 31
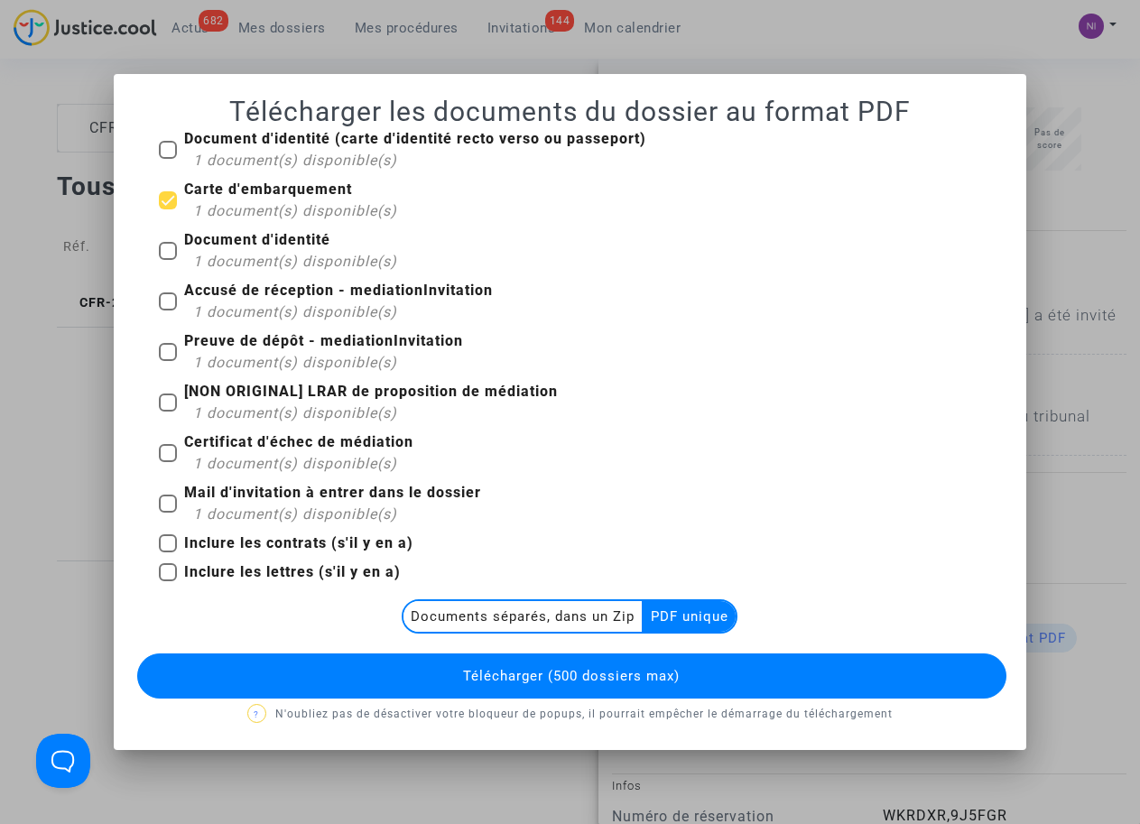
click at [652, 673] on span "Télécharger (500 dossiers max)" at bounding box center [571, 676] width 217 height 16
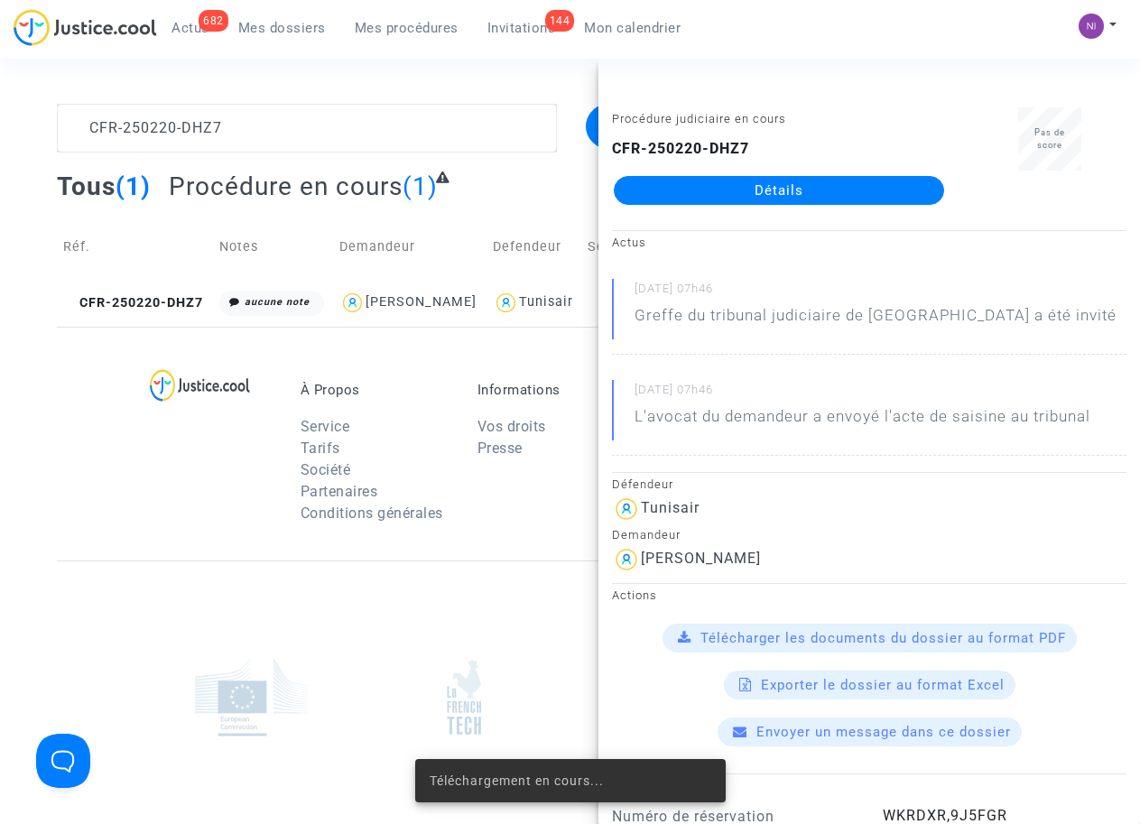
click at [846, 642] on span "Télécharger les documents du dossier au format PDF" at bounding box center [882, 638] width 365 height 16
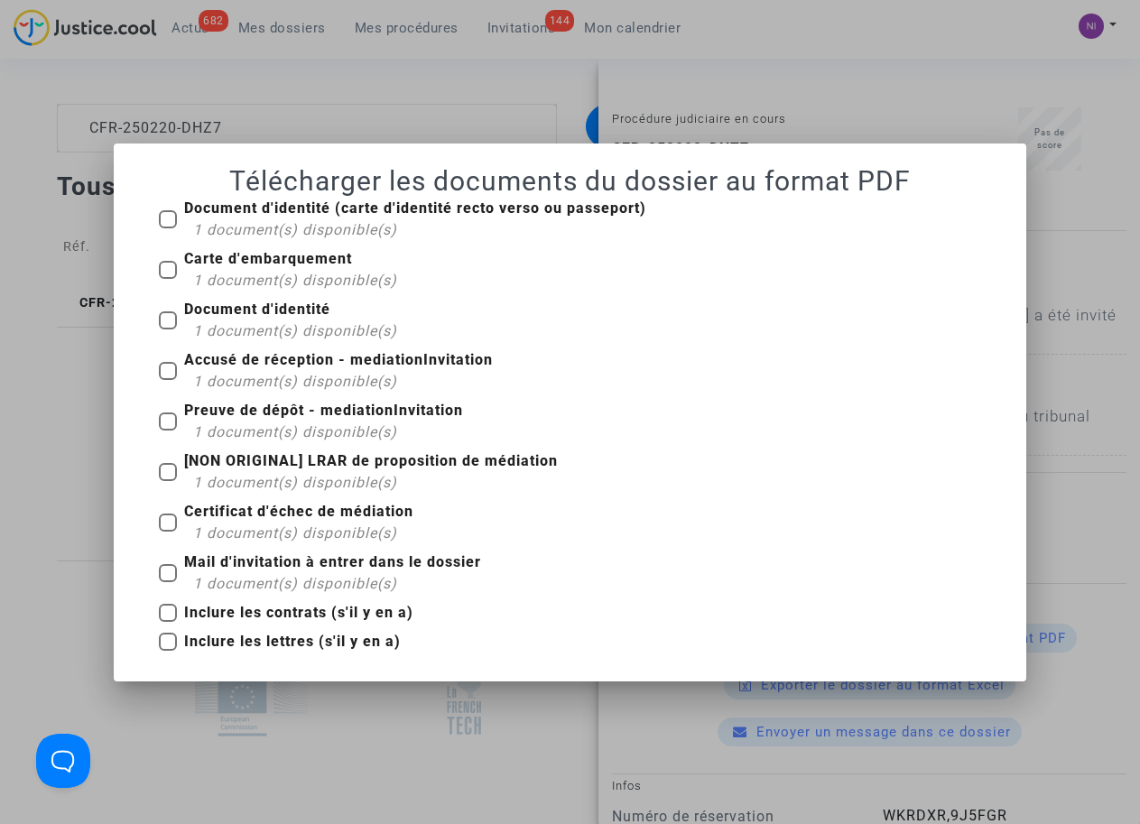
click at [180, 466] on label "[NON ORIGINAL] LRAR de proposition de médiation 1 document(s) disponible(s)" at bounding box center [358, 471] width 399 height 43
click at [168, 481] on input "[NON ORIGINAL] LRAR de proposition de médiation 1 document(s) disponible(s)" at bounding box center [167, 481] width 1 height 1
checkbox input "true"
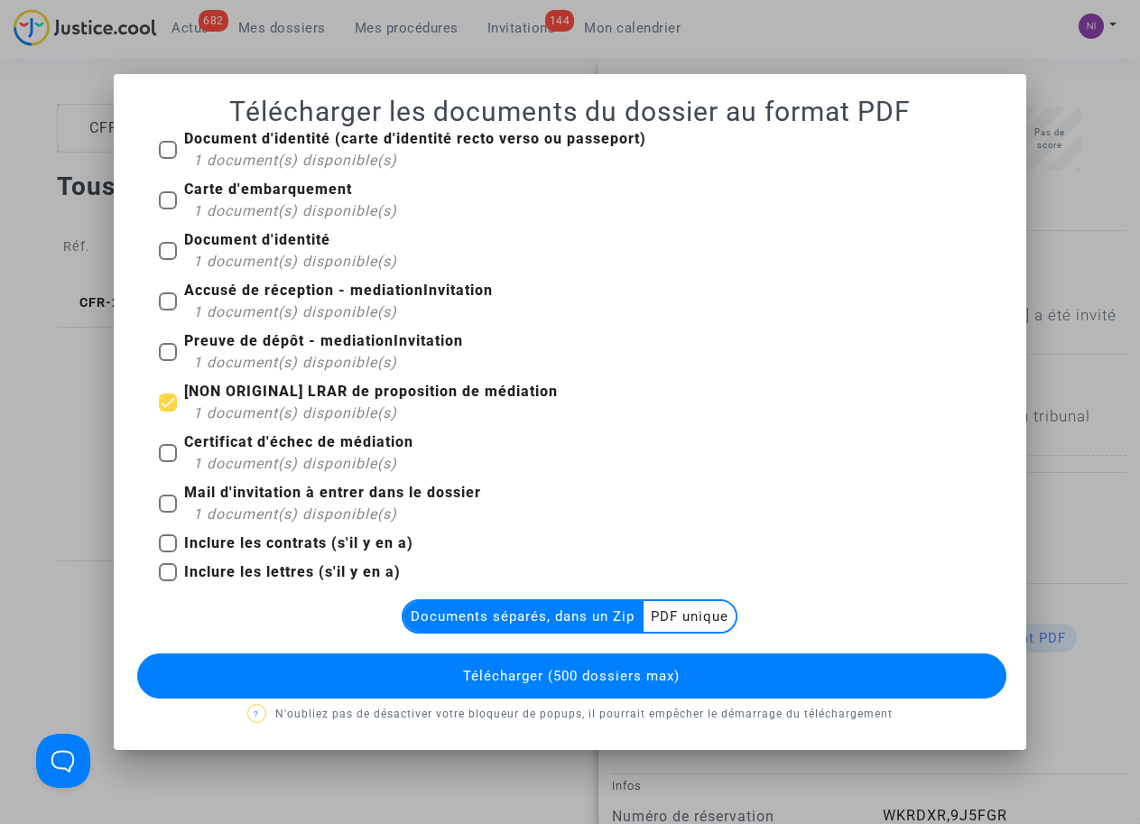
click at [673, 616] on multi-toggle-item "PDF unique" at bounding box center [689, 616] width 92 height 31
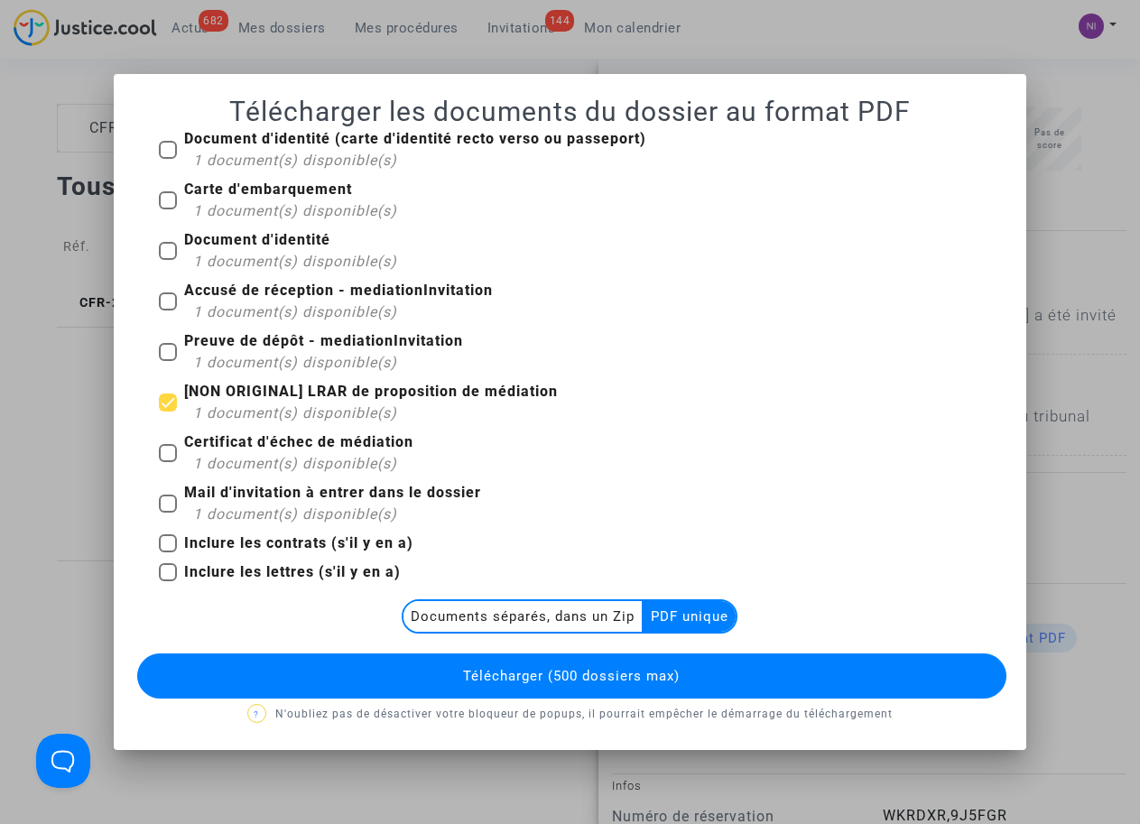
click at [660, 661] on button "Télécharger (500 dossiers max)" at bounding box center [571, 675] width 868 height 45
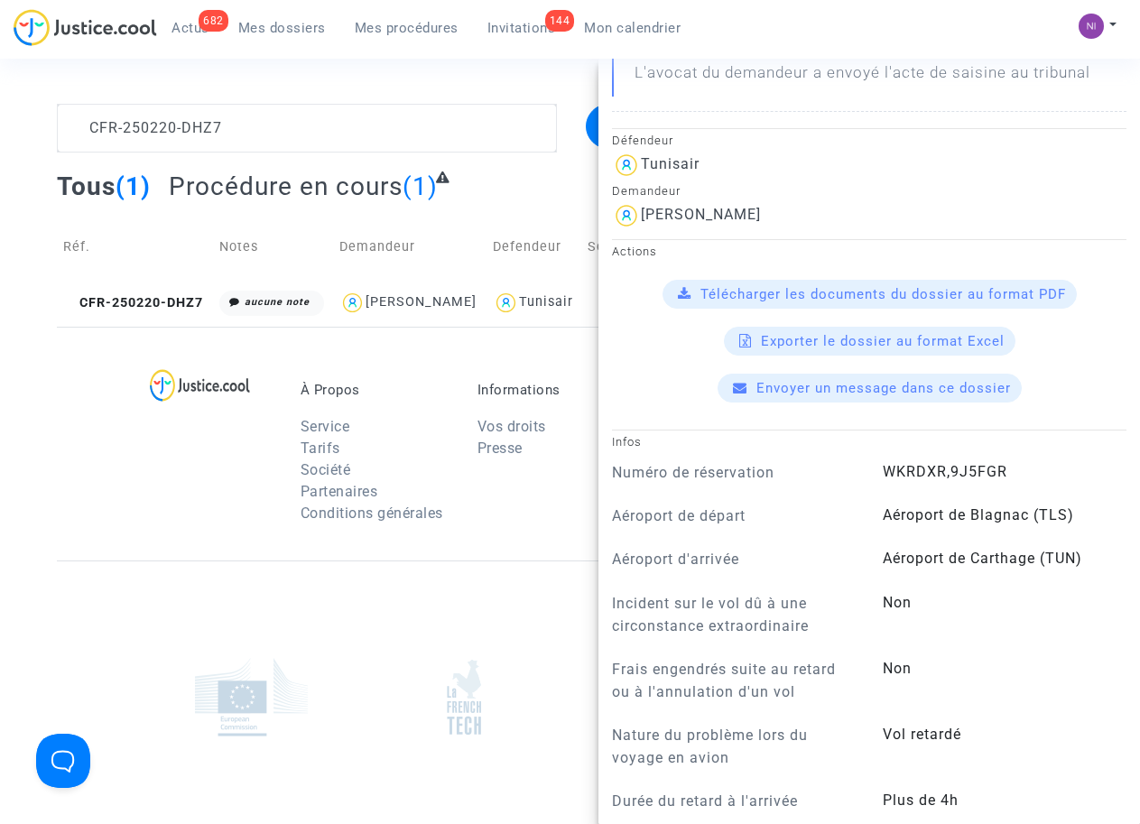
scroll to position [345, 0]
drag, startPoint x: 867, startPoint y: 466, endPoint x: 1004, endPoint y: 475, distance: 137.4
click at [1006, 476] on div "WKRDXR,9J5FGR" at bounding box center [1004, 472] width 271 height 25
drag, startPoint x: 1004, startPoint y: 475, endPoint x: 974, endPoint y: 466, distance: 30.9
copy span "WKRDXR,9J5FGR"
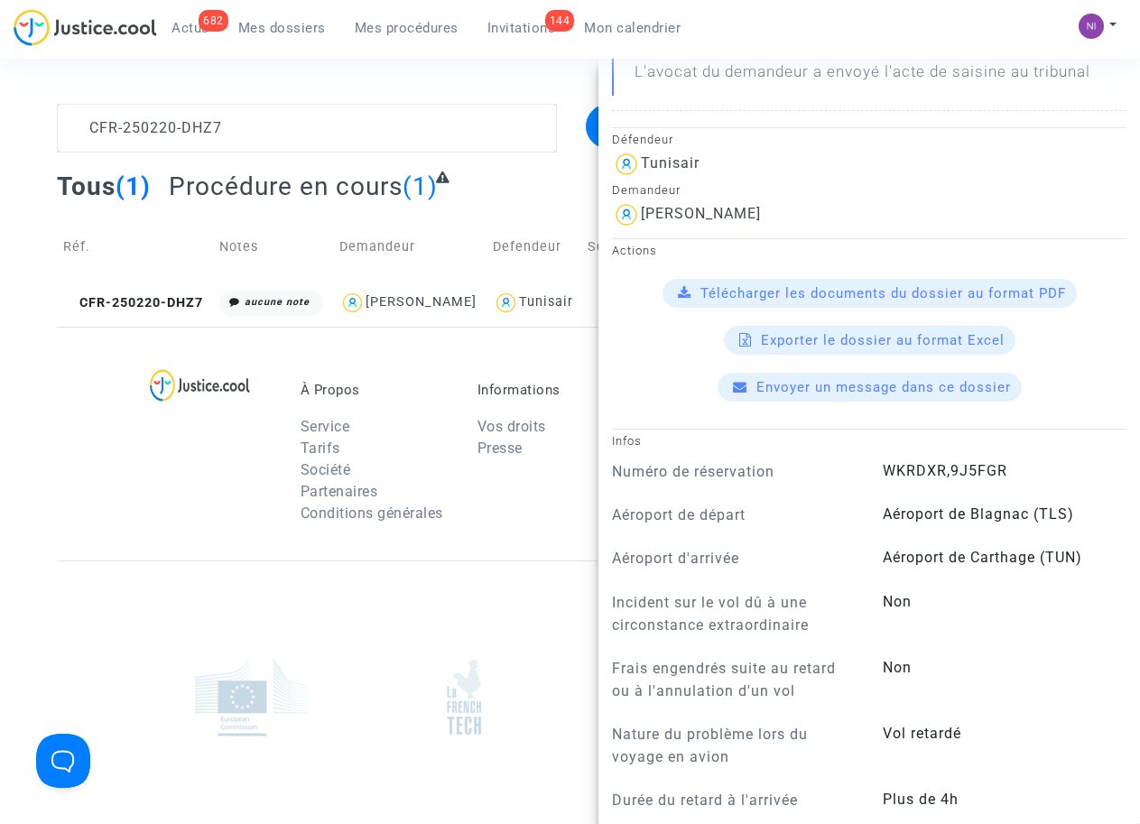
drag, startPoint x: 403, startPoint y: 624, endPoint x: 382, endPoint y: 638, distance: 25.5
click at [402, 625] on div at bounding box center [570, 696] width 1026 height 272
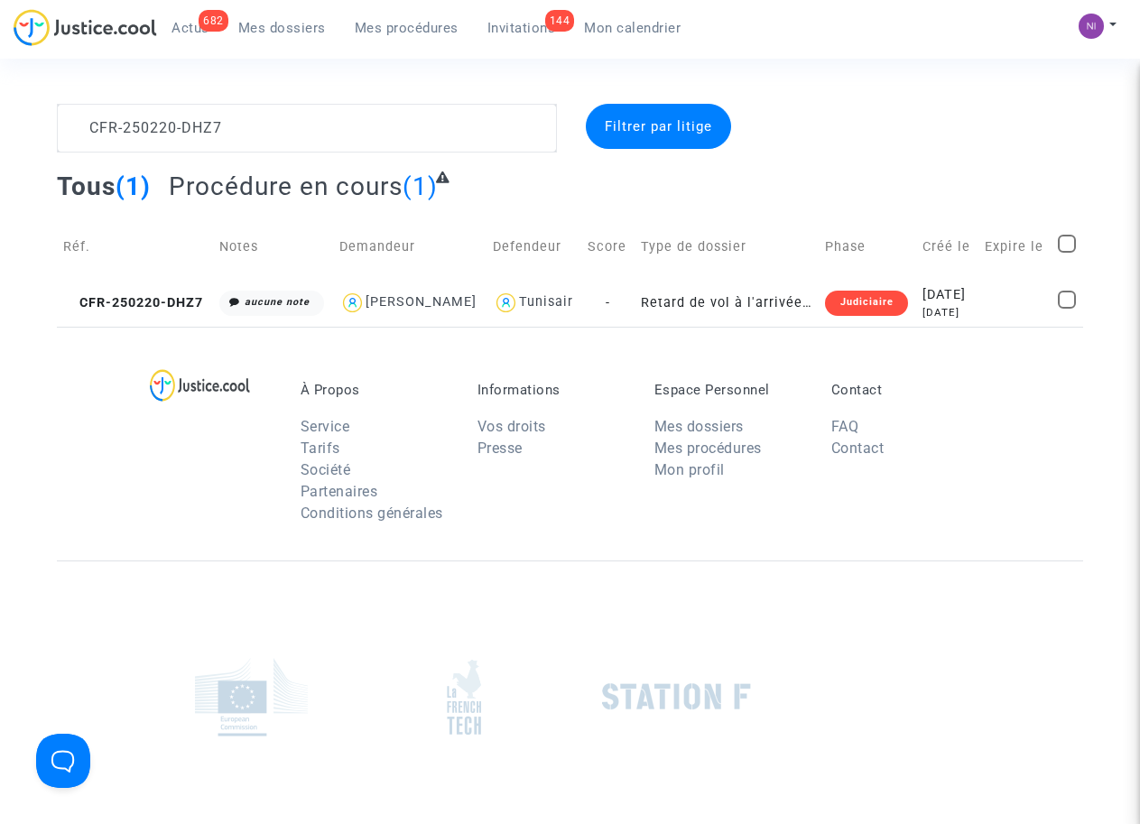
scroll to position [0, 0]
drag, startPoint x: 588, startPoint y: 824, endPoint x: 609, endPoint y: 818, distance: 21.4
click at [589, 823] on html "682 Actus Mes dossiers Mes procédures 144 Invitations Mon calendrier Mon profil…" at bounding box center [570, 498] width 1140 height 996
drag, startPoint x: 262, startPoint y: 134, endPoint x: 78, endPoint y: 138, distance: 184.1
click at [78, 138] on textarea at bounding box center [306, 128] width 499 height 49
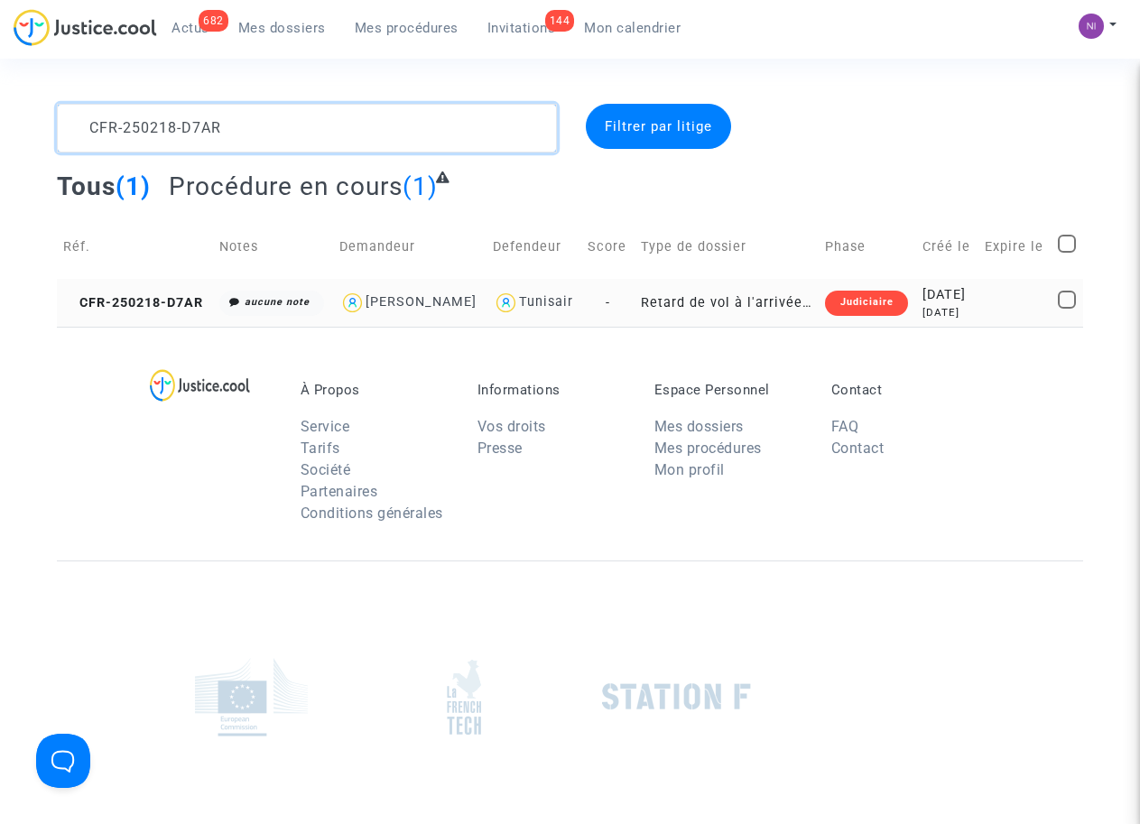
type textarea "CFR-250218-D7AR"
click at [999, 308] on td at bounding box center [1014, 303] width 73 height 48
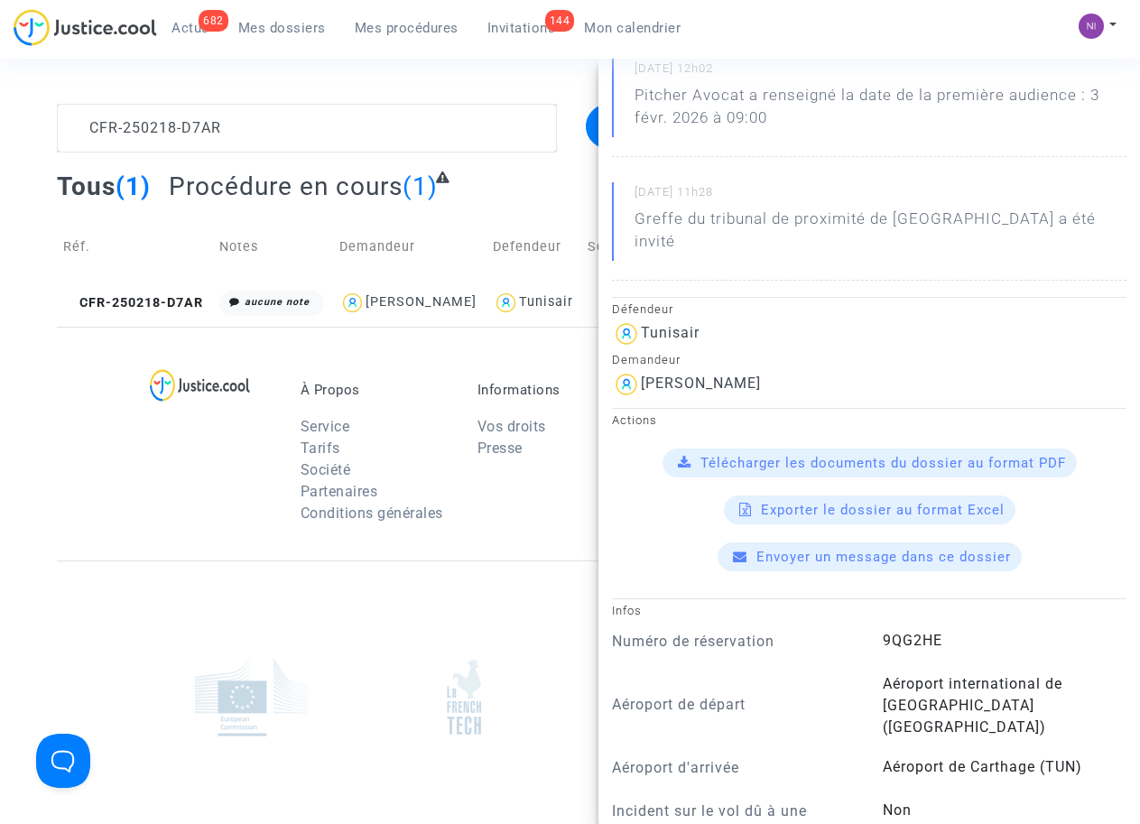
scroll to position [229, 0]
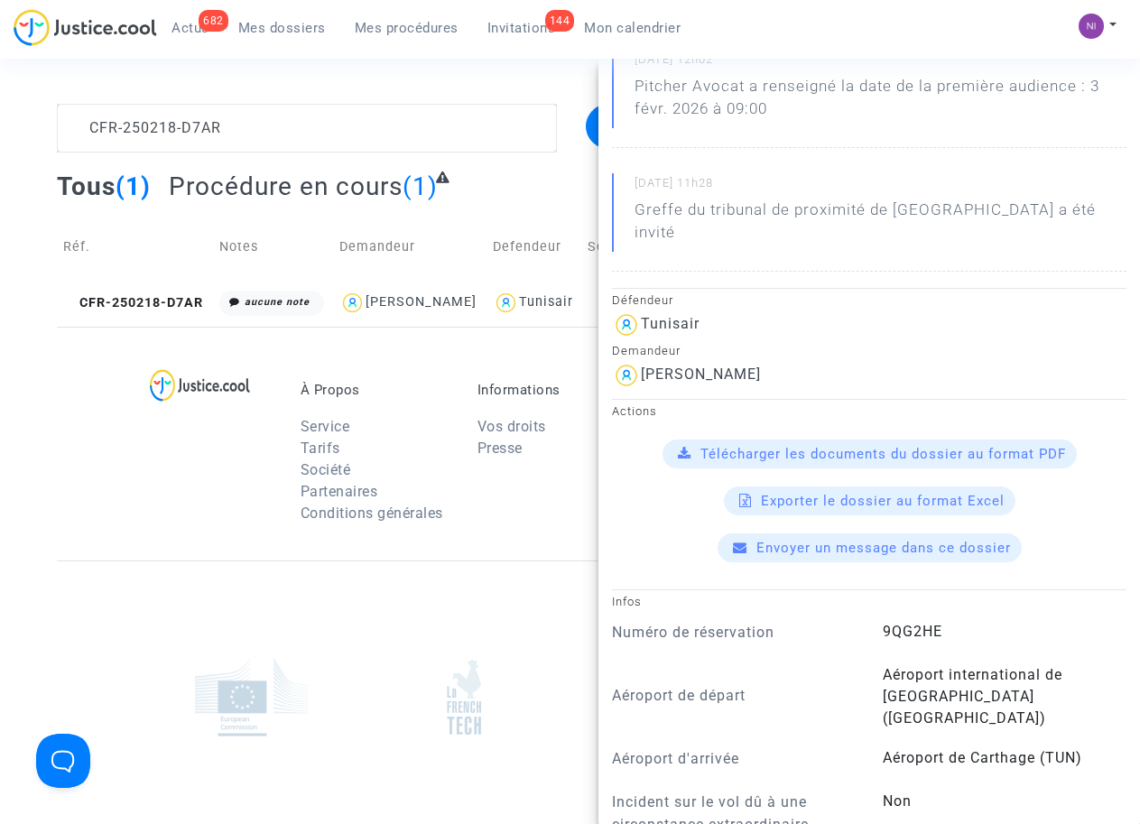
click at [832, 446] on span "Télécharger les documents du dossier au format PDF" at bounding box center [882, 454] width 365 height 16
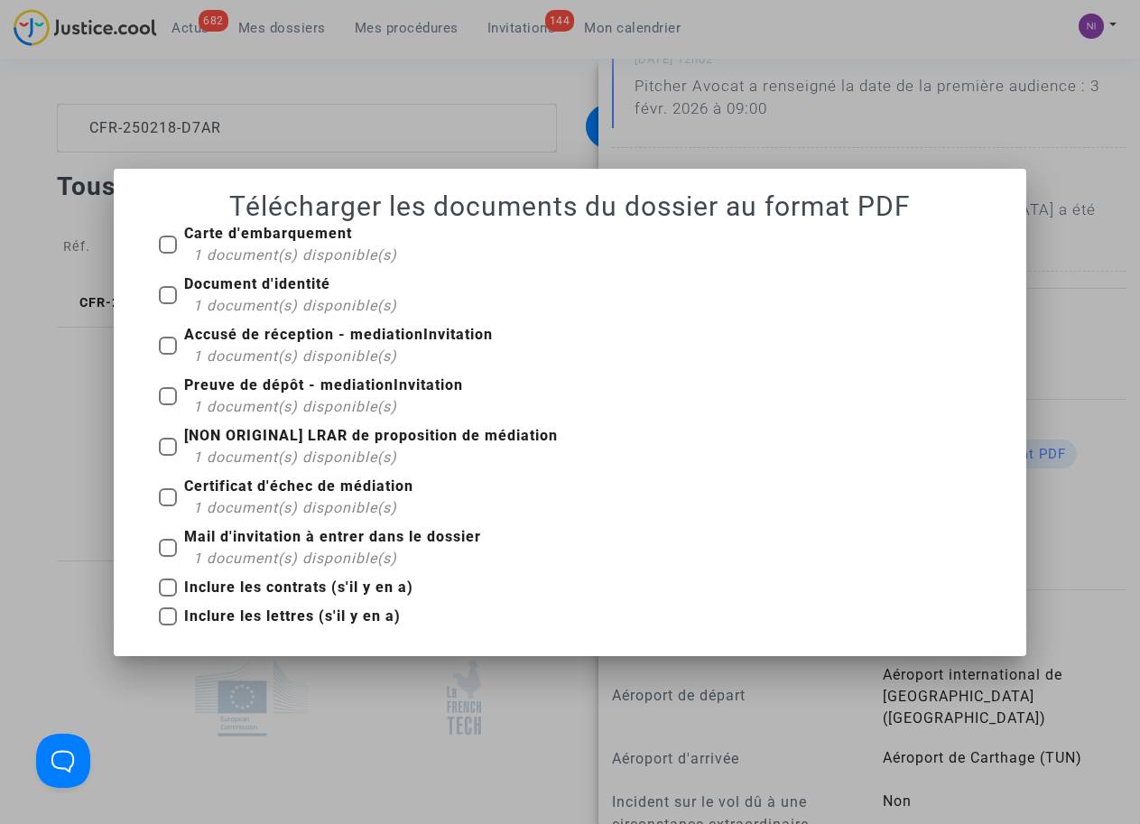
click at [175, 237] on span at bounding box center [168, 244] width 18 height 18
click at [168, 254] on input "Carte d'embarquement 1 document(s) disponible(s)" at bounding box center [167, 254] width 1 height 1
checkbox input "true"
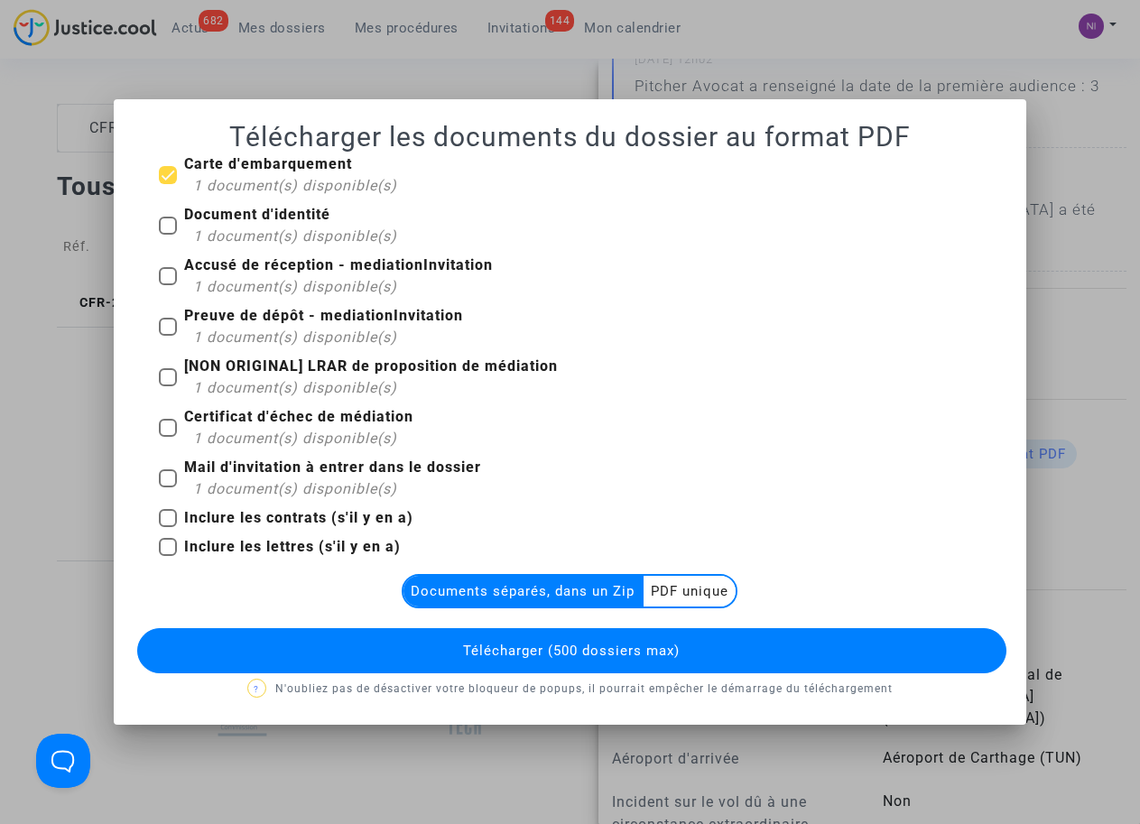
click at [680, 595] on multi-toggle-item "PDF unique" at bounding box center [689, 591] width 92 height 31
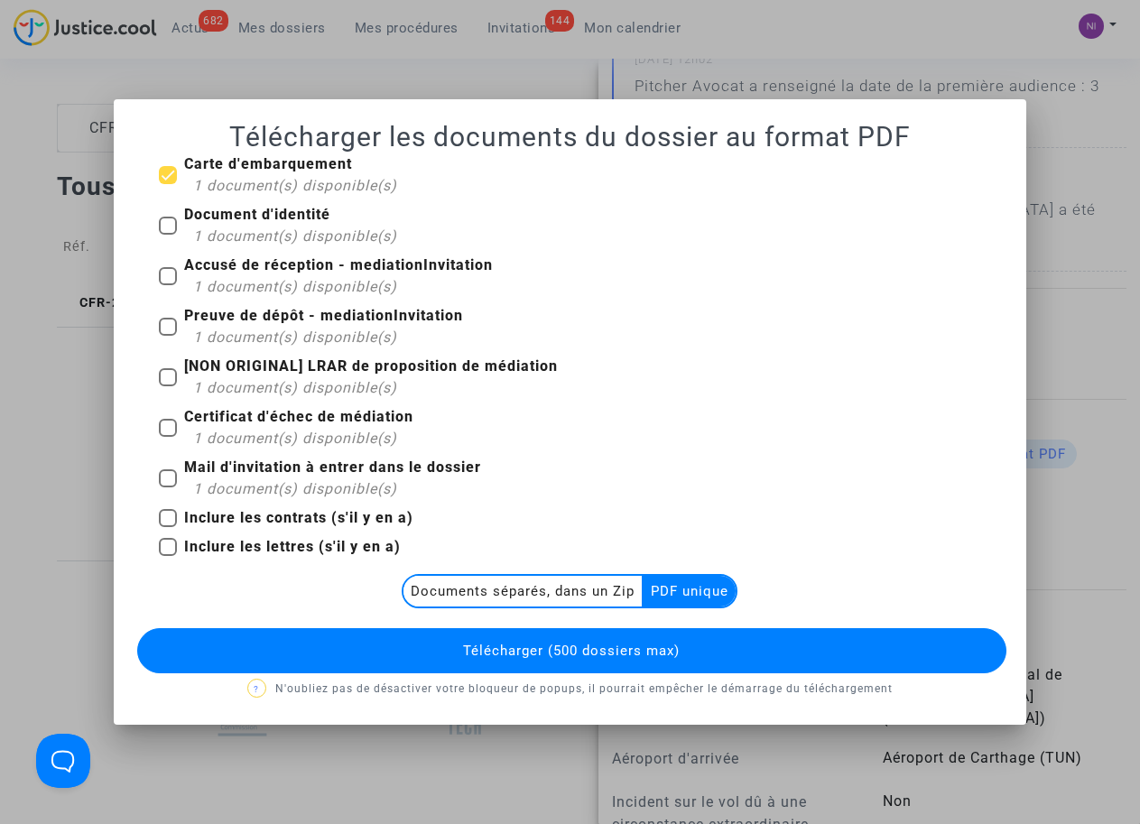
click at [651, 634] on button "Télécharger (500 dossiers max)" at bounding box center [571, 650] width 868 height 45
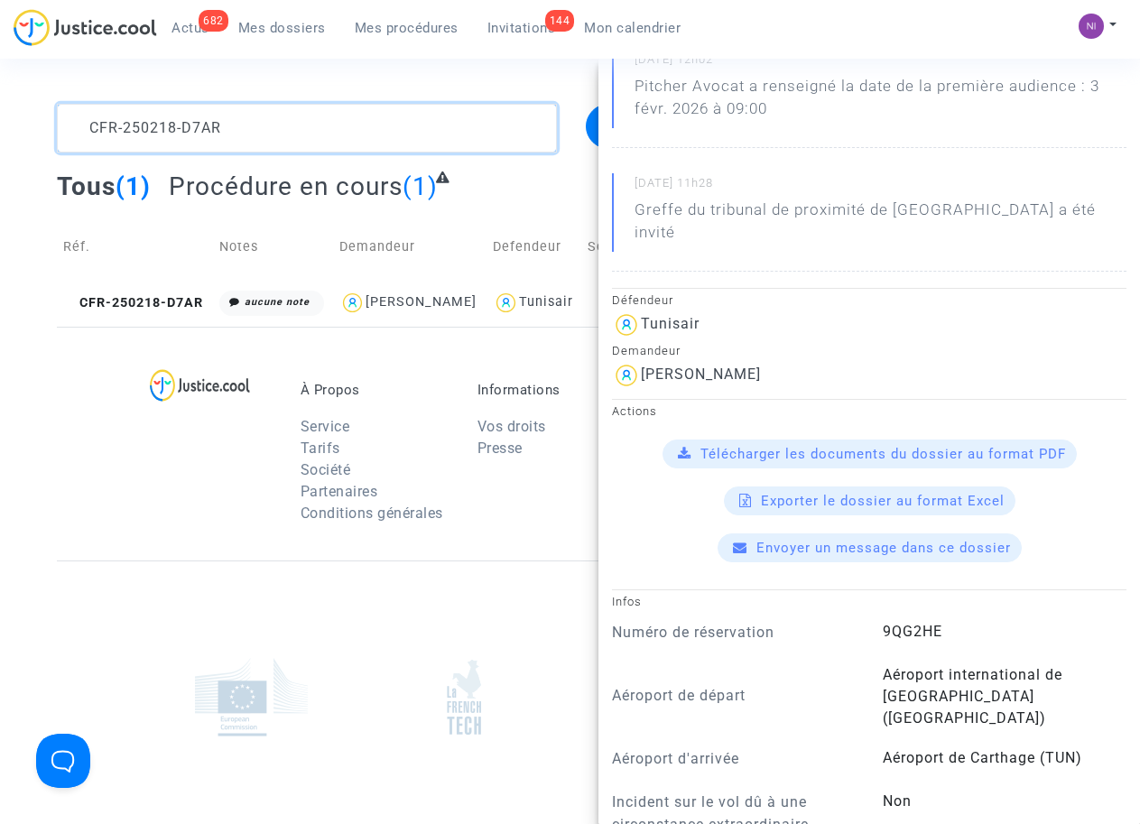
click at [259, 143] on textarea at bounding box center [306, 128] width 499 height 49
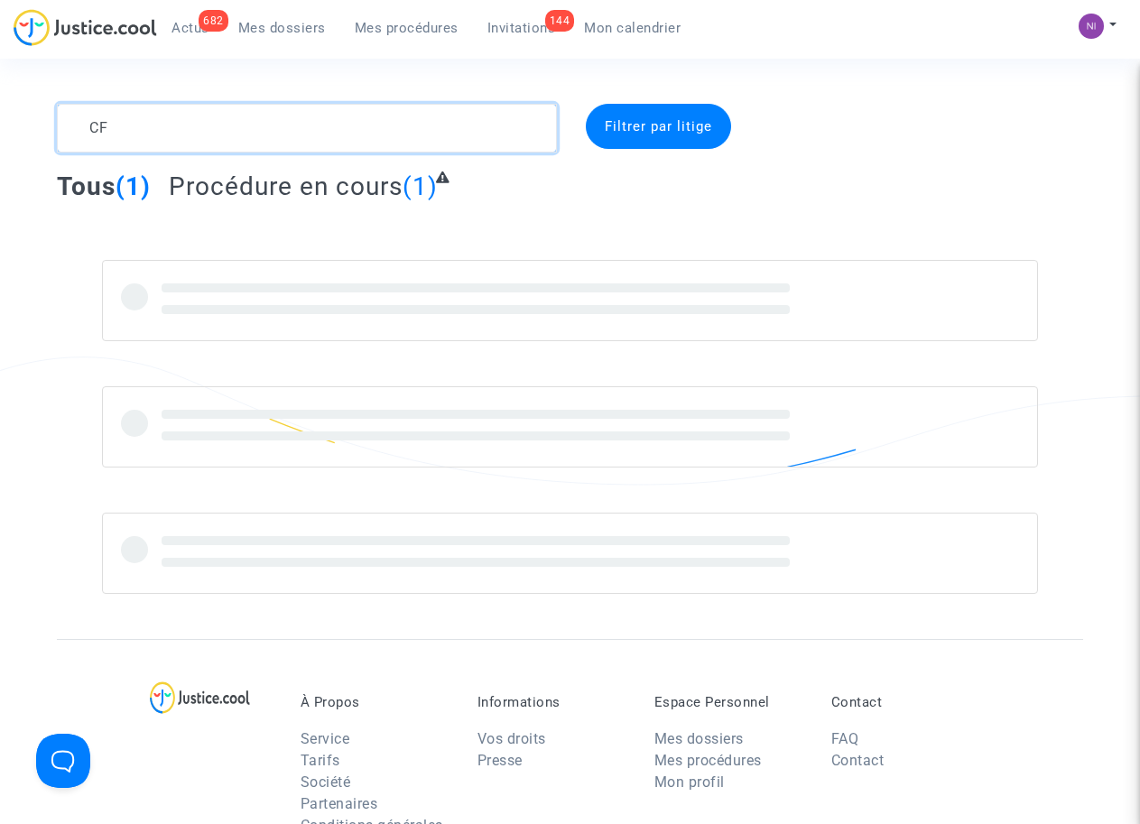
type textarea "C"
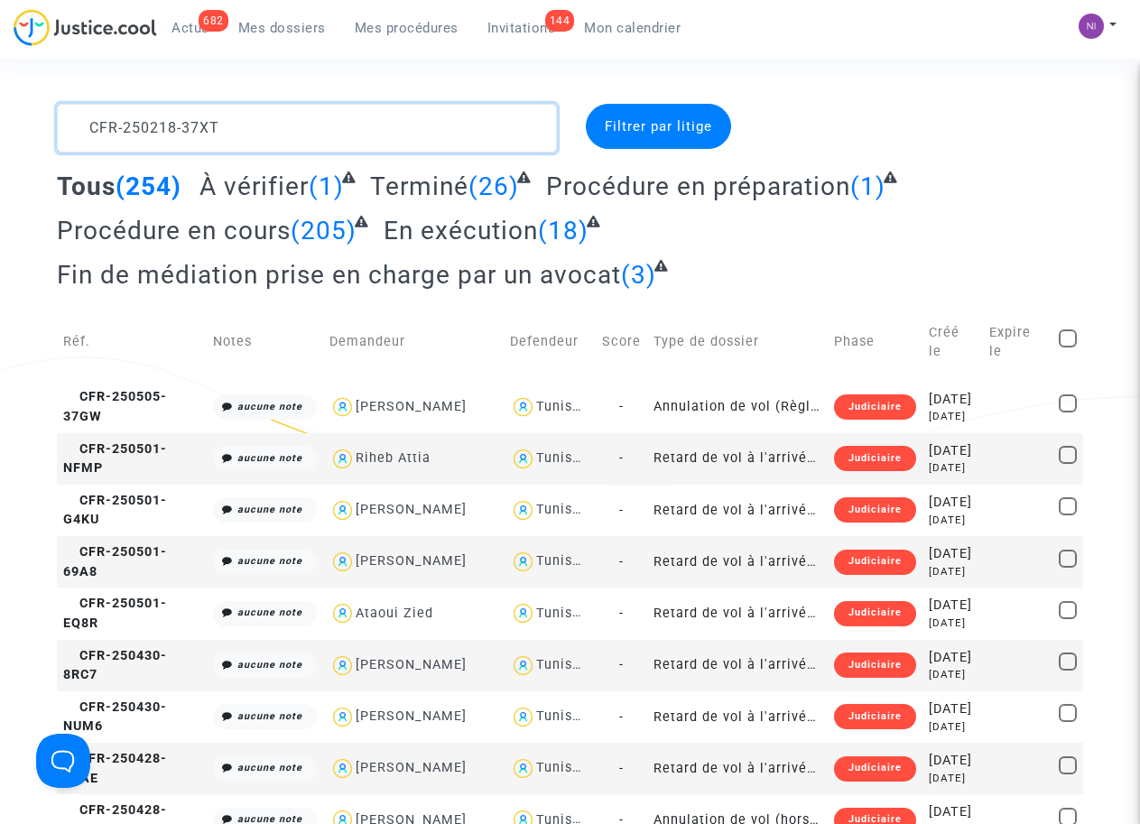
click at [254, 137] on textarea at bounding box center [306, 128] width 499 height 49
type textarea "CFR-250218-37XT"
click at [660, 123] on span "Filtrer par litige" at bounding box center [658, 126] width 107 height 16
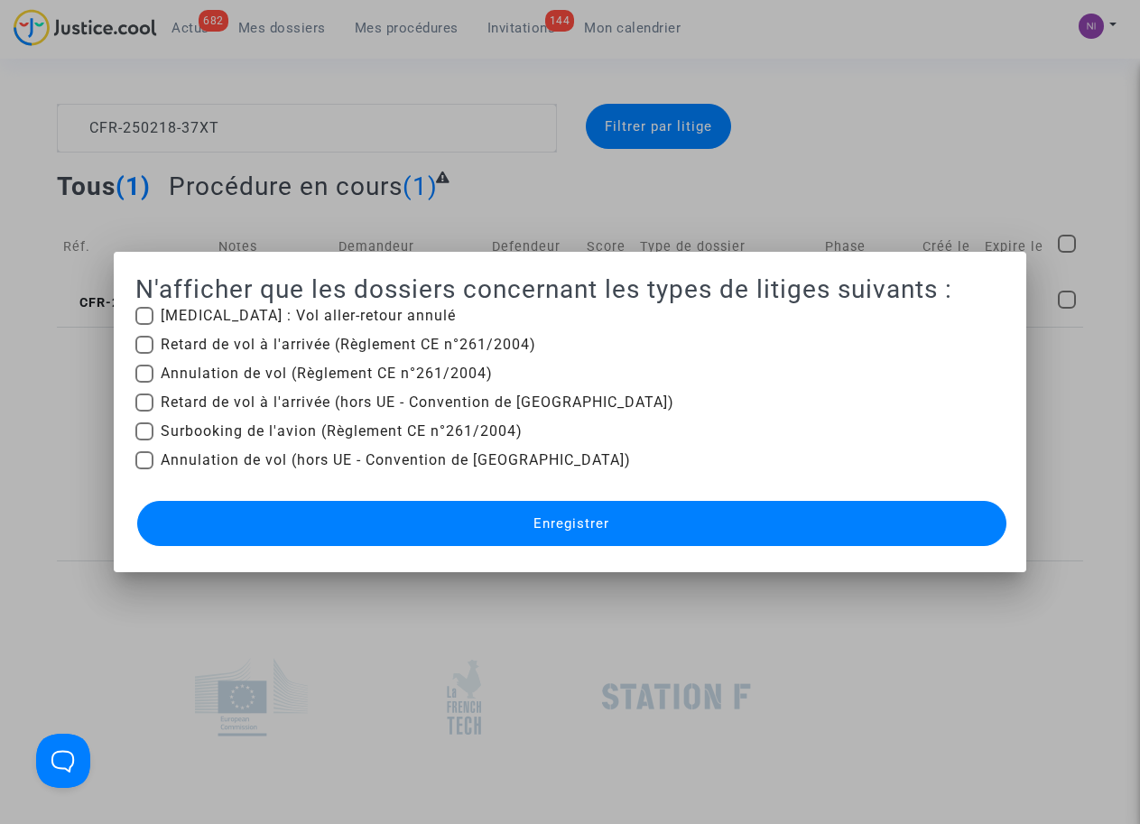
click at [810, 113] on div at bounding box center [570, 412] width 1140 height 824
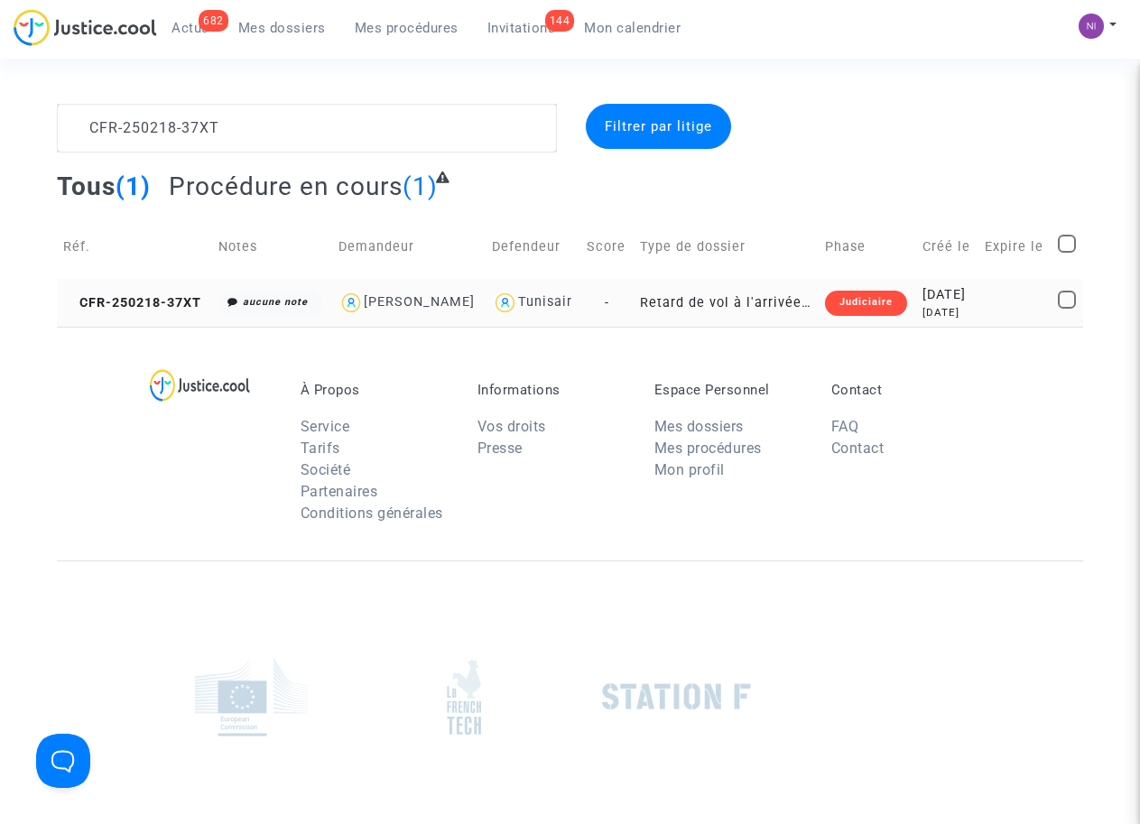
click at [954, 292] on div "[DATE]" at bounding box center [947, 295] width 50 height 20
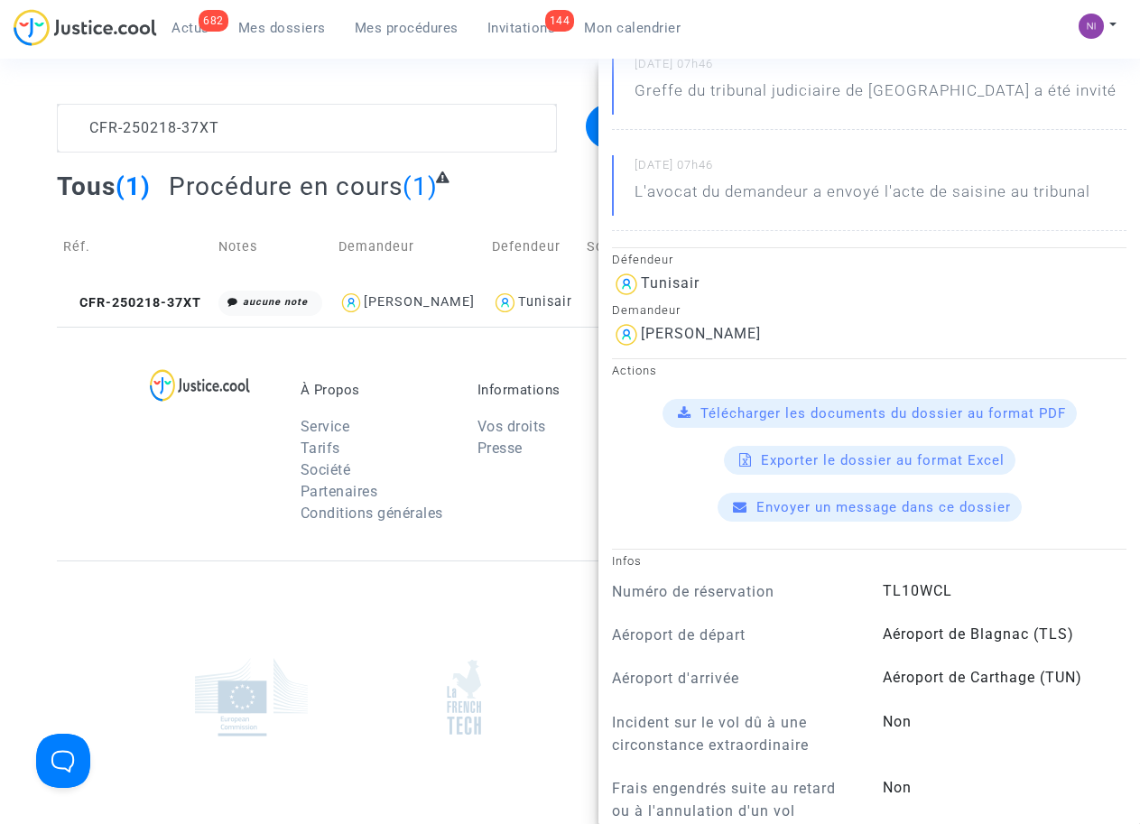
scroll to position [229, 0]
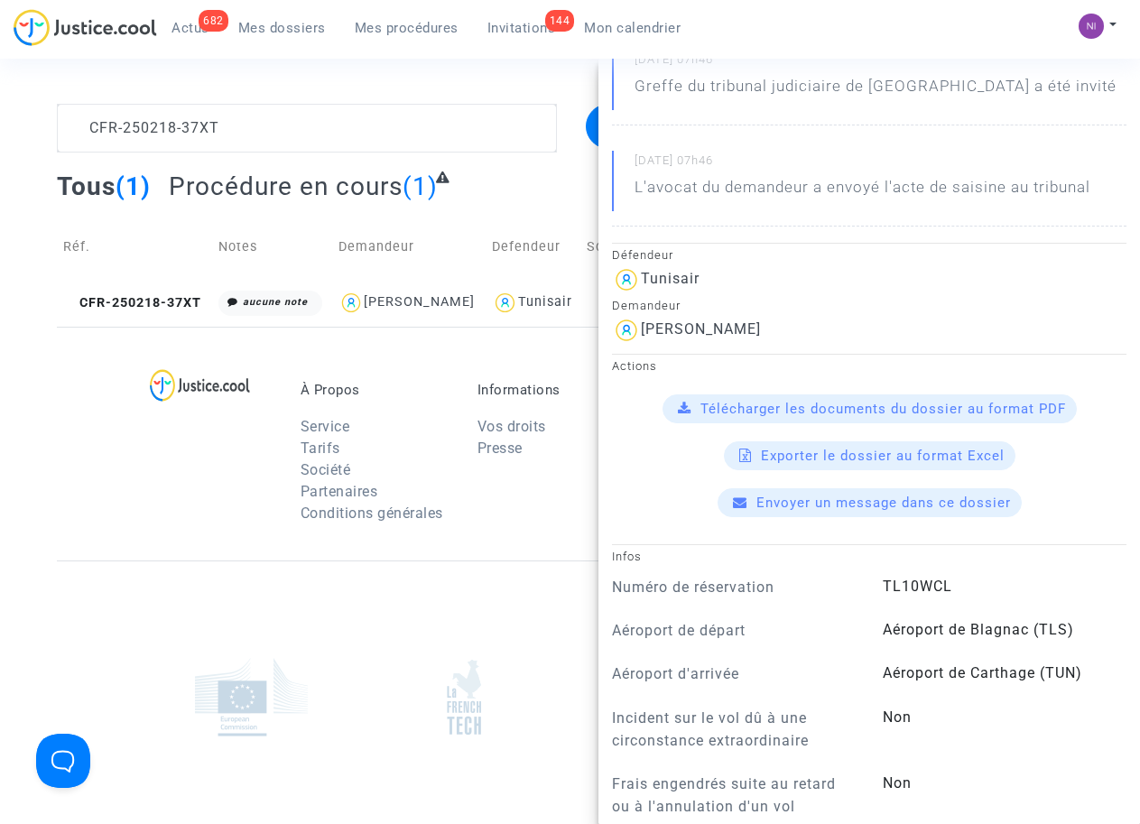
click at [863, 406] on span "Télécharger les documents du dossier au format PDF" at bounding box center [882, 409] width 365 height 16
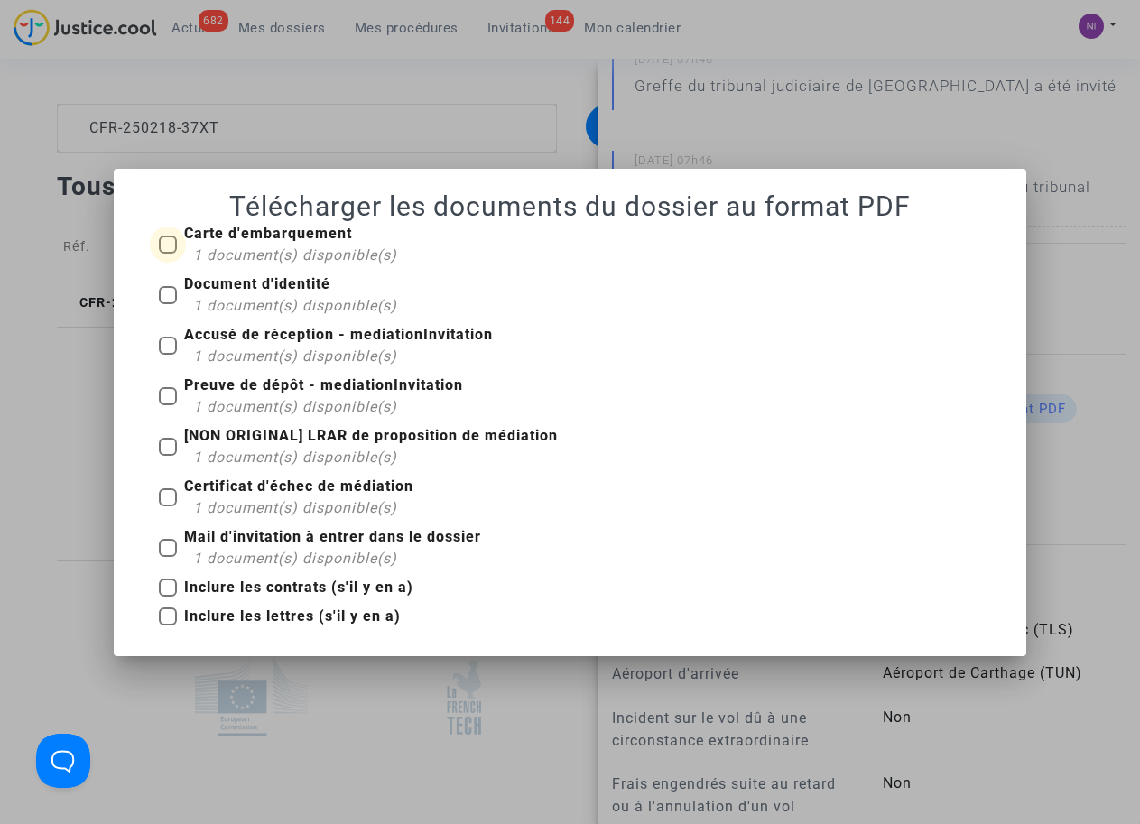
click at [166, 250] on span at bounding box center [168, 244] width 18 height 18
click at [167, 254] on input "Carte d'embarquement 1 document(s) disponible(s)" at bounding box center [167, 254] width 1 height 1
checkbox input "true"
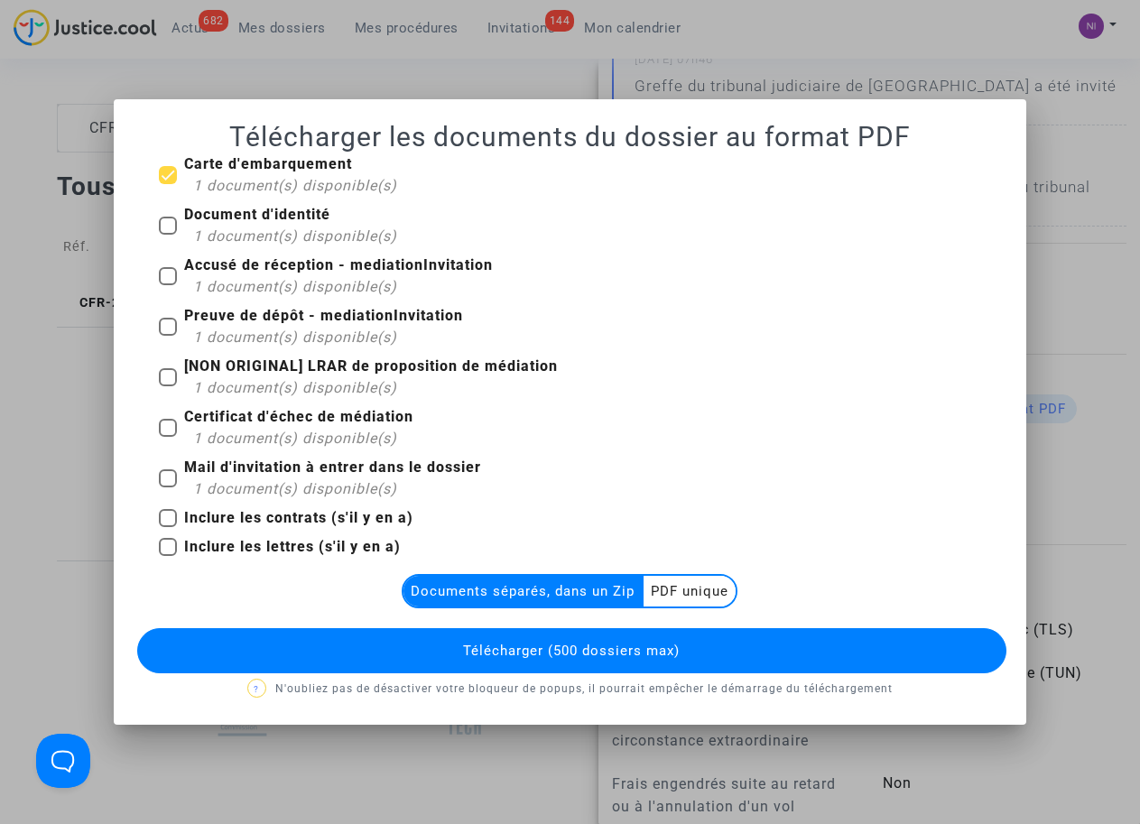
click at [685, 590] on multi-toggle-item "PDF unique" at bounding box center [689, 591] width 92 height 31
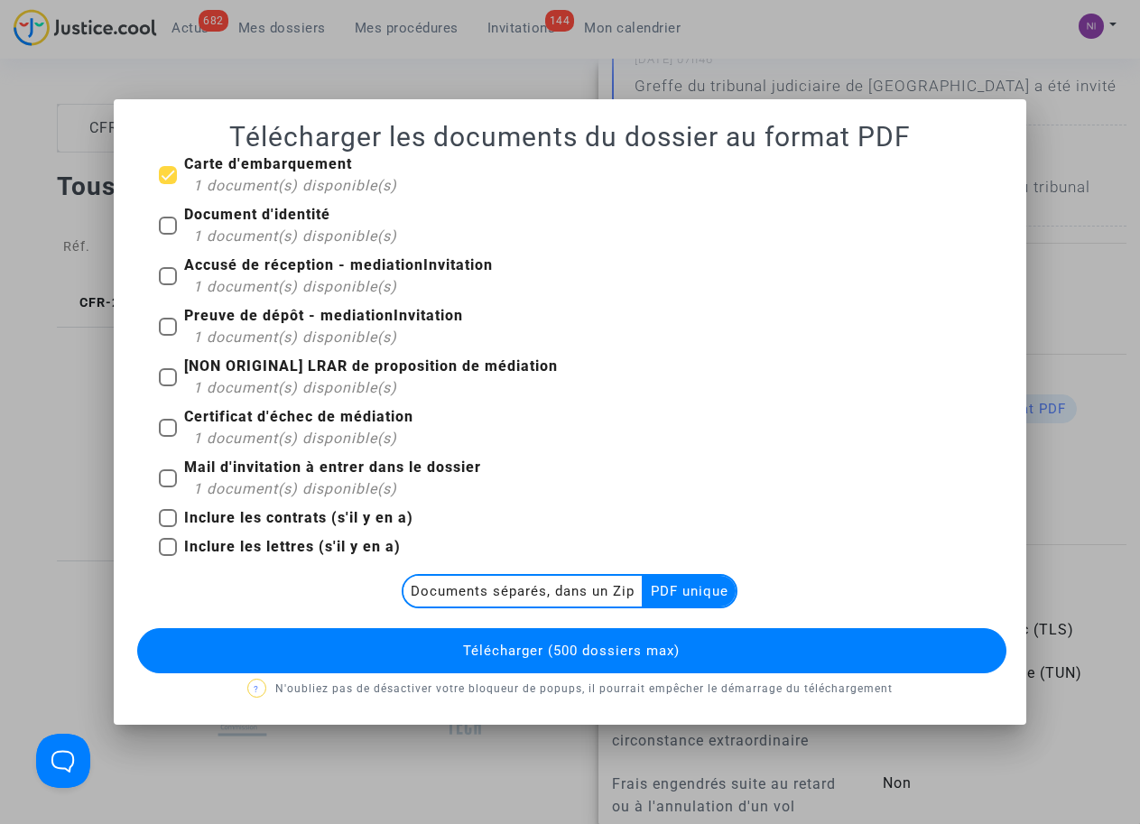
click at [636, 643] on span "Télécharger (500 dossiers max)" at bounding box center [571, 650] width 217 height 16
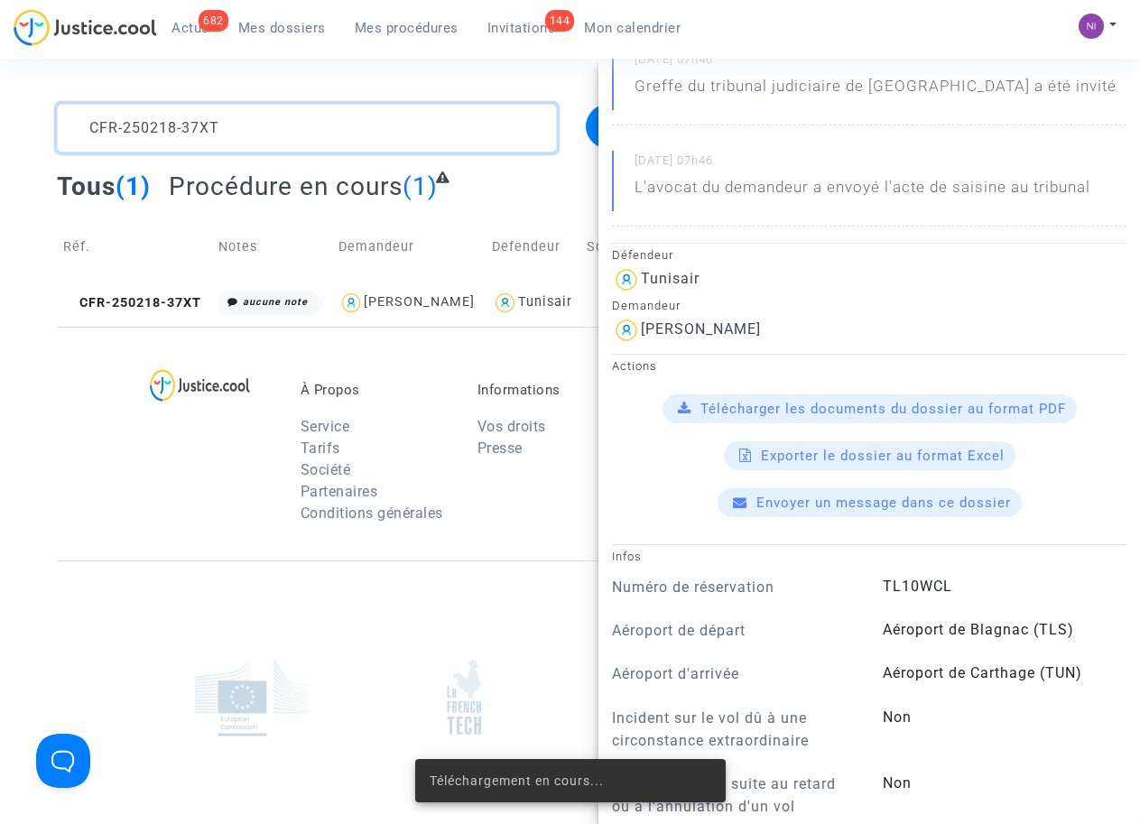
click at [266, 123] on textarea at bounding box center [306, 128] width 499 height 49
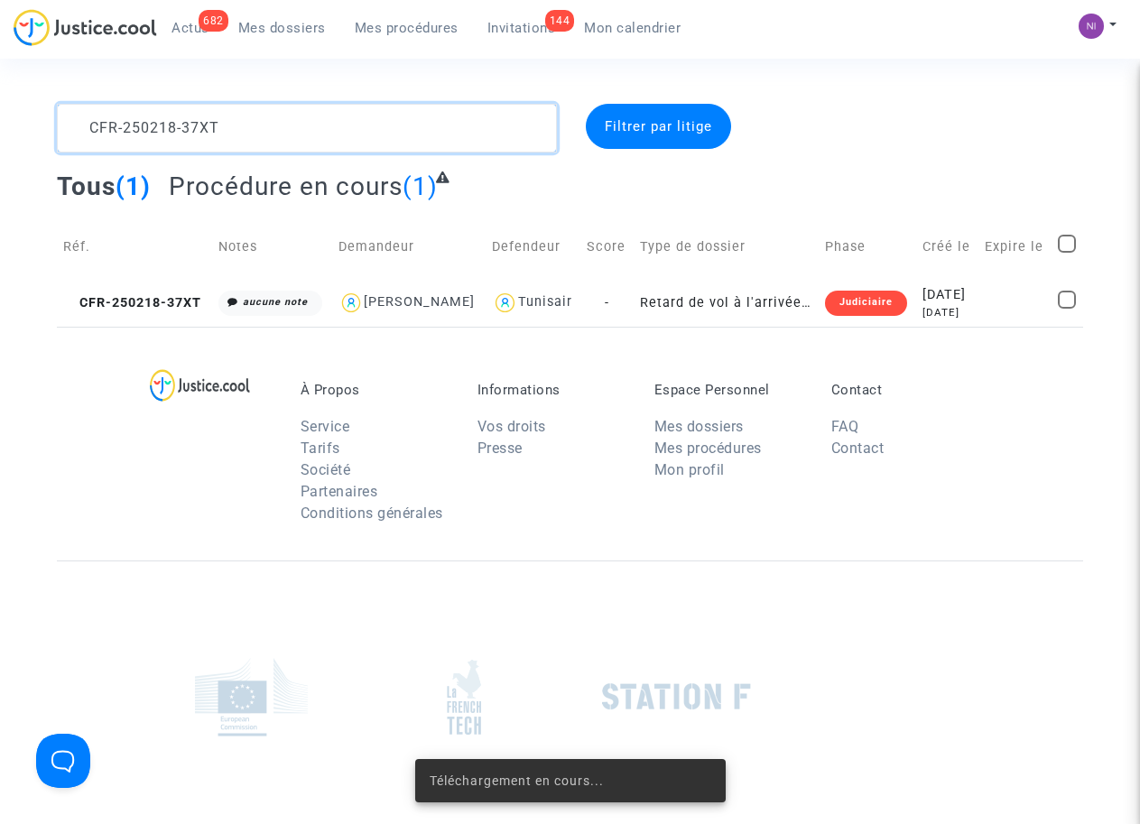
scroll to position [0, 0]
drag, startPoint x: 262, startPoint y: 125, endPoint x: 0, endPoint y: 106, distance: 262.3
click at [0, 106] on div "CFR-250218-37XT Filtrer par litige Tous (1) Procédure en cours (1) Réf. Notes D…" at bounding box center [570, 215] width 1140 height 223
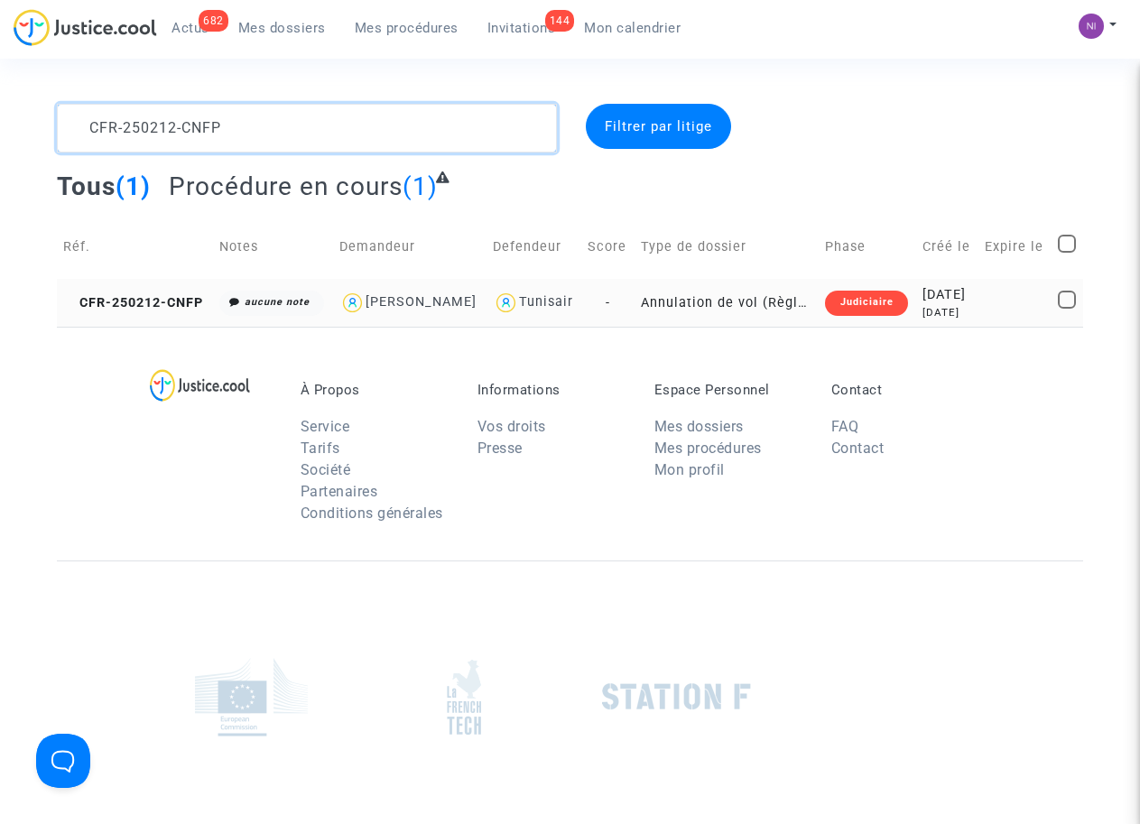
type textarea "CFR-250212-CNFP"
click at [949, 300] on div "[DATE]" at bounding box center [947, 295] width 50 height 20
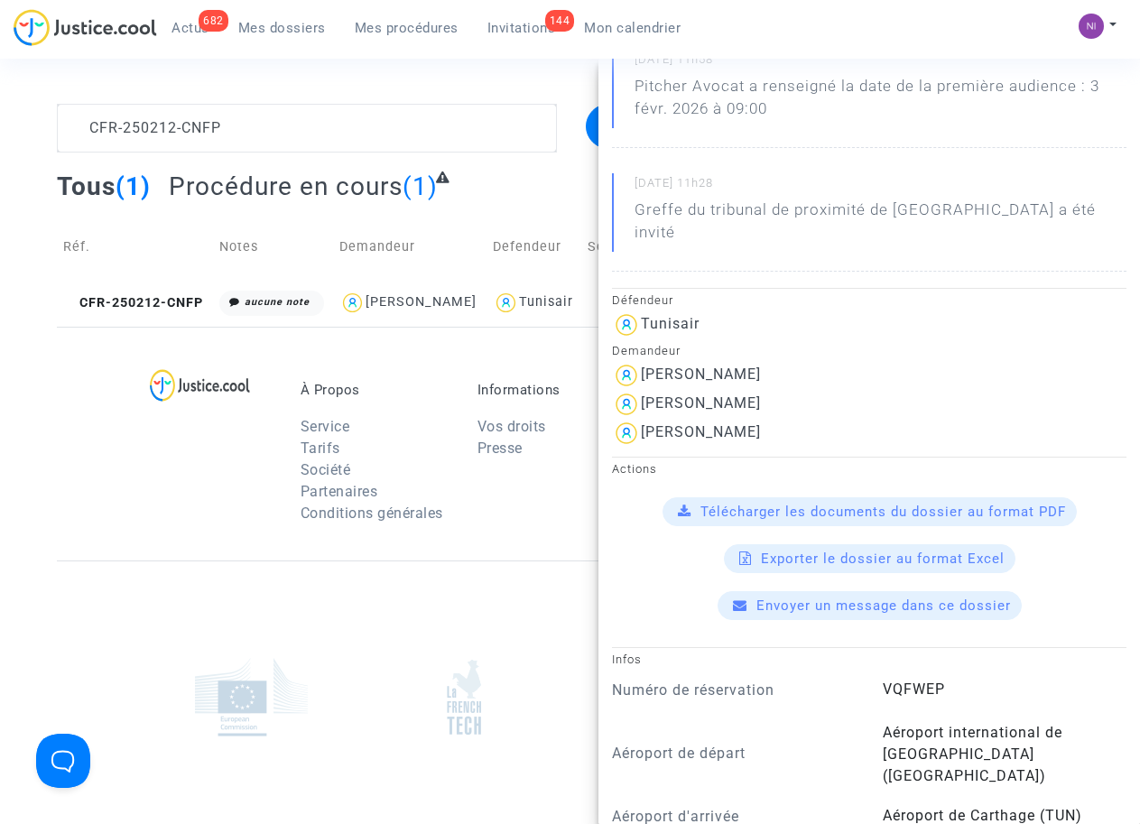
scroll to position [229, 0]
drag, startPoint x: 642, startPoint y: 381, endPoint x: 743, endPoint y: 378, distance: 102.0
click at [743, 390] on div "[PERSON_NAME]" at bounding box center [869, 404] width 514 height 29
drag, startPoint x: 743, startPoint y: 378, endPoint x: 723, endPoint y: 373, distance: 21.4
copy div "[PERSON_NAME]"
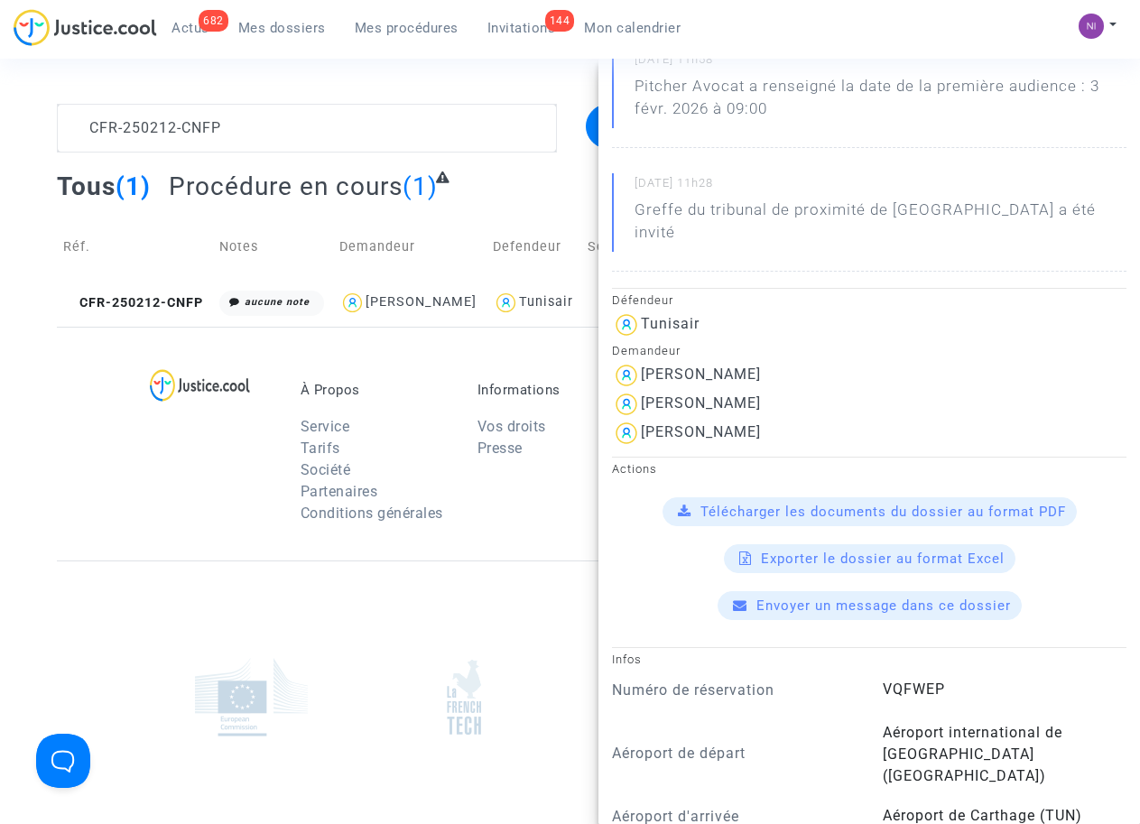
drag, startPoint x: 644, startPoint y: 406, endPoint x: 781, endPoint y: 407, distance: 137.2
click at [781, 419] on div "[PERSON_NAME]" at bounding box center [869, 433] width 514 height 29
drag, startPoint x: 781, startPoint y: 407, endPoint x: 750, endPoint y: 409, distance: 31.6
copy div "[PERSON_NAME]"
click at [816, 503] on span "Télécharger les documents du dossier au format PDF" at bounding box center [882, 511] width 365 height 16
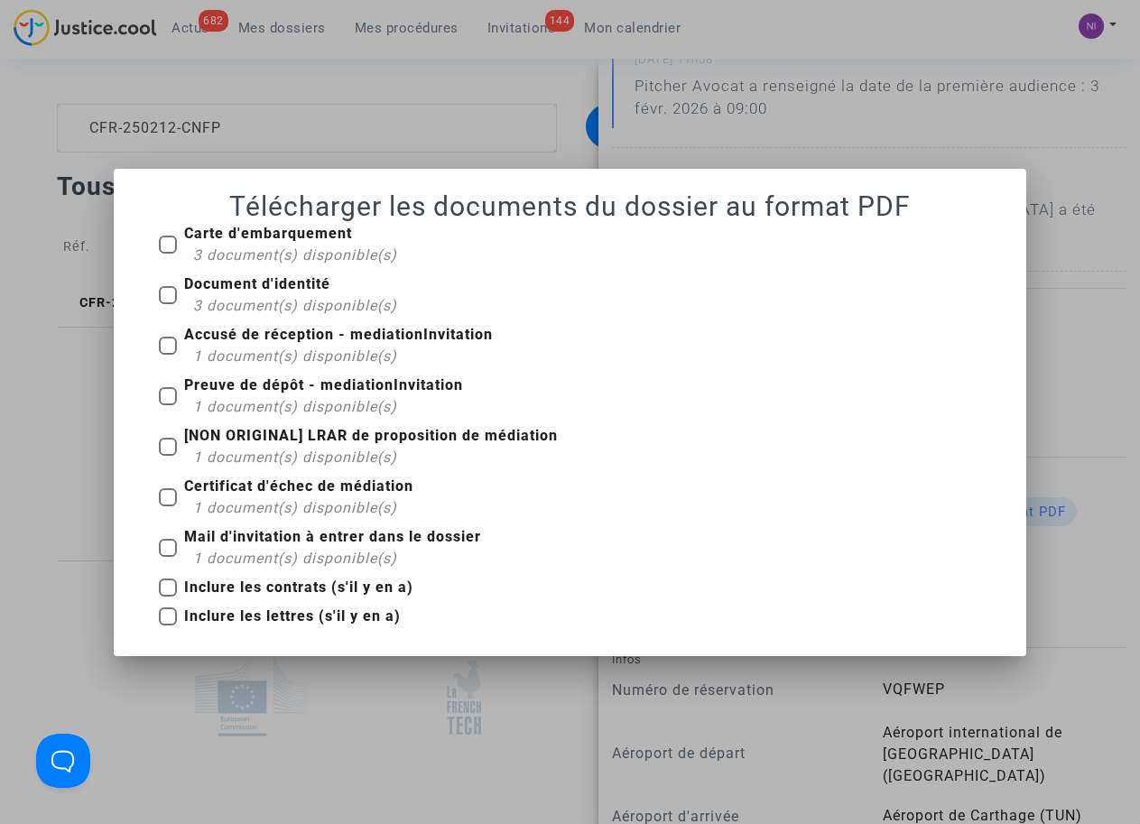
click at [179, 242] on label "Carte d'embarquement 3 document(s) disponible(s)" at bounding box center [278, 244] width 238 height 43
click at [168, 254] on input "Carte d'embarquement 3 document(s) disponible(s)" at bounding box center [167, 254] width 1 height 1
checkbox input "true"
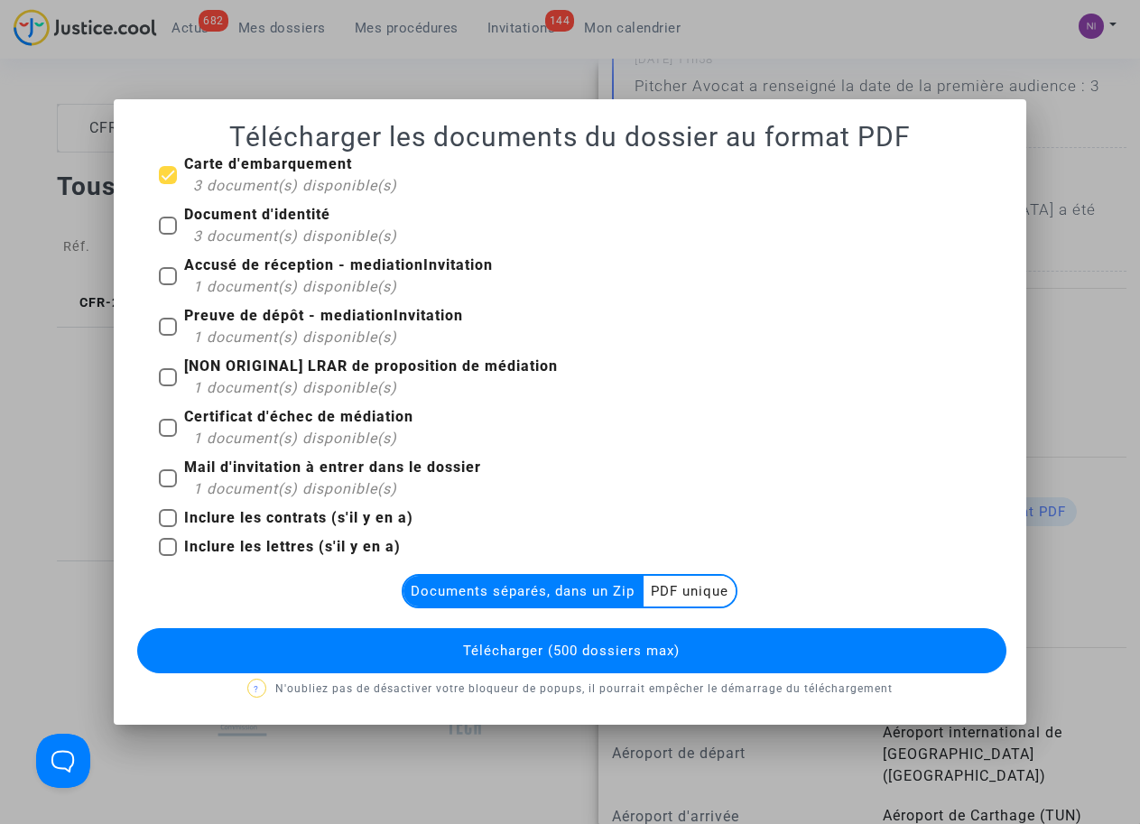
click at [678, 599] on multi-toggle-item "PDF unique" at bounding box center [689, 591] width 92 height 31
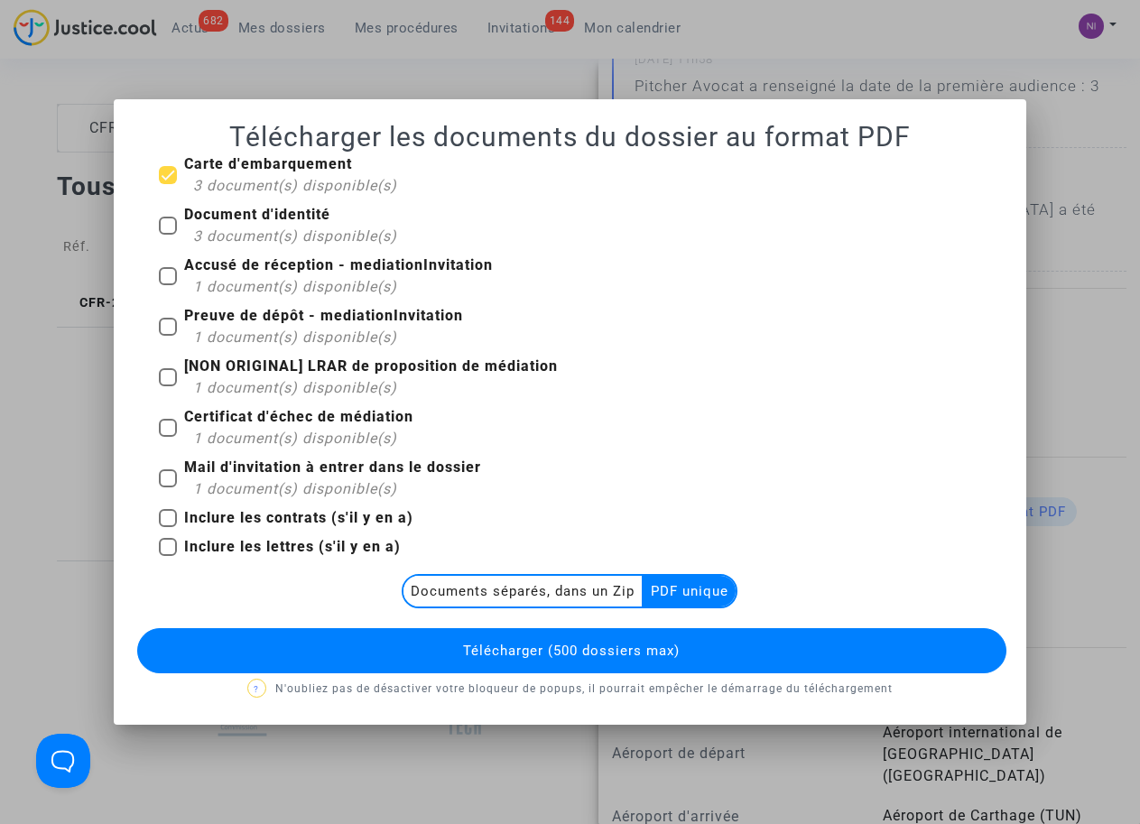
click at [638, 651] on span "Télécharger (500 dossiers max)" at bounding box center [571, 650] width 217 height 16
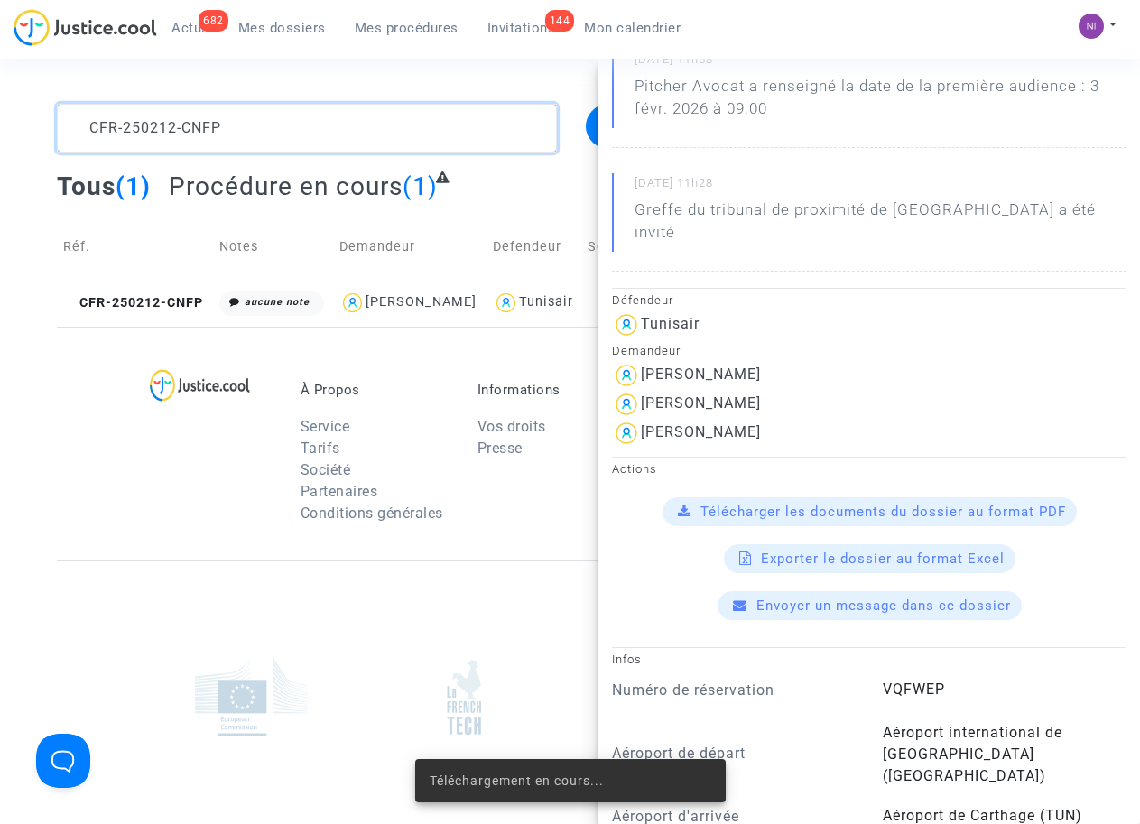
click at [248, 127] on textarea at bounding box center [306, 128] width 499 height 49
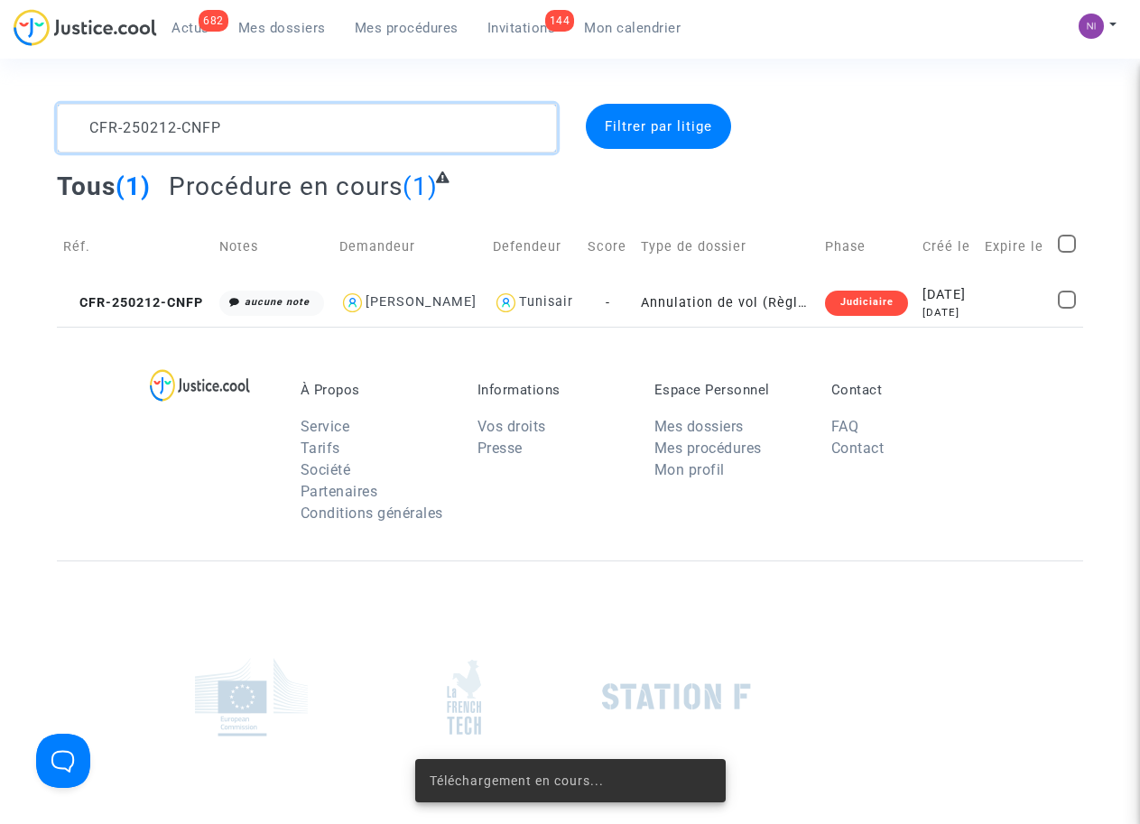
drag, startPoint x: 237, startPoint y: 133, endPoint x: 71, endPoint y: 128, distance: 166.1
click at [72, 128] on textarea at bounding box center [306, 128] width 499 height 49
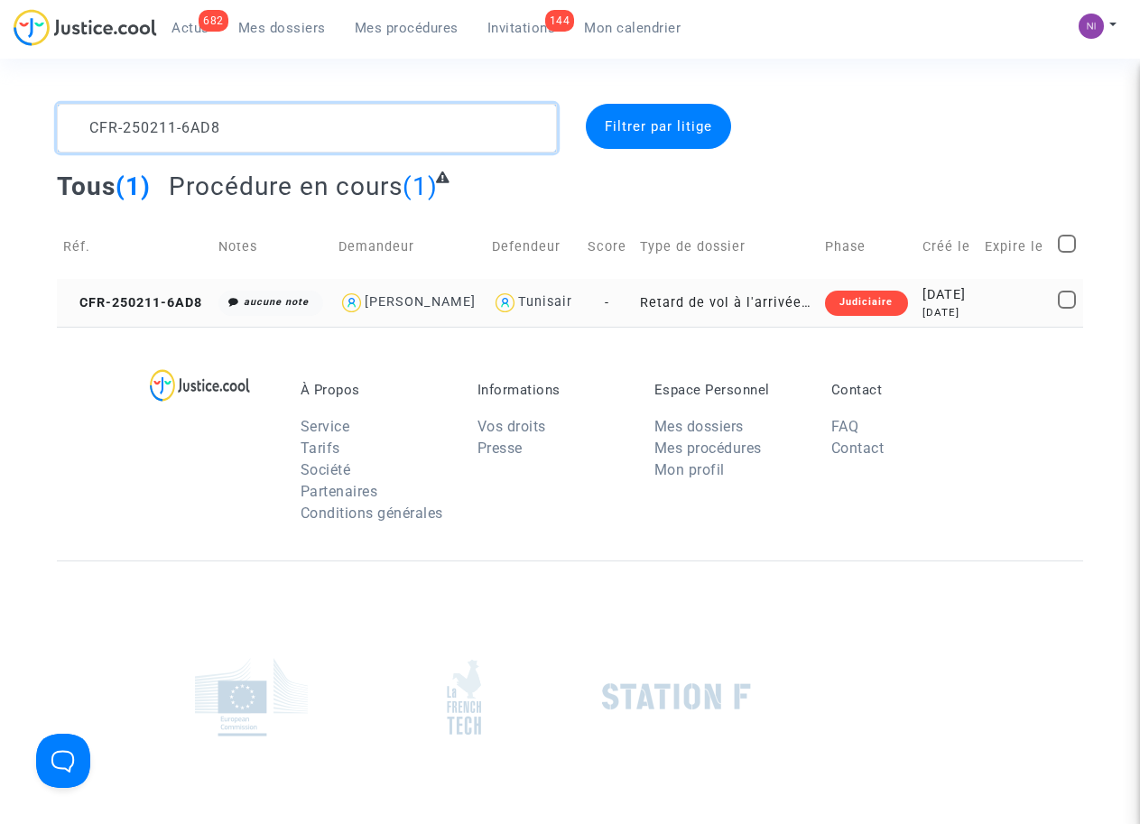
type textarea "CFR-250211-6AD8"
click at [947, 300] on div "[DATE]" at bounding box center [947, 295] width 50 height 20
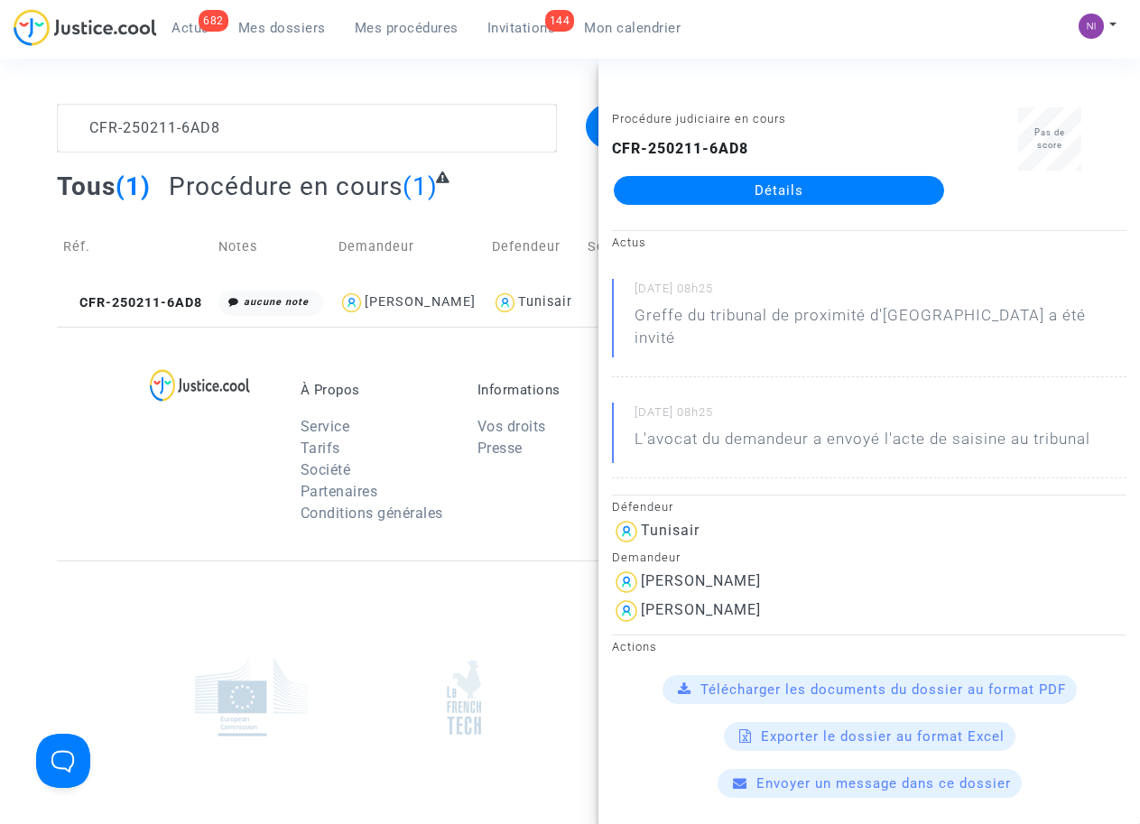
drag, startPoint x: 642, startPoint y: 583, endPoint x: 708, endPoint y: 586, distance: 66.0
click at [742, 596] on div "[PERSON_NAME]" at bounding box center [869, 610] width 514 height 29
copy div "[PERSON_NAME]"
click at [781, 681] on span "Télécharger les documents du dossier au format PDF" at bounding box center [882, 689] width 365 height 16
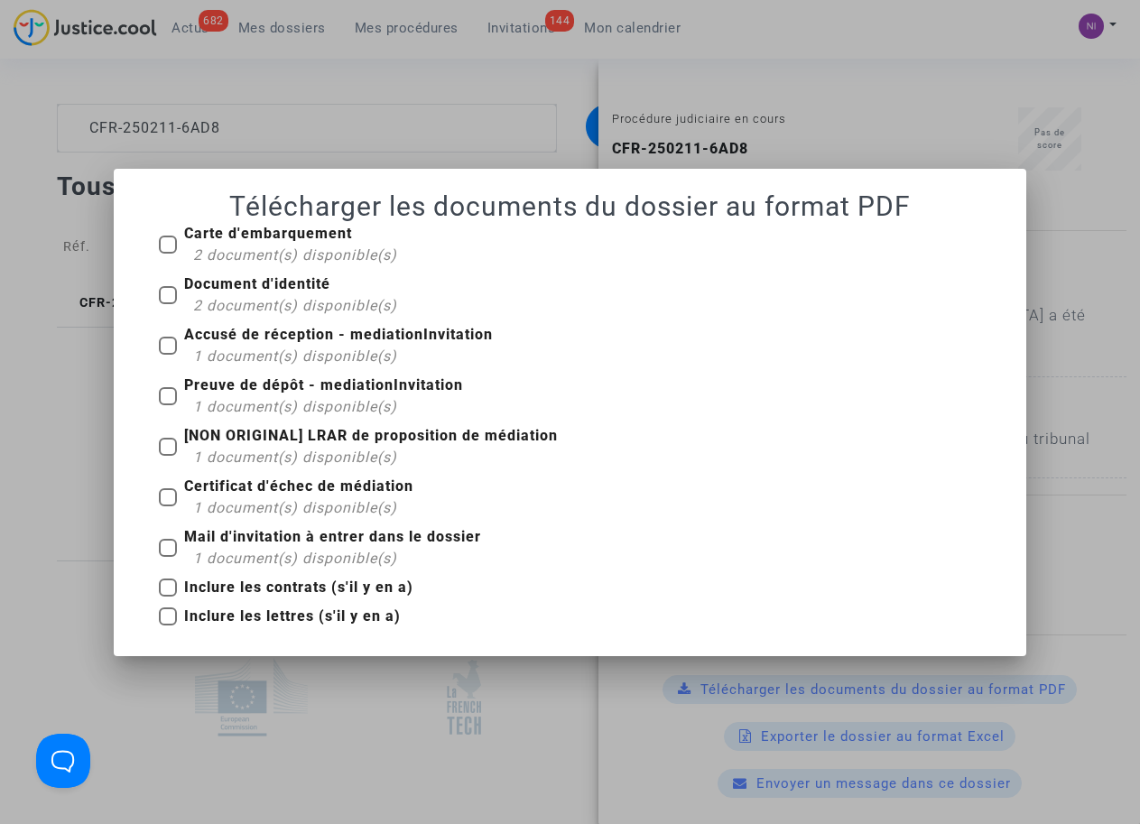
click at [172, 239] on span at bounding box center [168, 244] width 18 height 18
click at [168, 254] on input "Carte d'embarquement 2 document(s) disponible(s)" at bounding box center [167, 254] width 1 height 1
checkbox input "true"
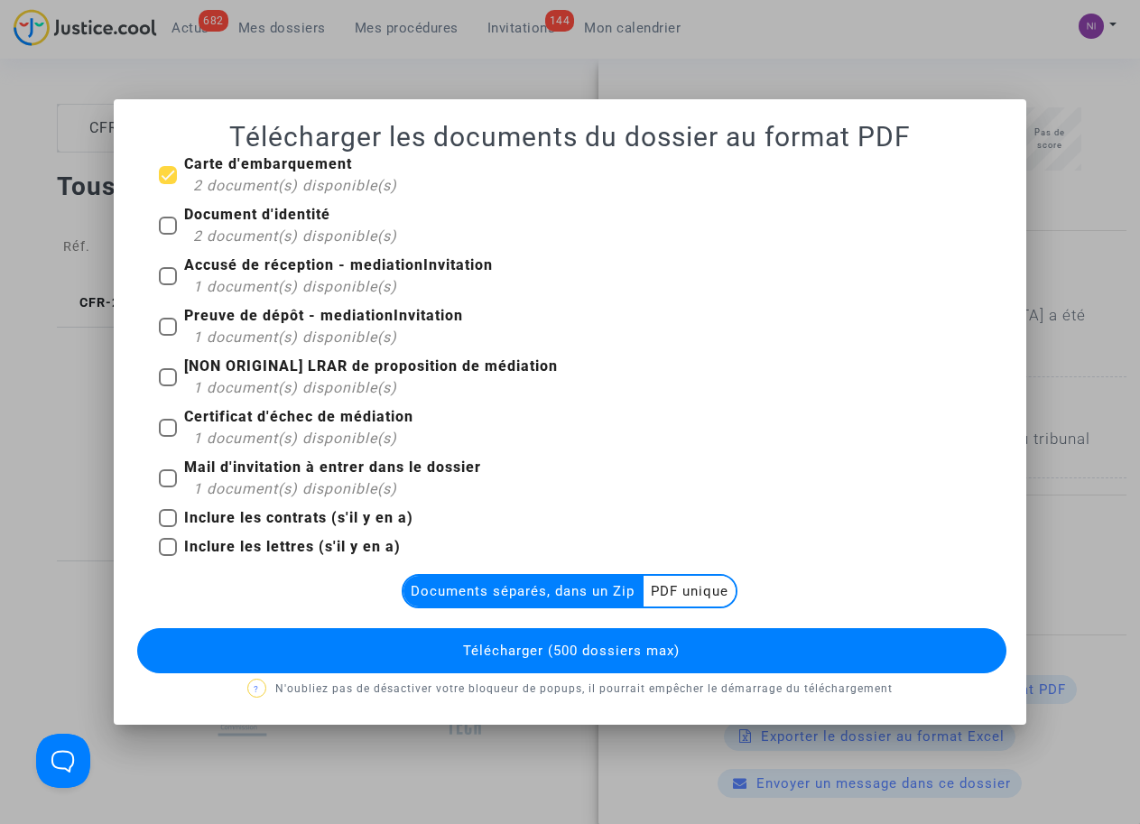
click at [690, 596] on multi-toggle-item "PDF unique" at bounding box center [689, 591] width 92 height 31
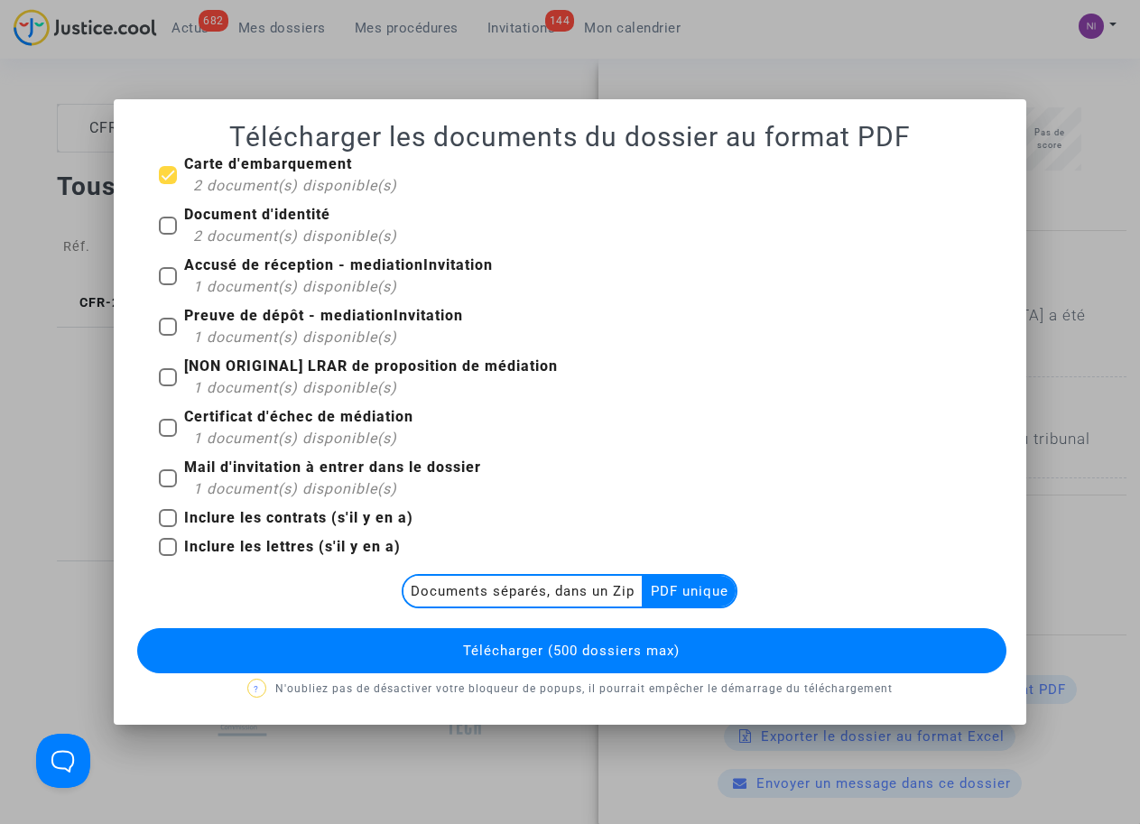
click at [626, 647] on span "Télécharger (500 dossiers max)" at bounding box center [571, 650] width 217 height 16
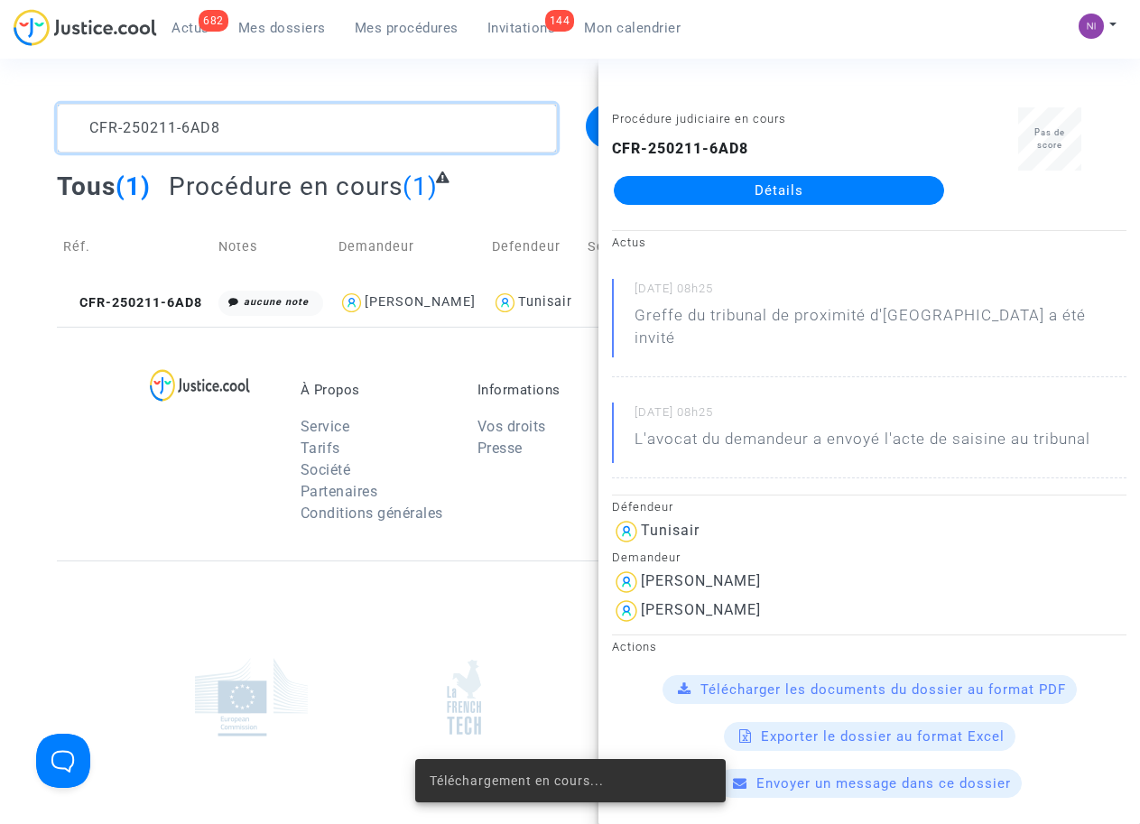
drag, startPoint x: 243, startPoint y: 121, endPoint x: 0, endPoint y: 144, distance: 243.8
click at [0, 144] on div "CFR-250211-6AD8 Filtrer par litige Tous (1) Procédure en cours (1) Réf. Notes D…" at bounding box center [570, 215] width 1140 height 223
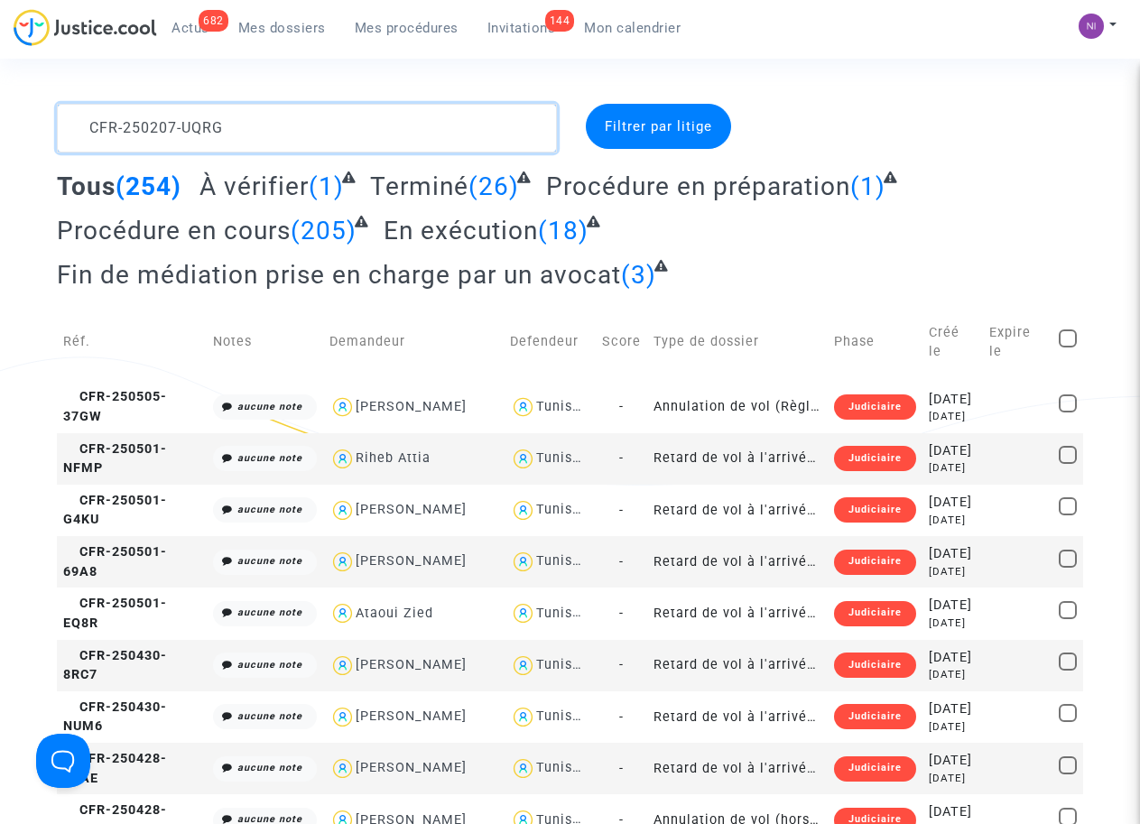
click at [317, 119] on textarea at bounding box center [306, 128] width 499 height 49
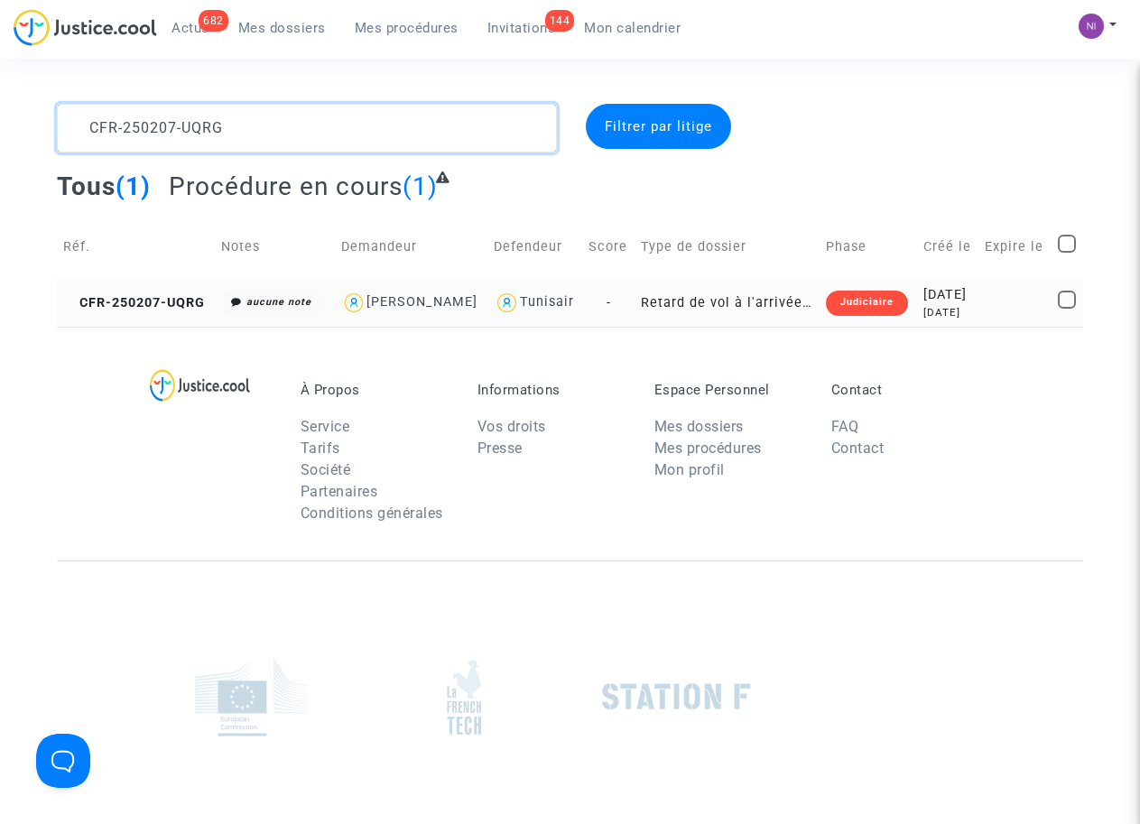
type textarea "CFR-250207-UQRG"
click at [973, 305] on div "[DATE]" at bounding box center [948, 295] width 50 height 20
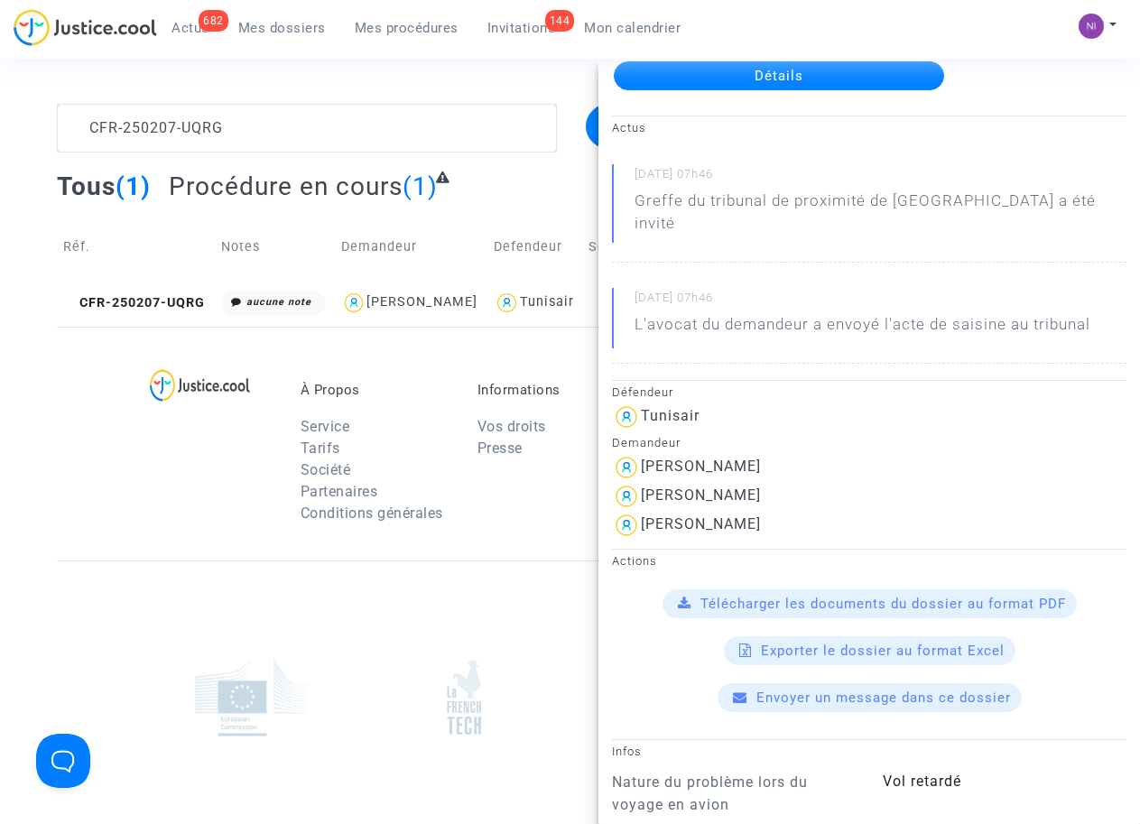
scroll to position [115, 0]
drag, startPoint x: 644, startPoint y: 473, endPoint x: 745, endPoint y: 485, distance: 101.8
click at [745, 485] on div "[PERSON_NAME]" at bounding box center [869, 496] width 514 height 29
drag, startPoint x: 741, startPoint y: 484, endPoint x: 705, endPoint y: 457, distance: 44.6
drag, startPoint x: 705, startPoint y: 457, endPoint x: 767, endPoint y: 490, distance: 70.2
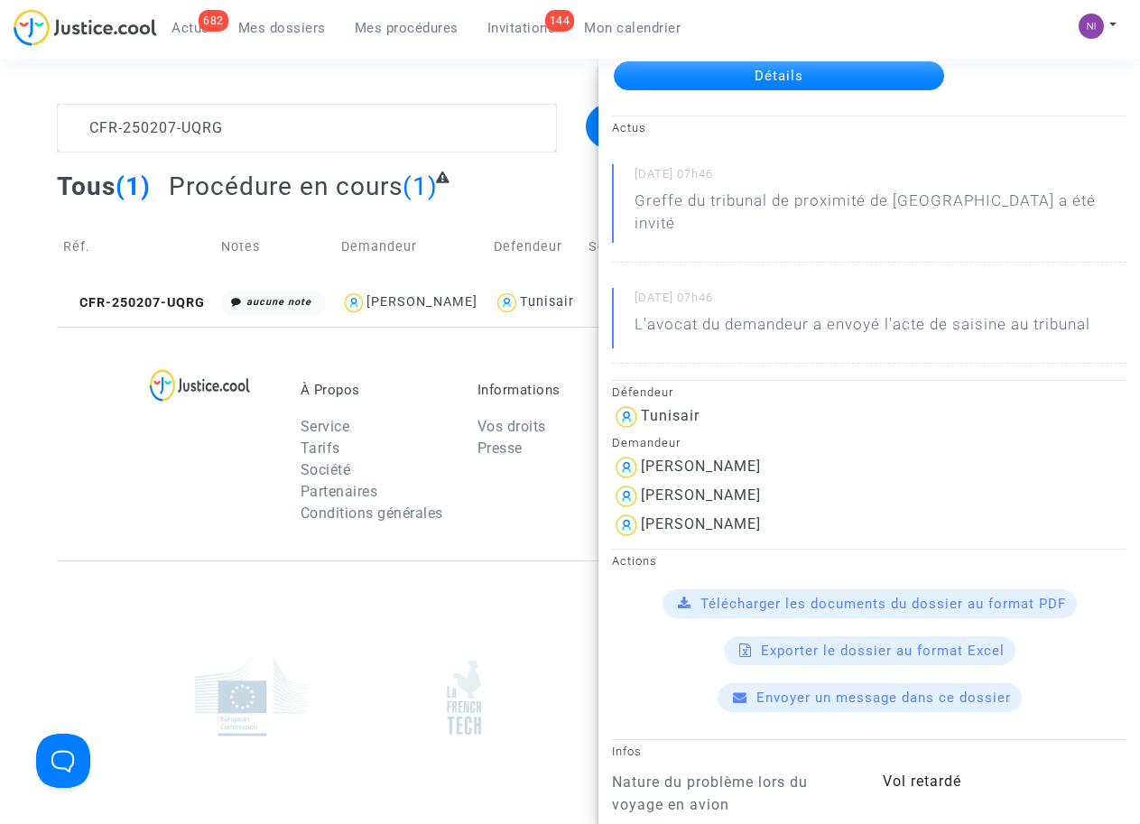
click at [767, 511] on div "[PERSON_NAME]" at bounding box center [869, 525] width 514 height 29
drag, startPoint x: 757, startPoint y: 476, endPoint x: 643, endPoint y: 469, distance: 113.9
click at [643, 482] on div "[PERSON_NAME]" at bounding box center [869, 496] width 514 height 29
drag, startPoint x: 643, startPoint y: 469, endPoint x: 658, endPoint y: 471, distance: 14.5
copy div "[PERSON_NAME]"
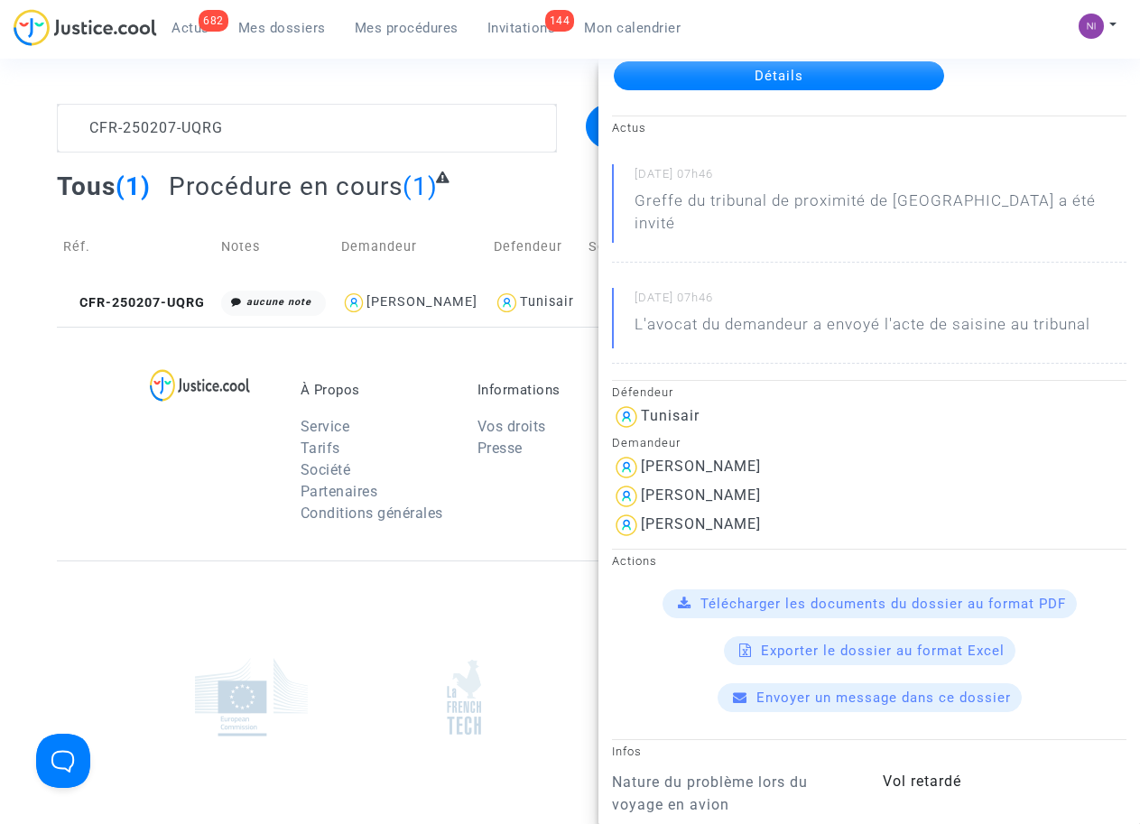
drag, startPoint x: 643, startPoint y: 500, endPoint x: 773, endPoint y: 515, distance: 130.8
click at [773, 515] on div "[PERSON_NAME]" at bounding box center [869, 525] width 514 height 29
drag, startPoint x: 773, startPoint y: 515, endPoint x: 733, endPoint y: 501, distance: 43.1
copy div "[PERSON_NAME]"
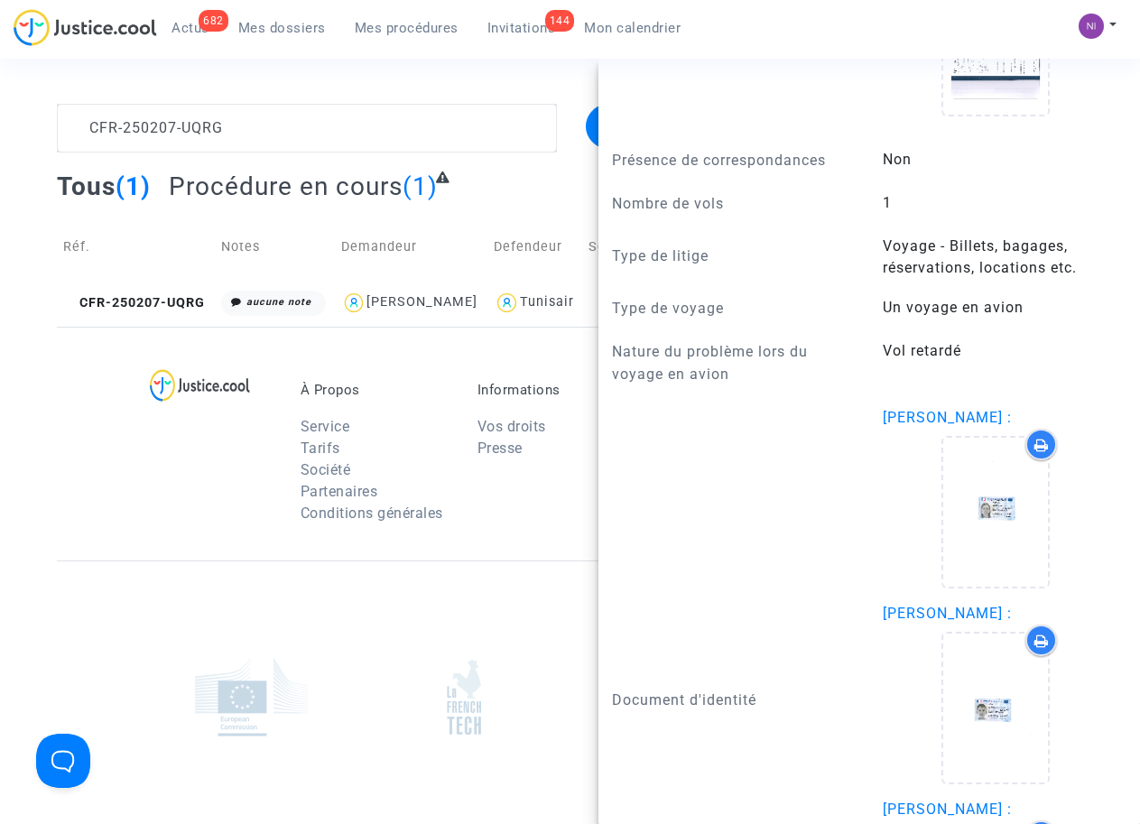
scroll to position [0, 0]
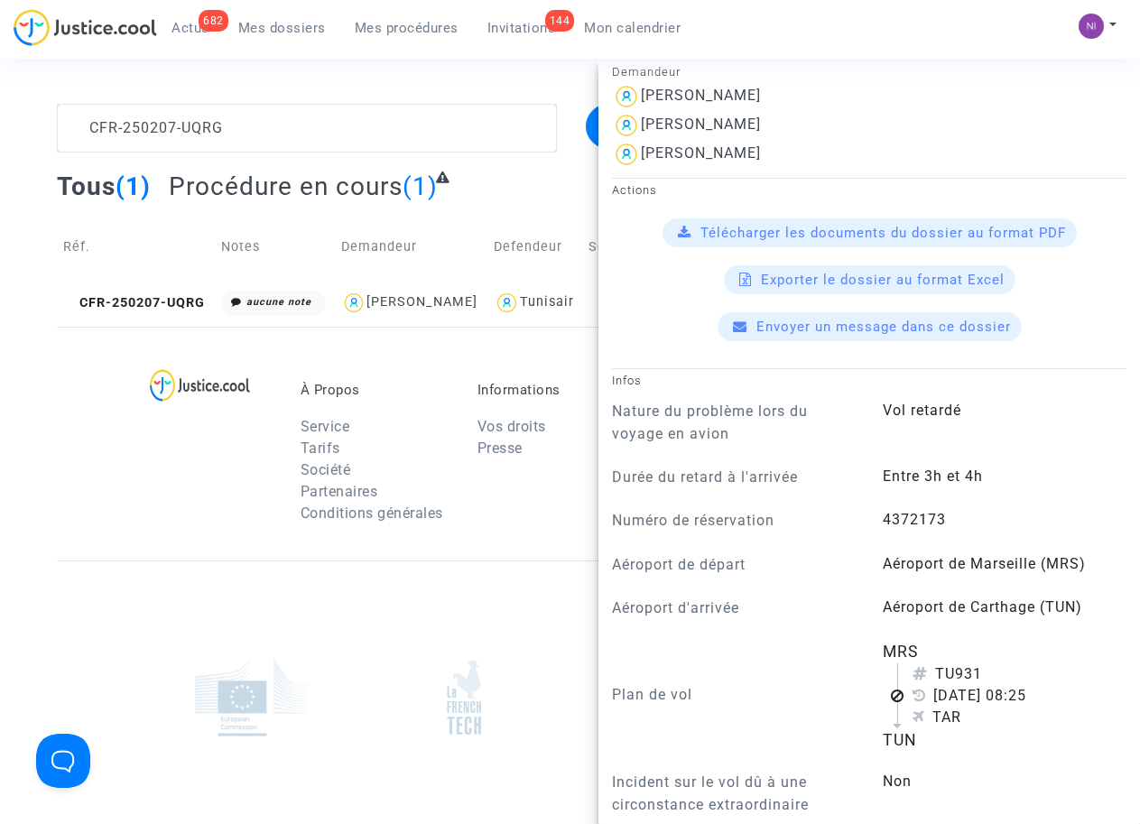
click at [97, 531] on div "À Propos Service Tarifs Société Partenaires Conditions générales Informations V…" at bounding box center [570, 444] width 1026 height 234
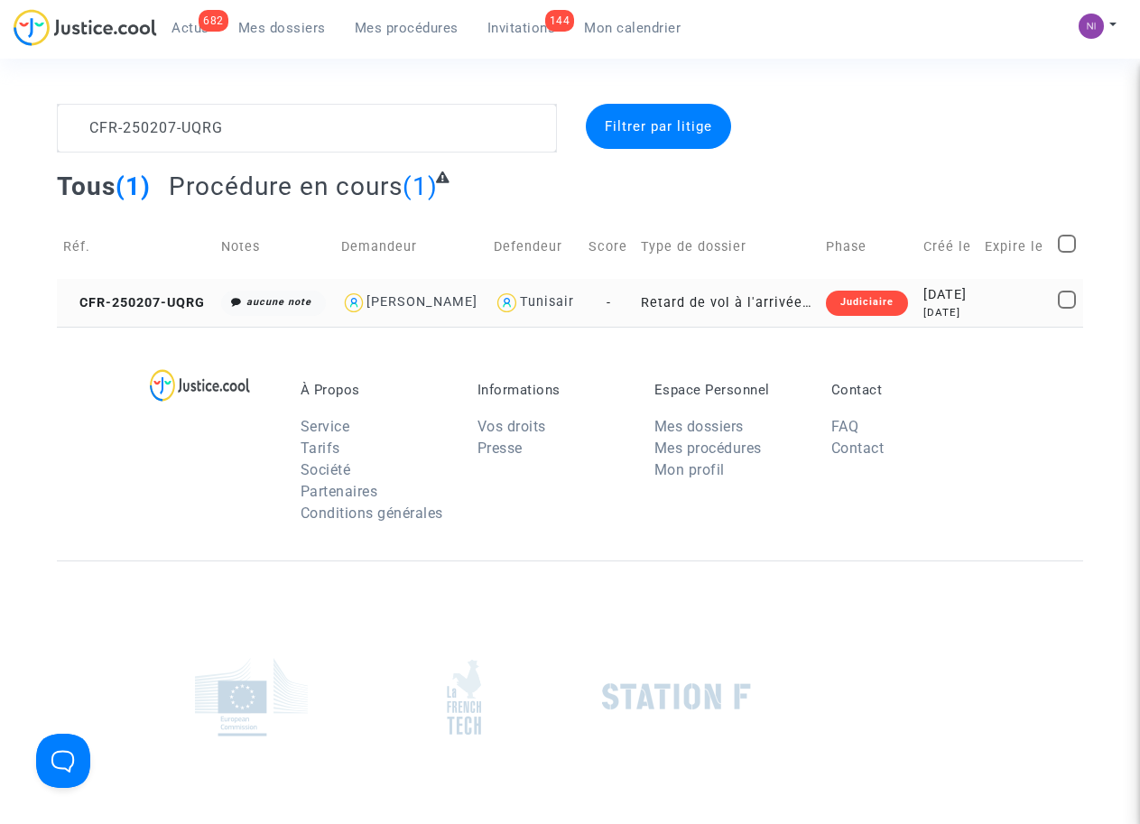
click at [961, 305] on div "[DATE]" at bounding box center [948, 295] width 50 height 20
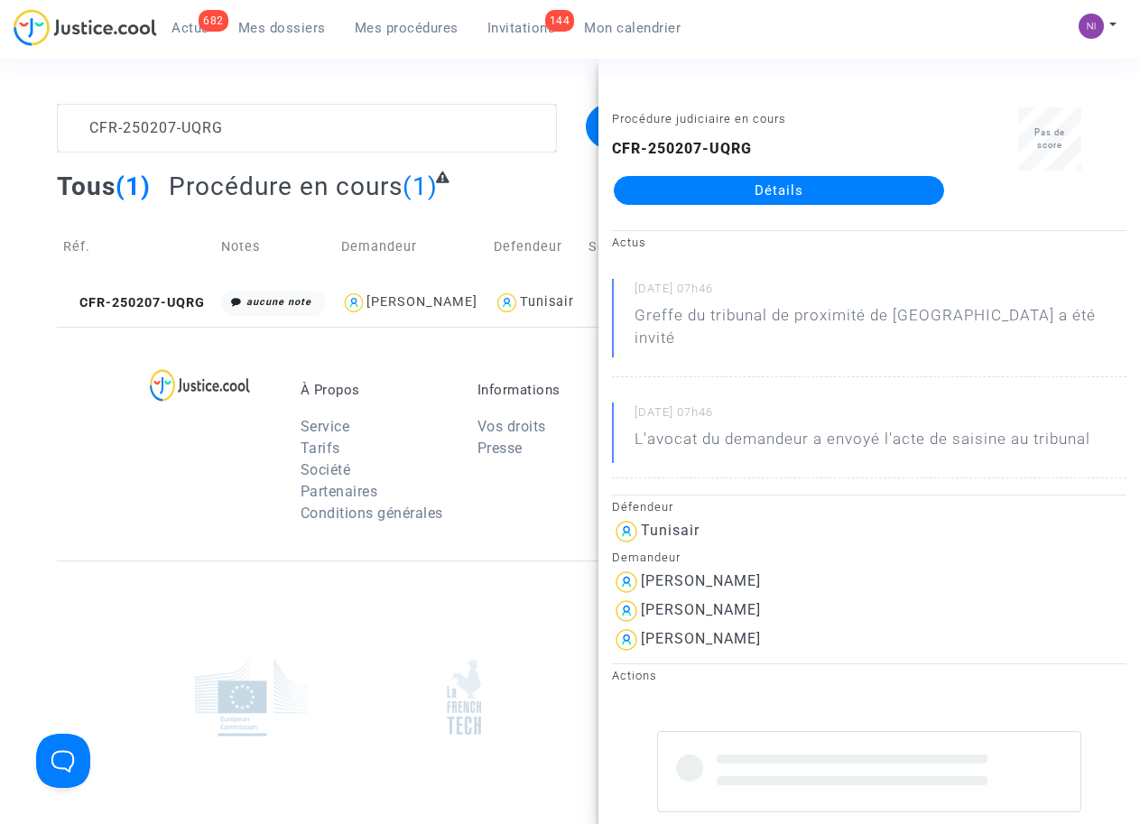
scroll to position [229, 0]
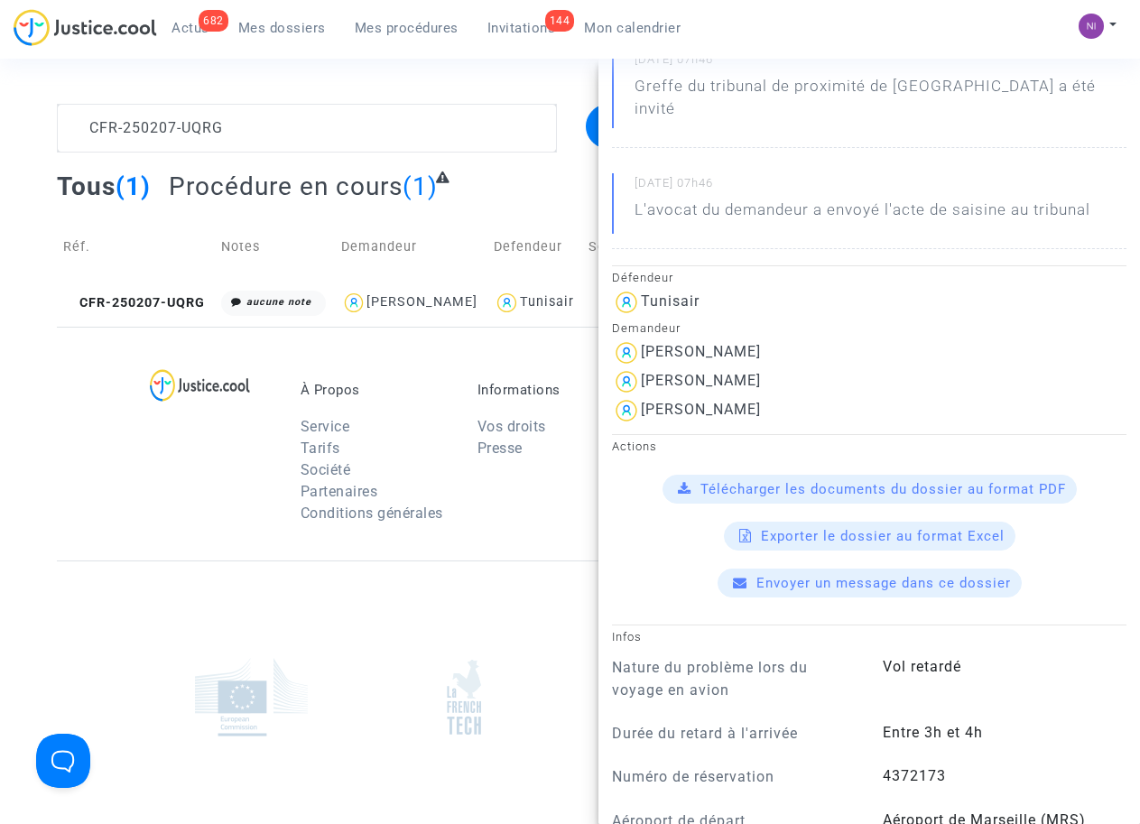
click at [833, 481] on span "Télécharger les documents du dossier au format PDF" at bounding box center [882, 489] width 365 height 16
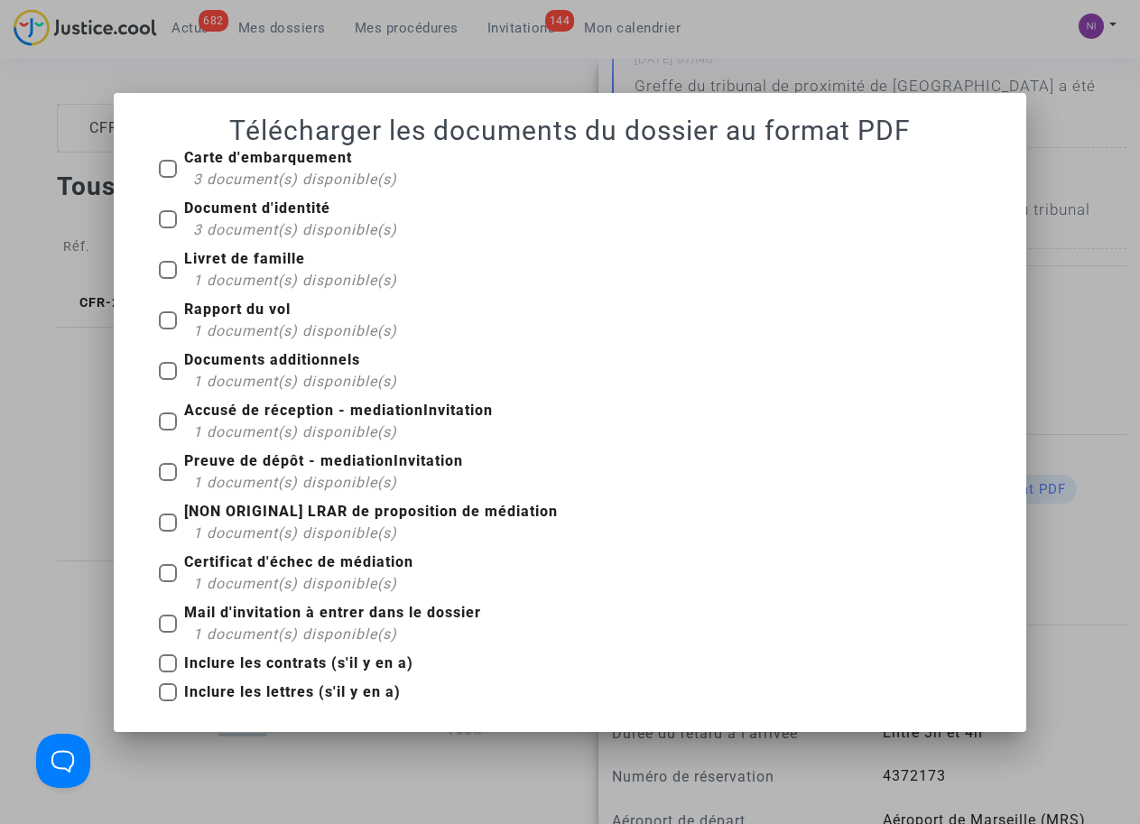
click at [171, 166] on span at bounding box center [168, 169] width 18 height 18
click at [168, 178] on input "Carte d'embarquement 3 document(s) disponible(s)" at bounding box center [167, 178] width 1 height 1
checkbox input "true"
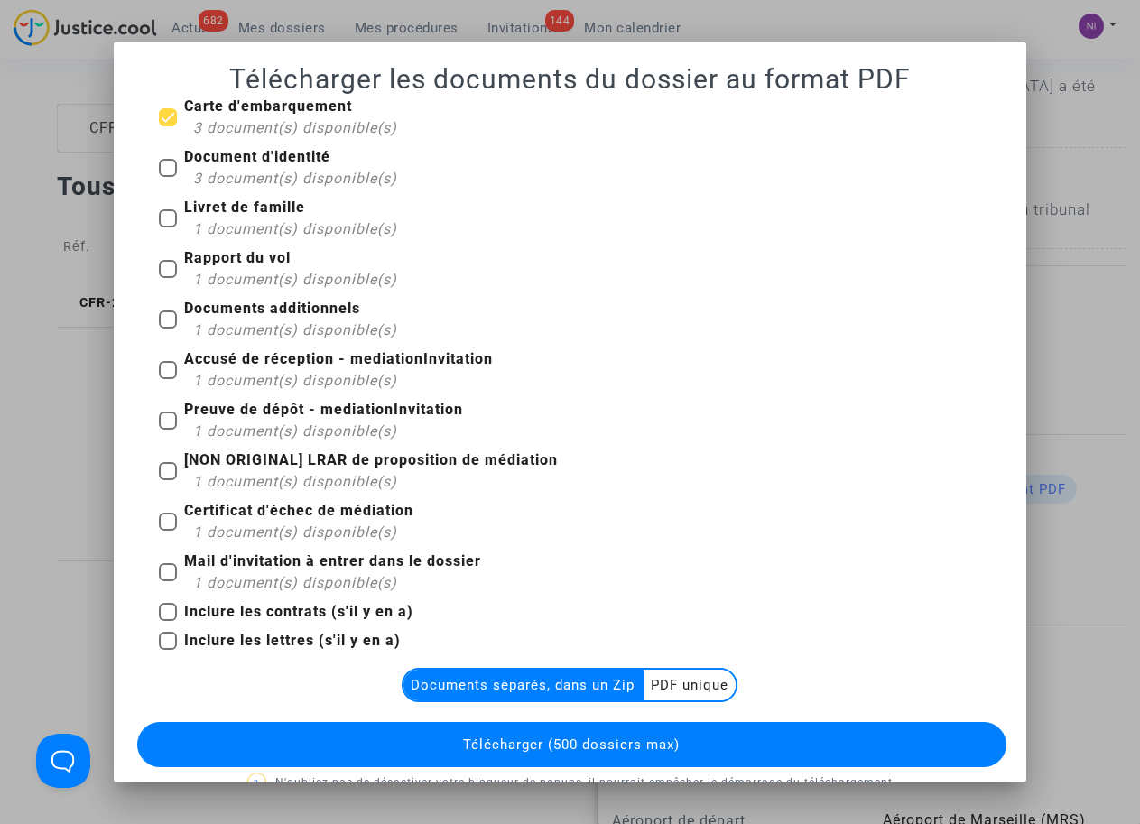
click at [677, 687] on multi-toggle-item "PDF unique" at bounding box center [689, 685] width 92 height 31
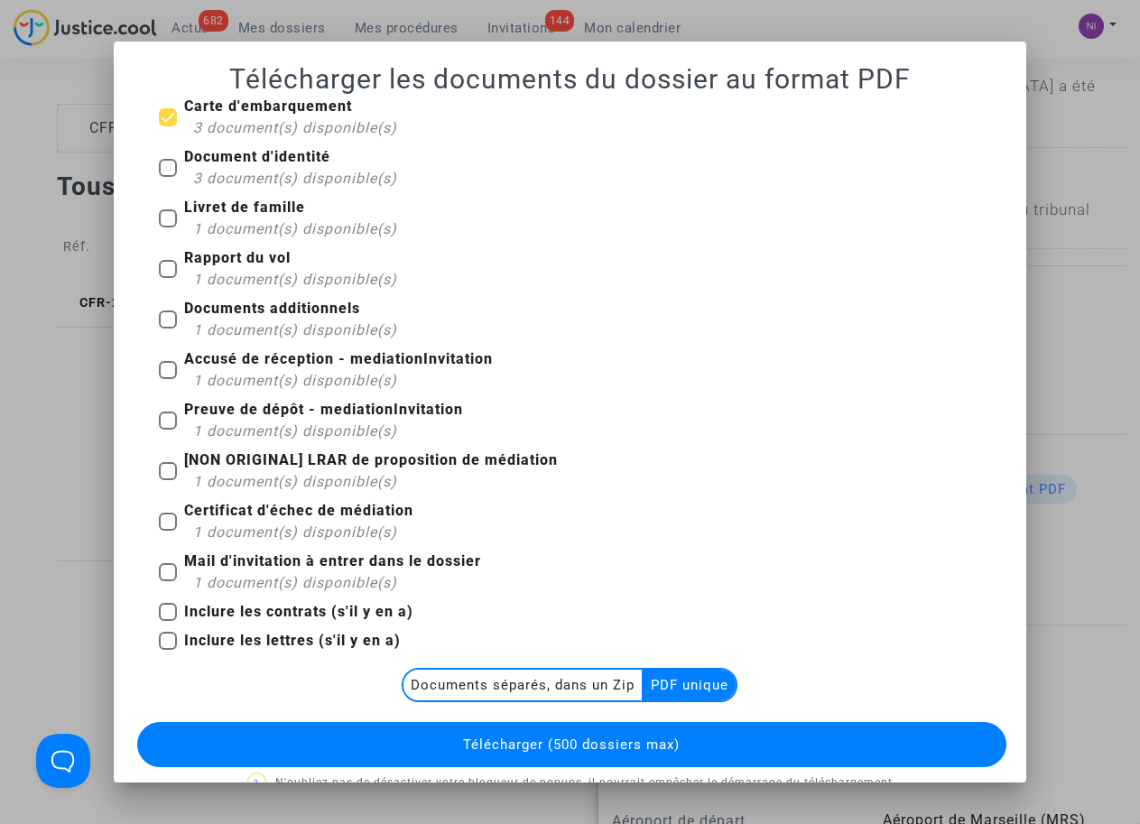
click at [649, 746] on span "Télécharger (500 dossiers max)" at bounding box center [571, 744] width 217 height 16
